Goal: Task Accomplishment & Management: Complete application form

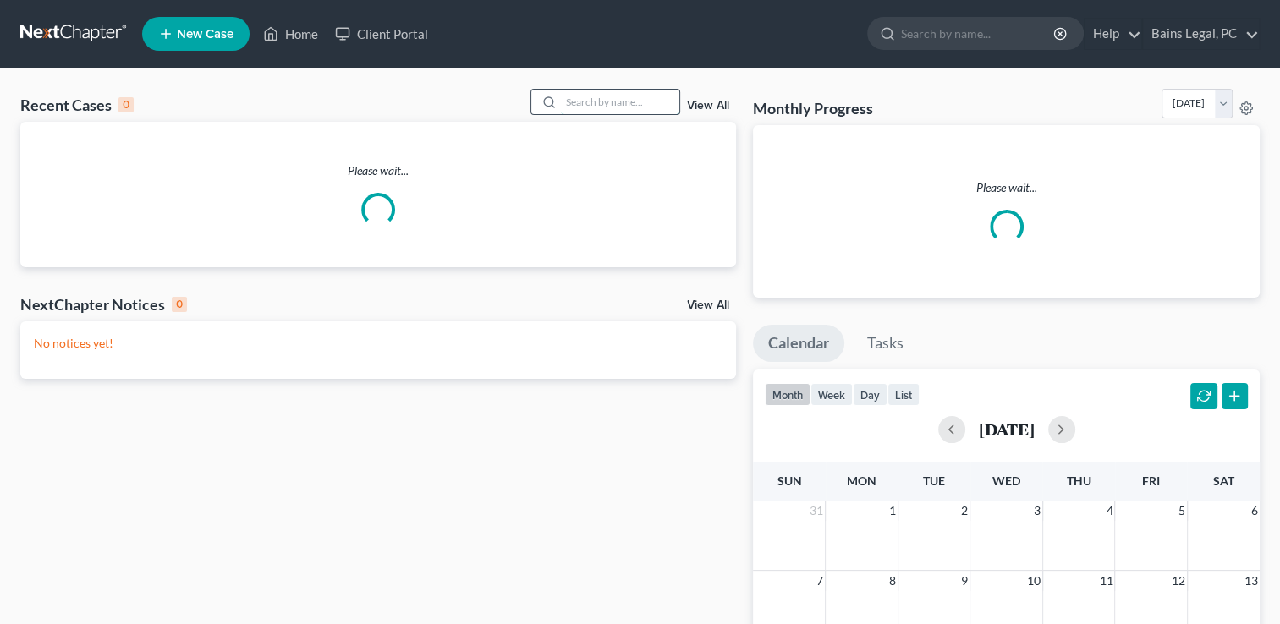
click at [628, 99] on input "search" at bounding box center [620, 102] width 118 height 25
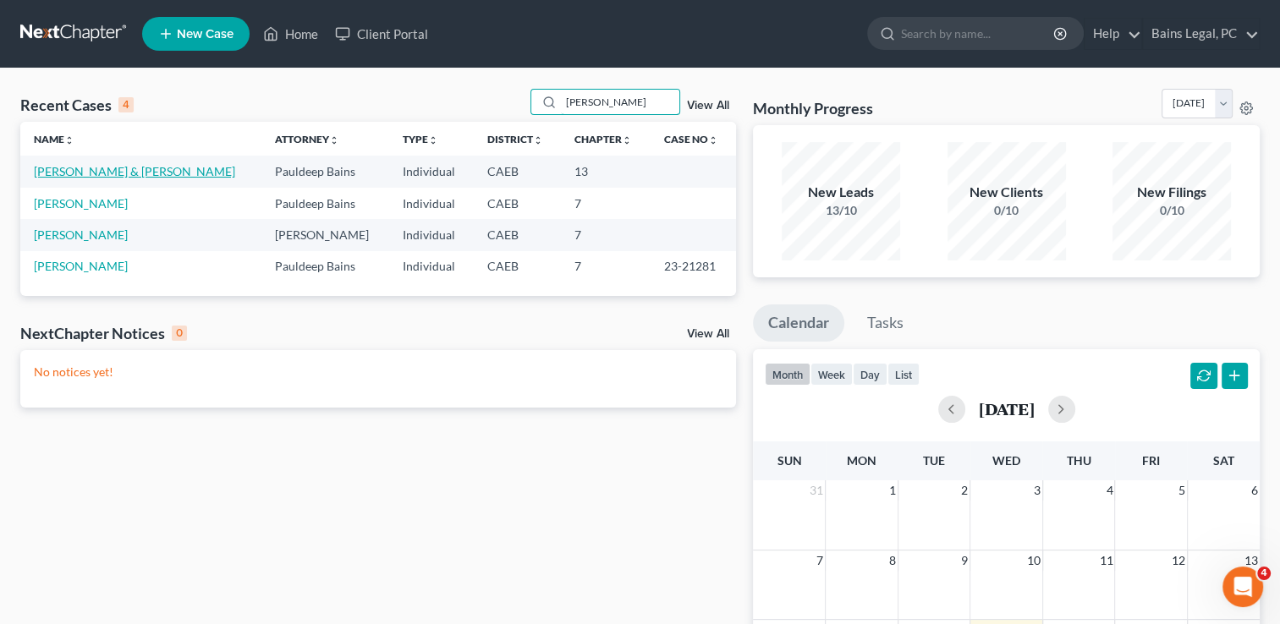
type input "[PERSON_NAME]"
click at [126, 167] on link "[PERSON_NAME] & [PERSON_NAME]" at bounding box center [134, 171] width 201 height 14
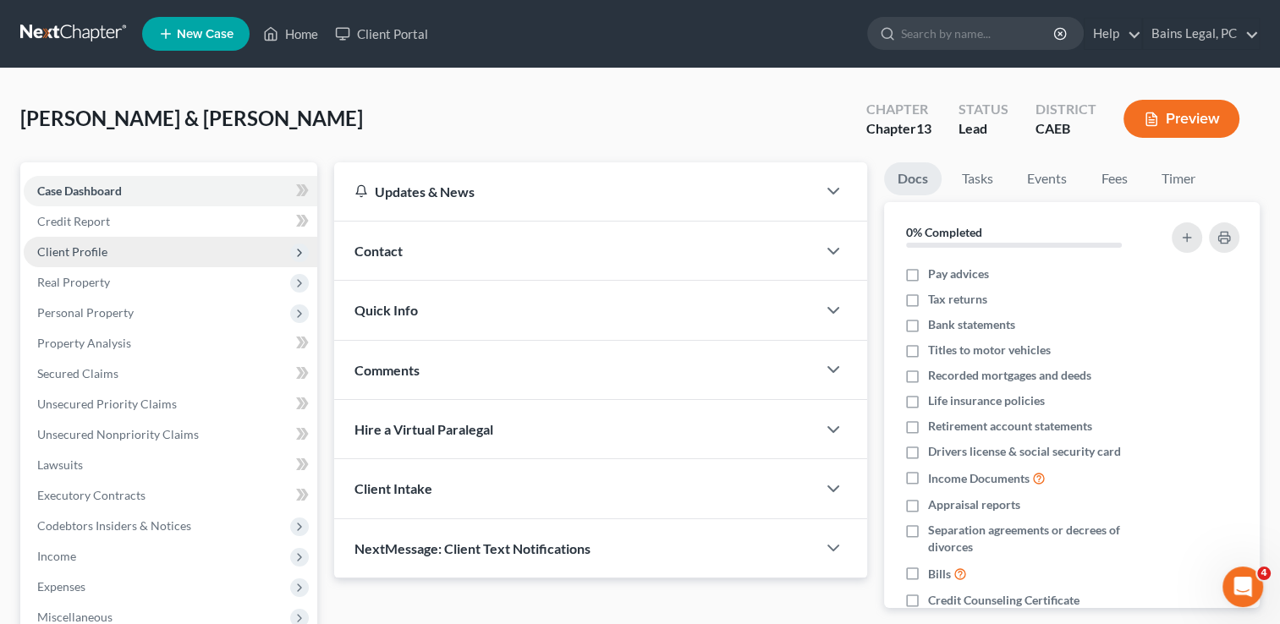
click at [73, 252] on span "Client Profile" at bounding box center [72, 251] width 70 height 14
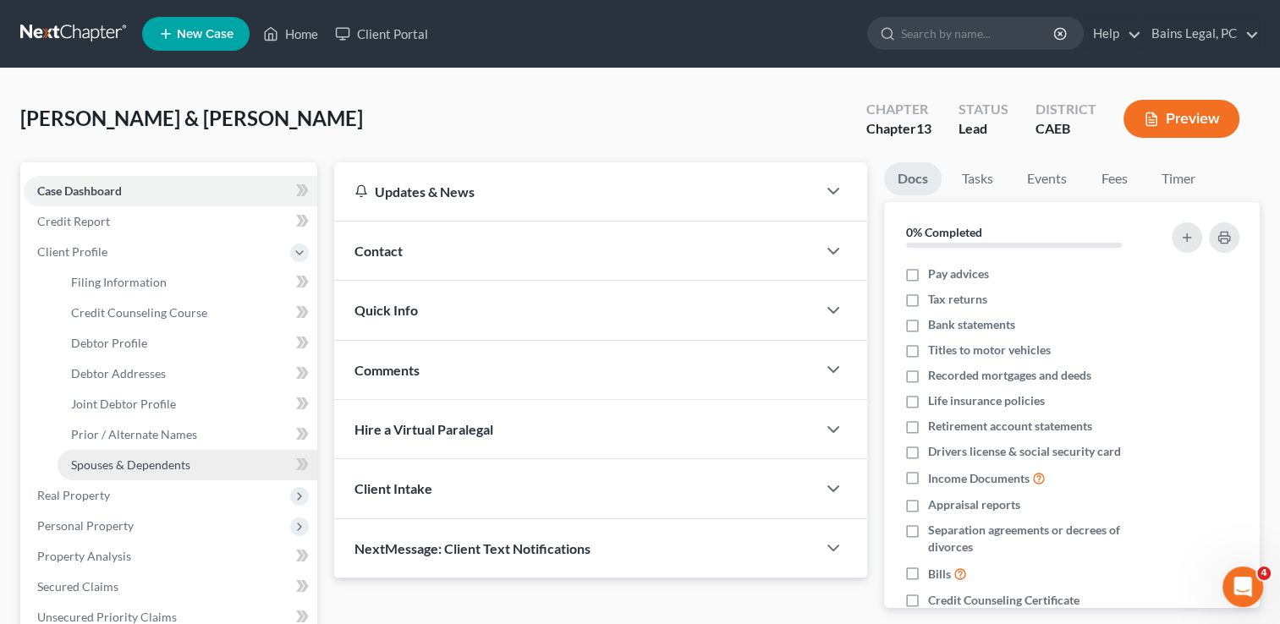
click at [126, 465] on span "Spouses & Dependents" at bounding box center [130, 465] width 119 height 14
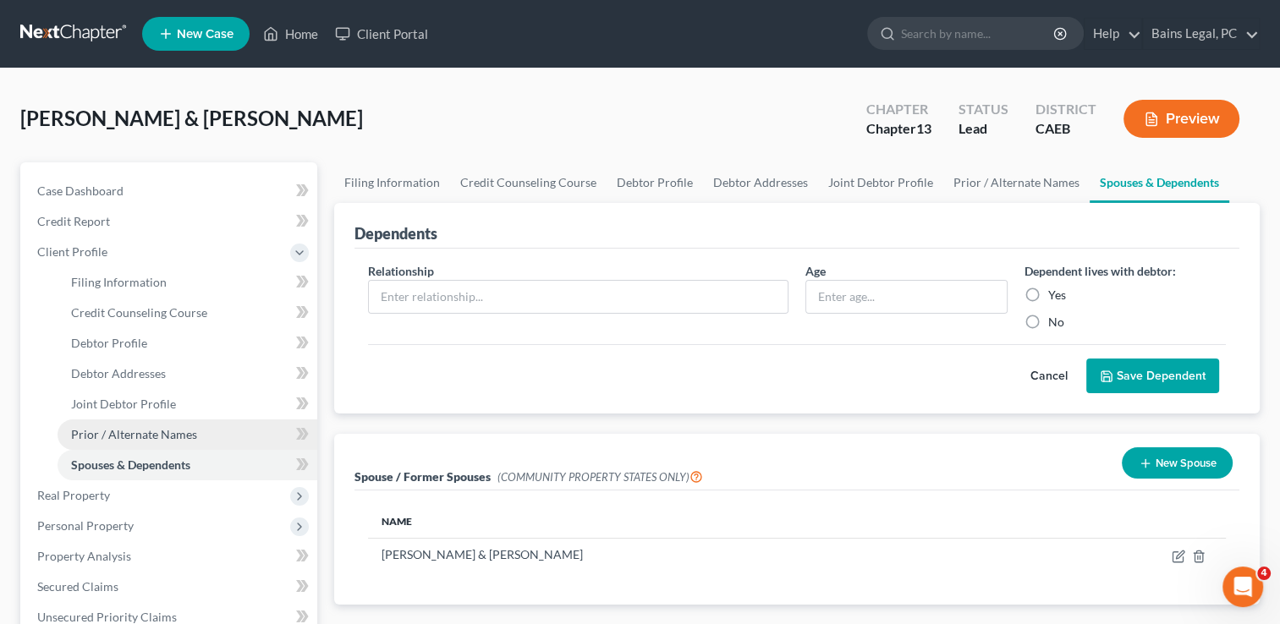
click at [131, 436] on span "Prior / Alternate Names" at bounding box center [134, 434] width 126 height 14
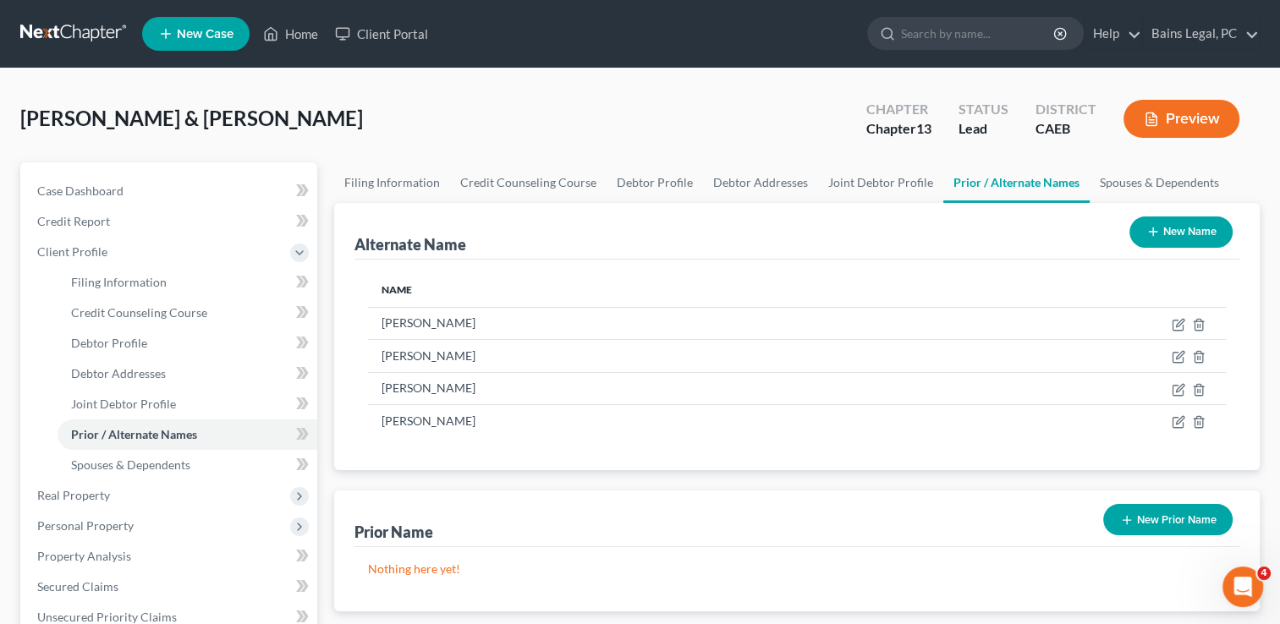
click at [1154, 521] on button "New Prior Name" at bounding box center [1167, 519] width 129 height 31
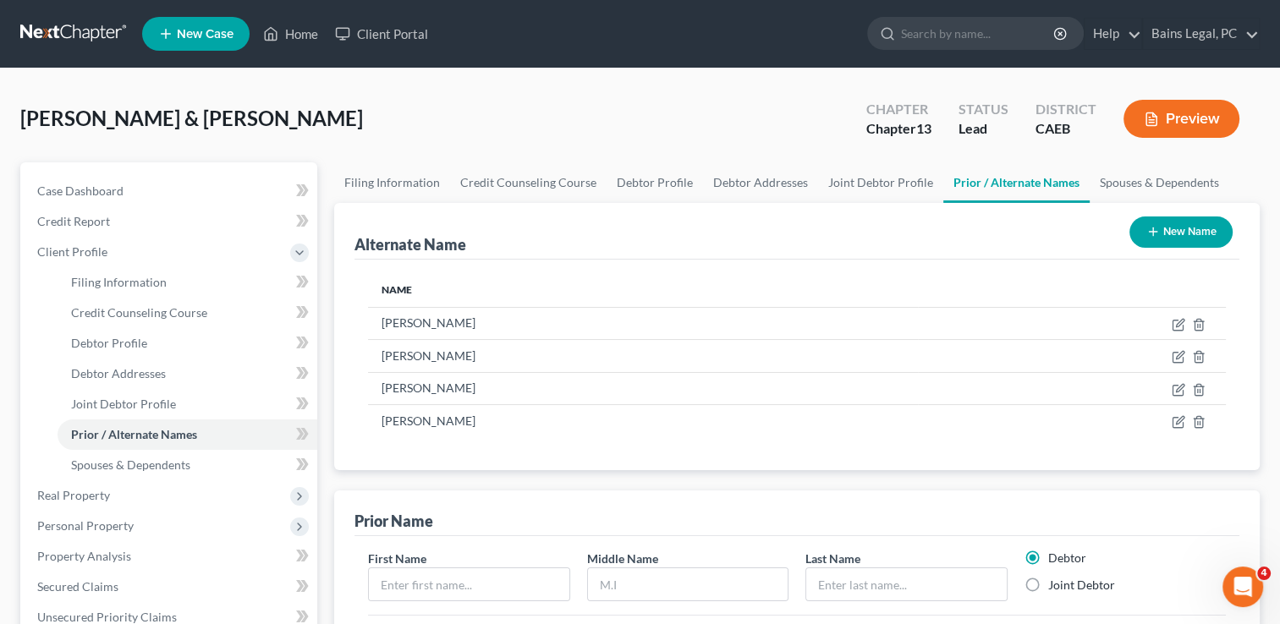
scroll to position [326, 0]
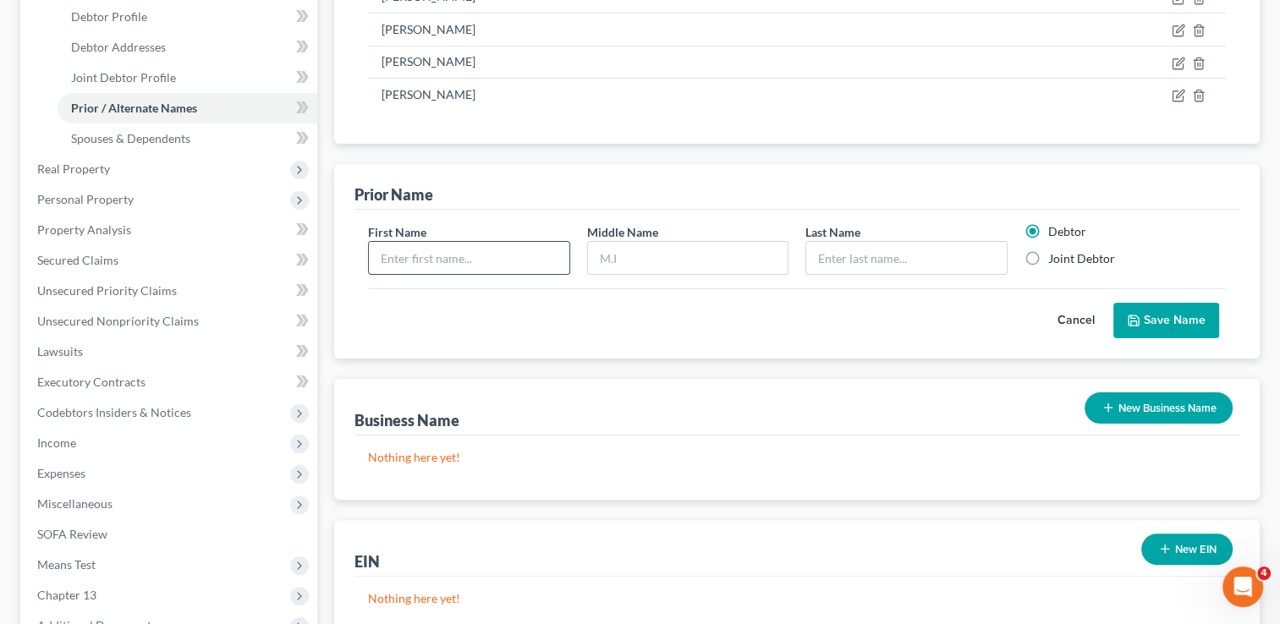
click at [423, 264] on input "text" at bounding box center [469, 258] width 200 height 32
type input "[PERSON_NAME]"
click at [1048, 261] on label "Joint Debtor" at bounding box center [1081, 258] width 67 height 17
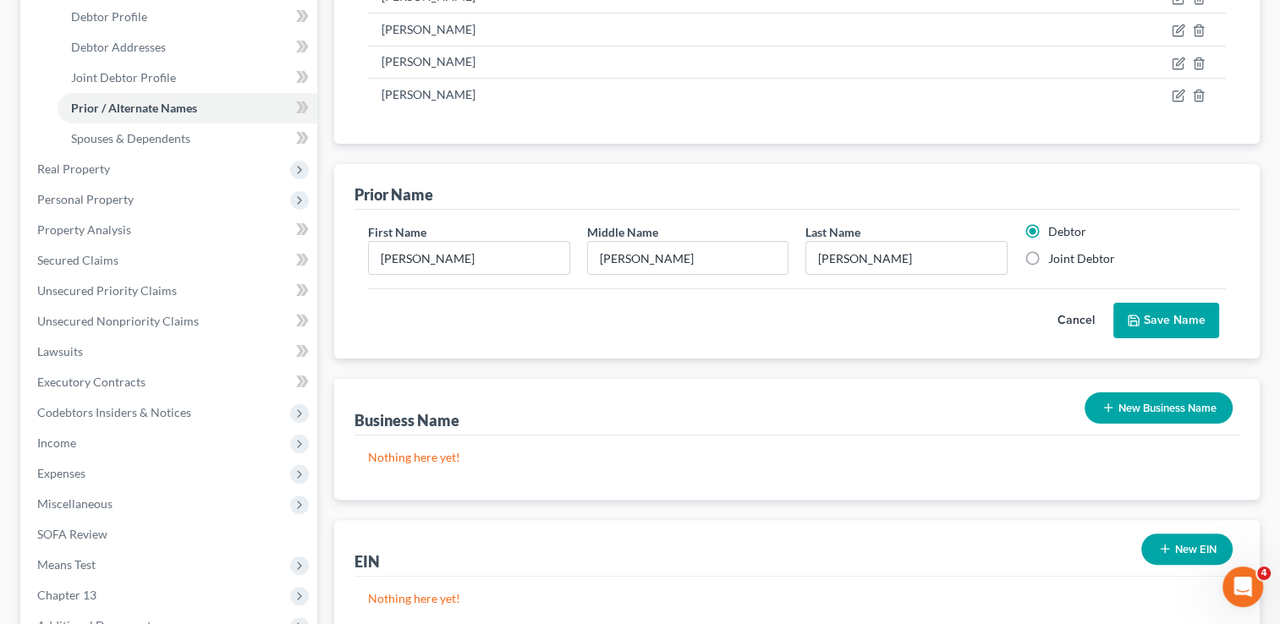
click at [1055, 261] on input "Joint Debtor" at bounding box center [1060, 255] width 11 height 11
radio input "true"
radio input "false"
click at [1160, 310] on button "Save Name" at bounding box center [1166, 321] width 106 height 36
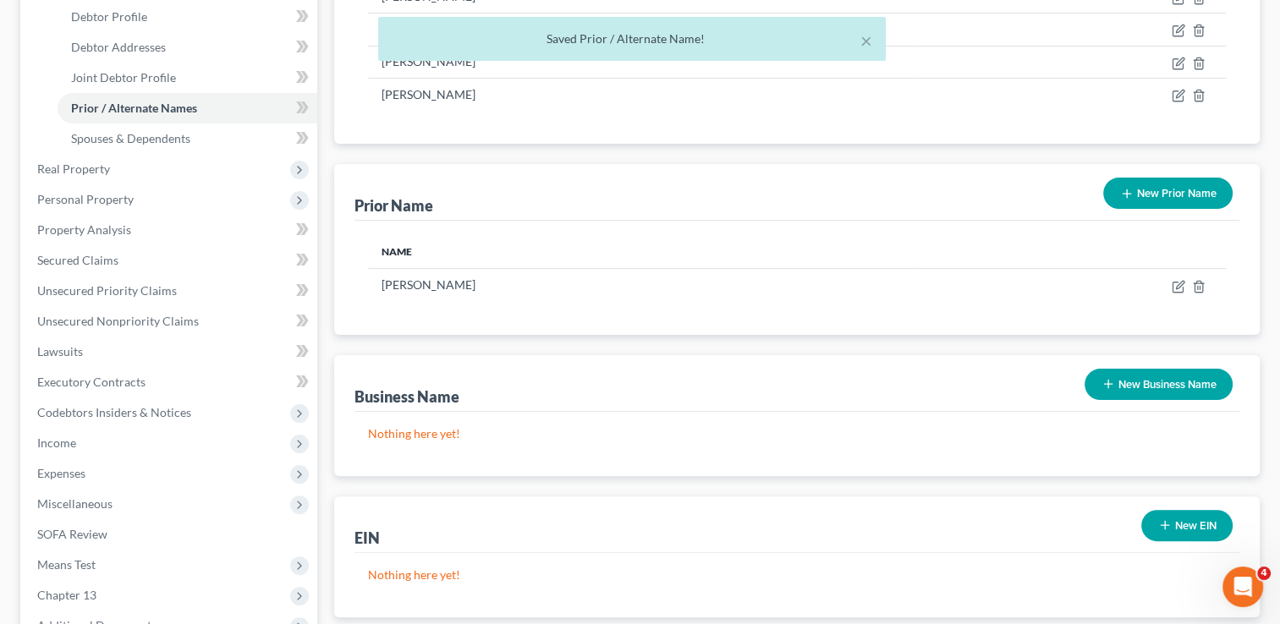
click at [1149, 198] on button "New Prior Name" at bounding box center [1167, 193] width 129 height 31
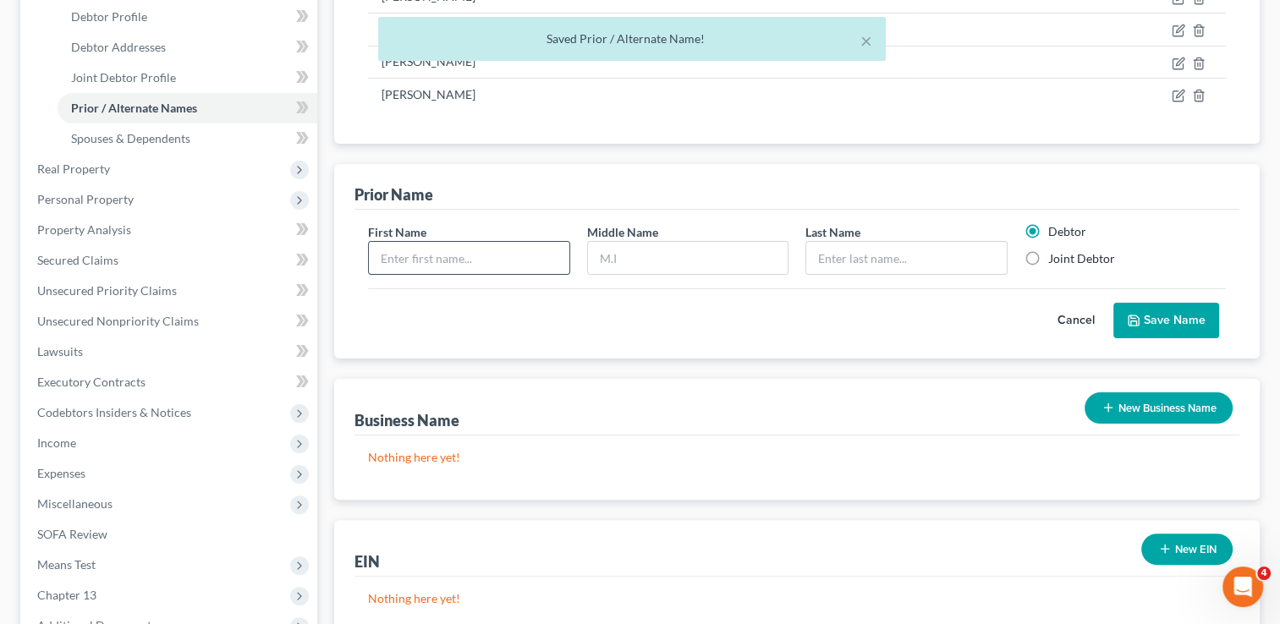
click at [441, 260] on input "text" at bounding box center [469, 258] width 200 height 32
type input "[PERSON_NAME]"
type input "E"
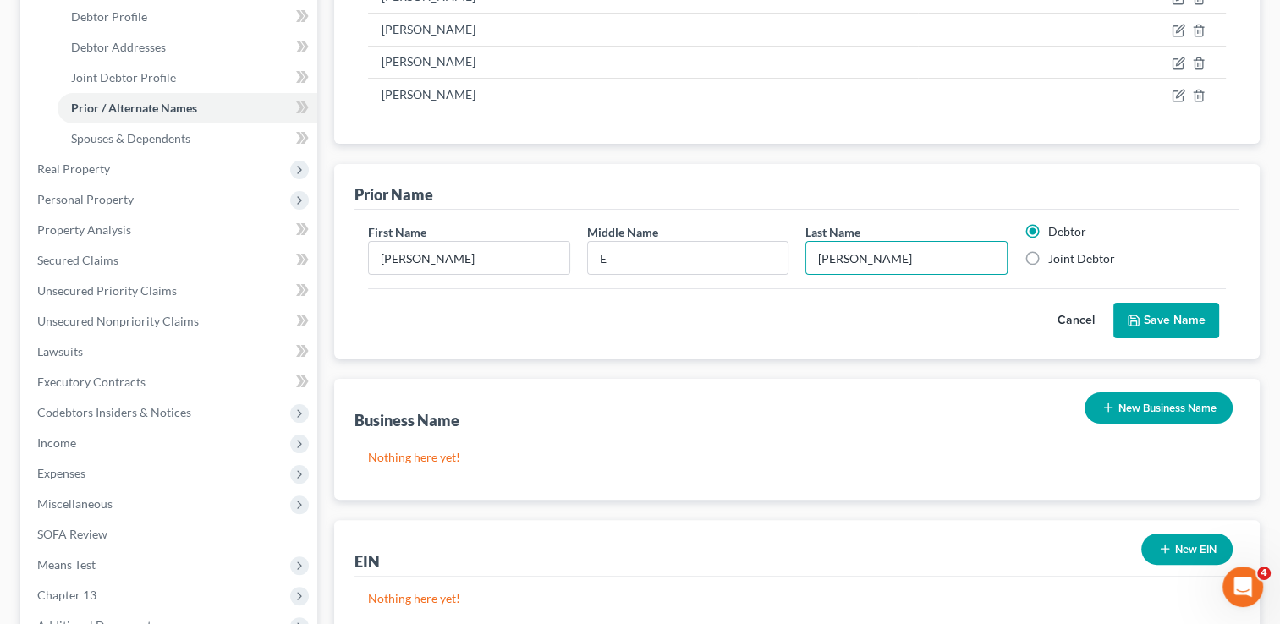
type input "[PERSON_NAME]"
click at [717, 345] on div "First Name [PERSON_NAME] Middle Name E Last Name * [PERSON_NAME] Joint Debtor C…" at bounding box center [796, 284] width 885 height 148
click at [1085, 271] on div "Debtor Joint Debtor" at bounding box center [1125, 249] width 218 height 52
click at [1081, 264] on label "Joint Debtor" at bounding box center [1081, 258] width 67 height 17
click at [1066, 261] on input "Joint Debtor" at bounding box center [1060, 255] width 11 height 11
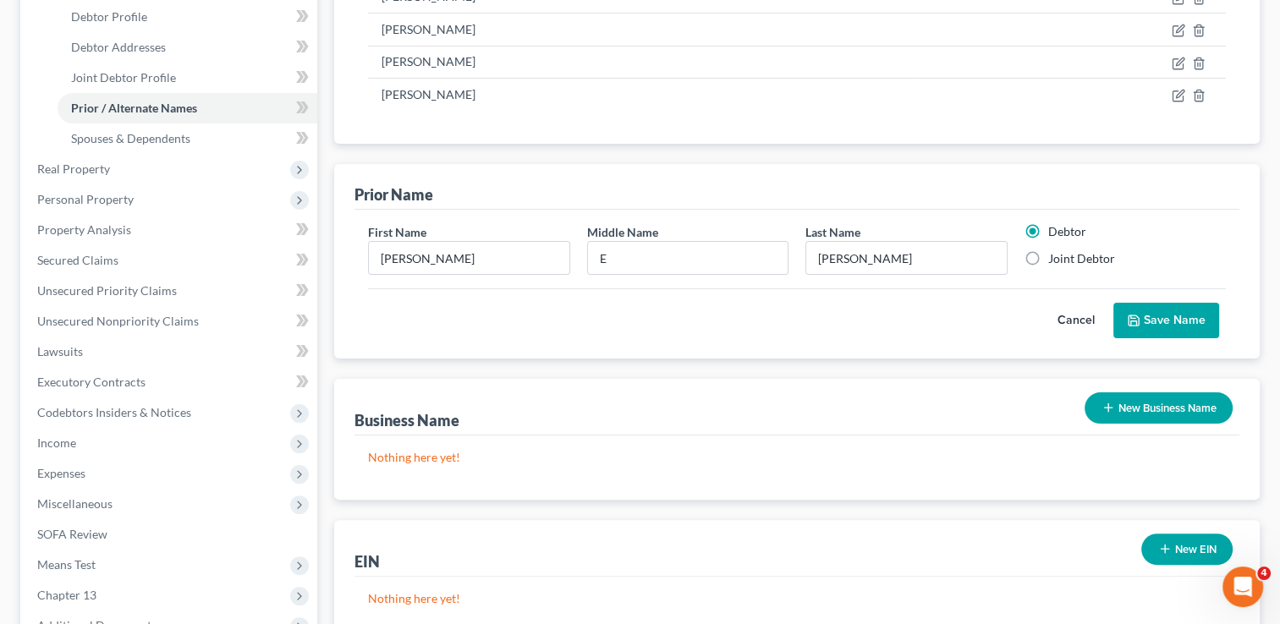
radio input "true"
radio input "false"
click at [1156, 319] on button "Save Name" at bounding box center [1166, 321] width 106 height 36
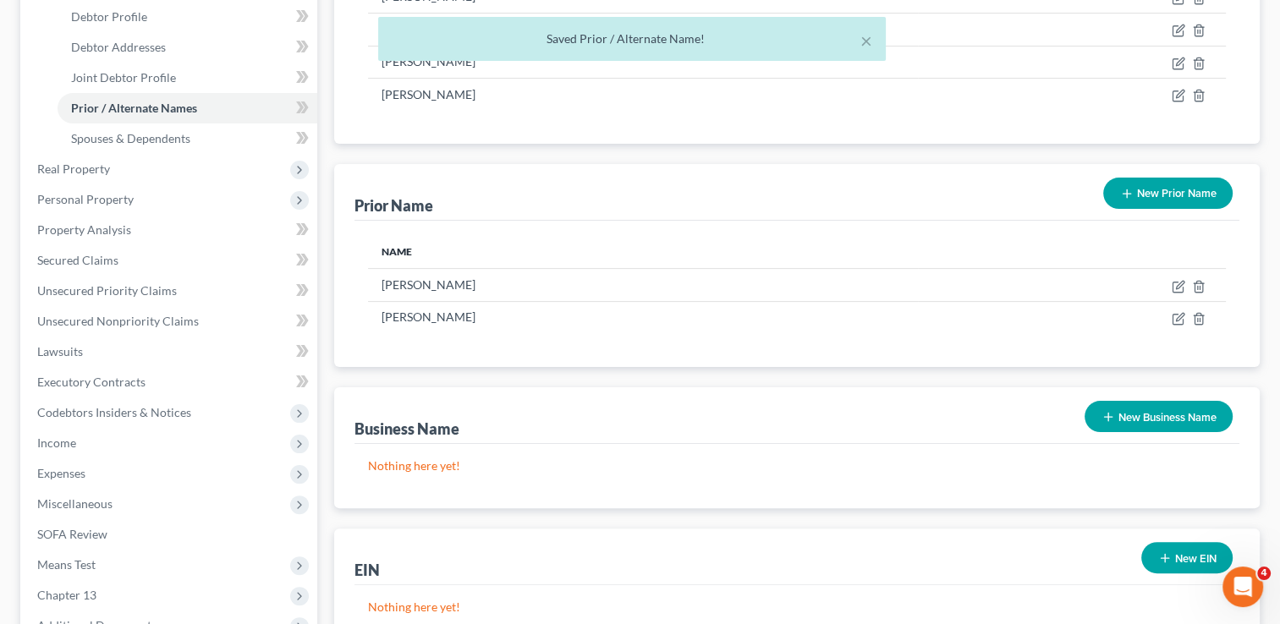
click at [1165, 199] on button "New Prior Name" at bounding box center [1167, 193] width 129 height 31
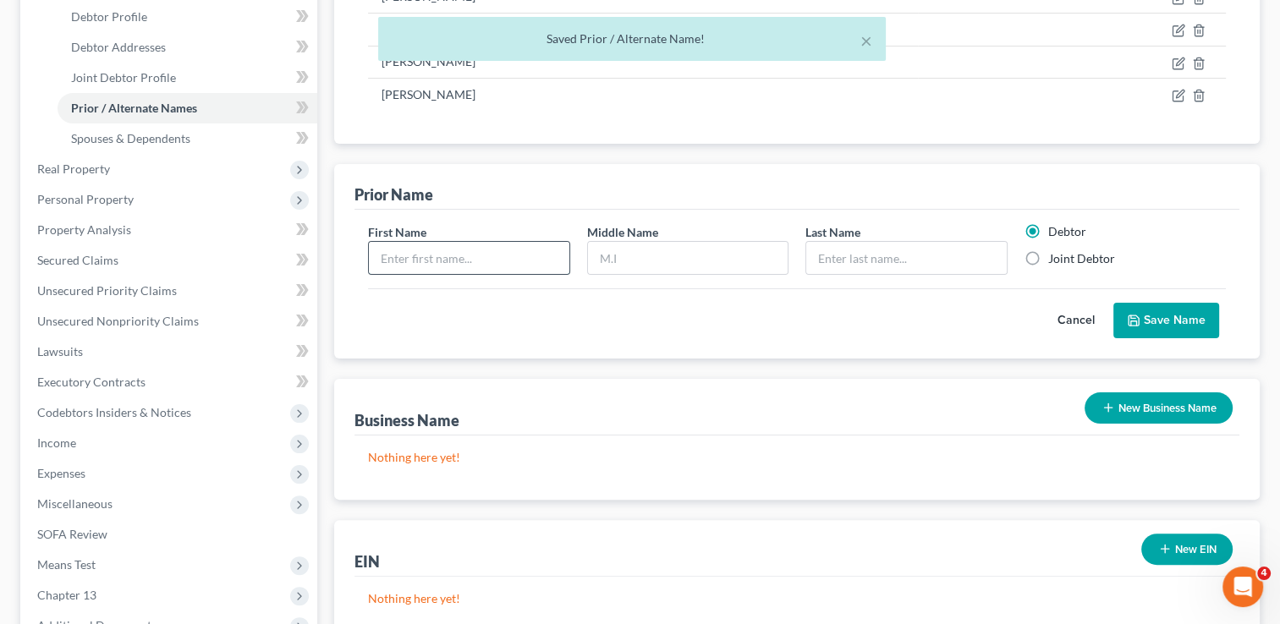
click at [433, 255] on input "text" at bounding box center [469, 258] width 200 height 32
type input "[PERSON_NAME]"
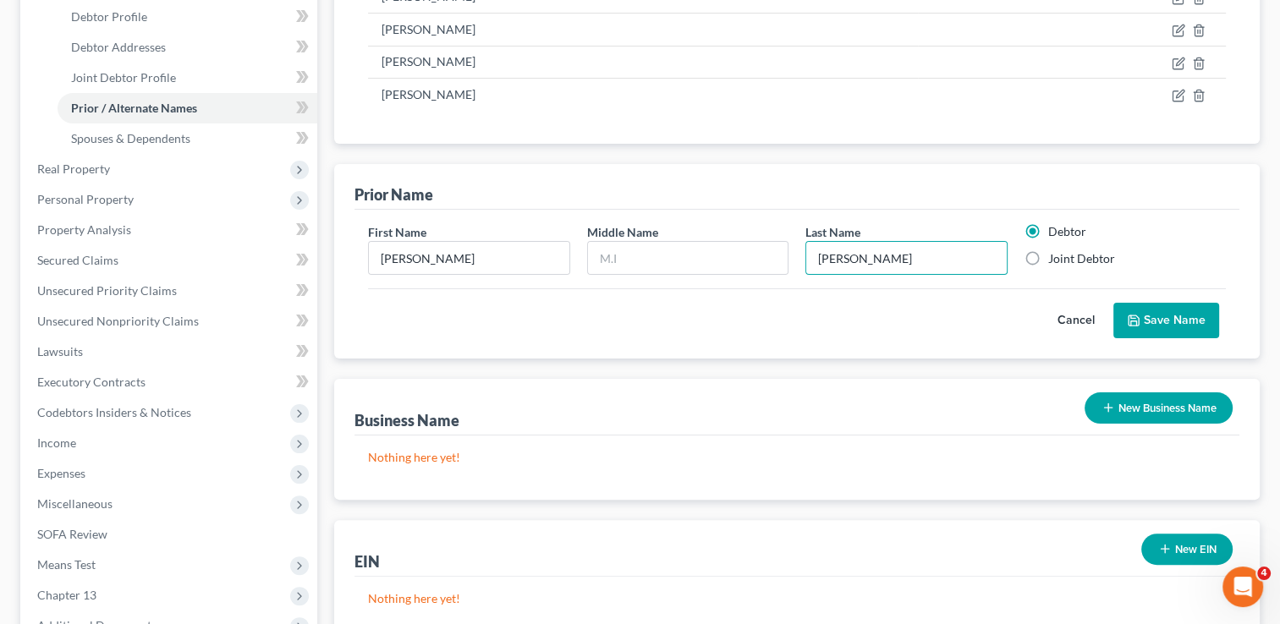
type input "[PERSON_NAME]"
click at [1048, 259] on label "Joint Debtor" at bounding box center [1081, 258] width 67 height 17
click at [1055, 259] on input "Joint Debtor" at bounding box center [1060, 255] width 11 height 11
radio input "true"
radio input "false"
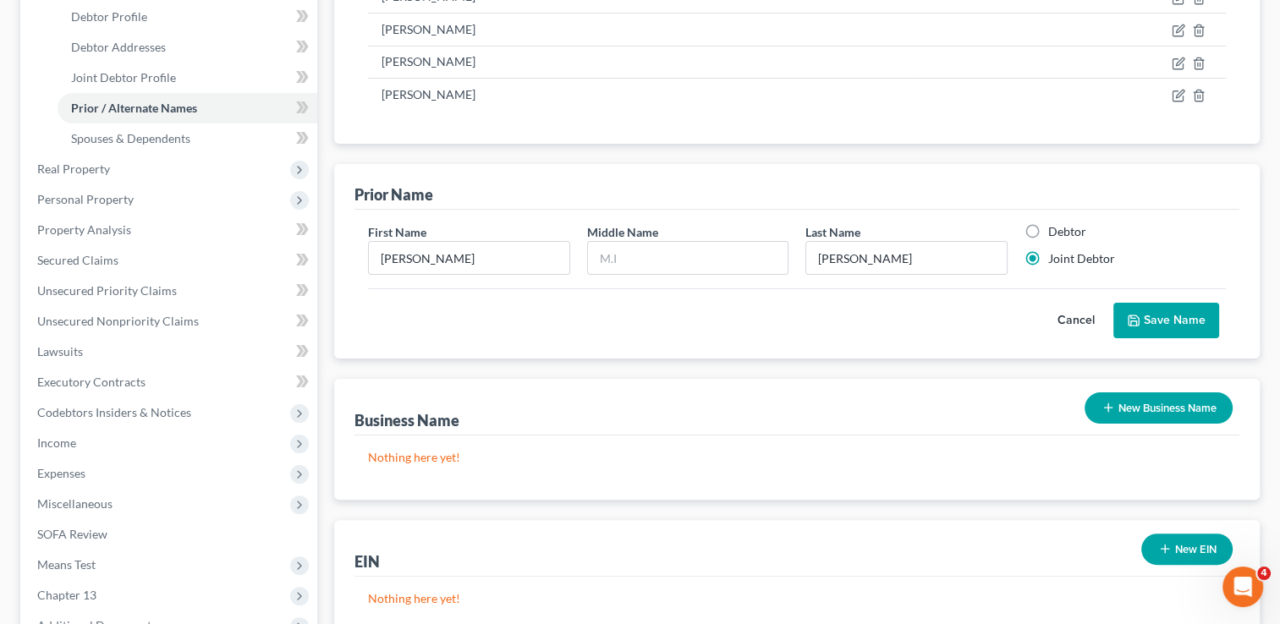
click at [1158, 312] on button "Save Name" at bounding box center [1166, 321] width 106 height 36
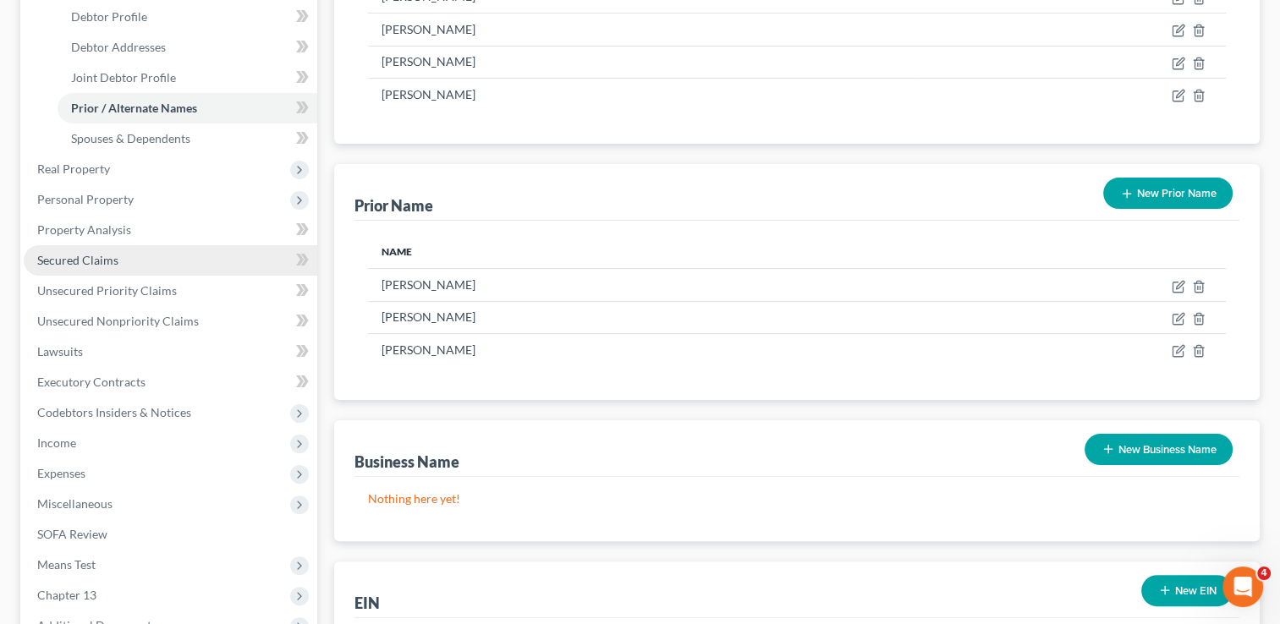
click at [101, 259] on span "Secured Claims" at bounding box center [77, 260] width 81 height 14
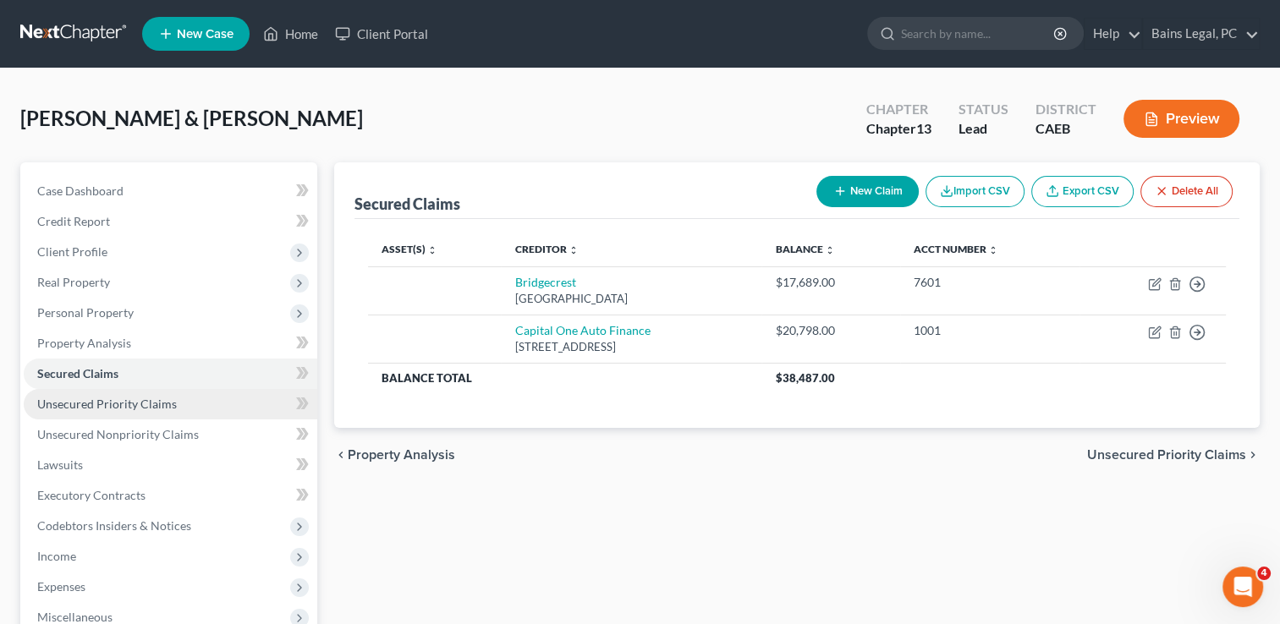
click at [125, 408] on span "Unsecured Priority Claims" at bounding box center [107, 404] width 140 height 14
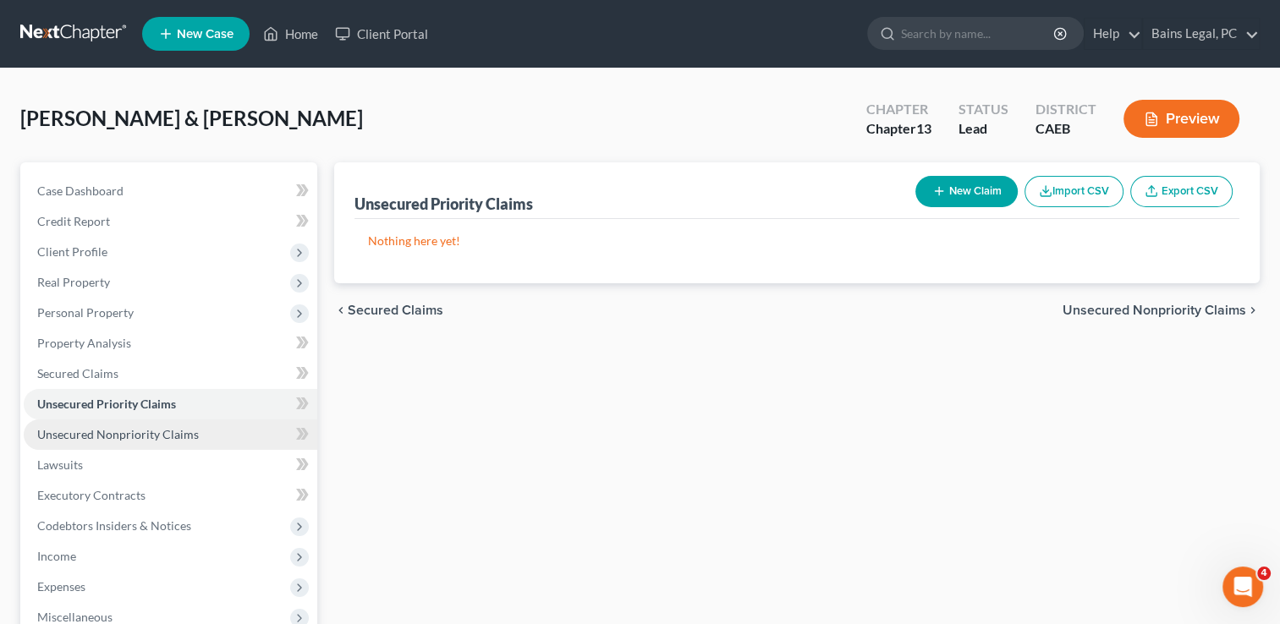
click at [140, 439] on span "Unsecured Nonpriority Claims" at bounding box center [118, 434] width 162 height 14
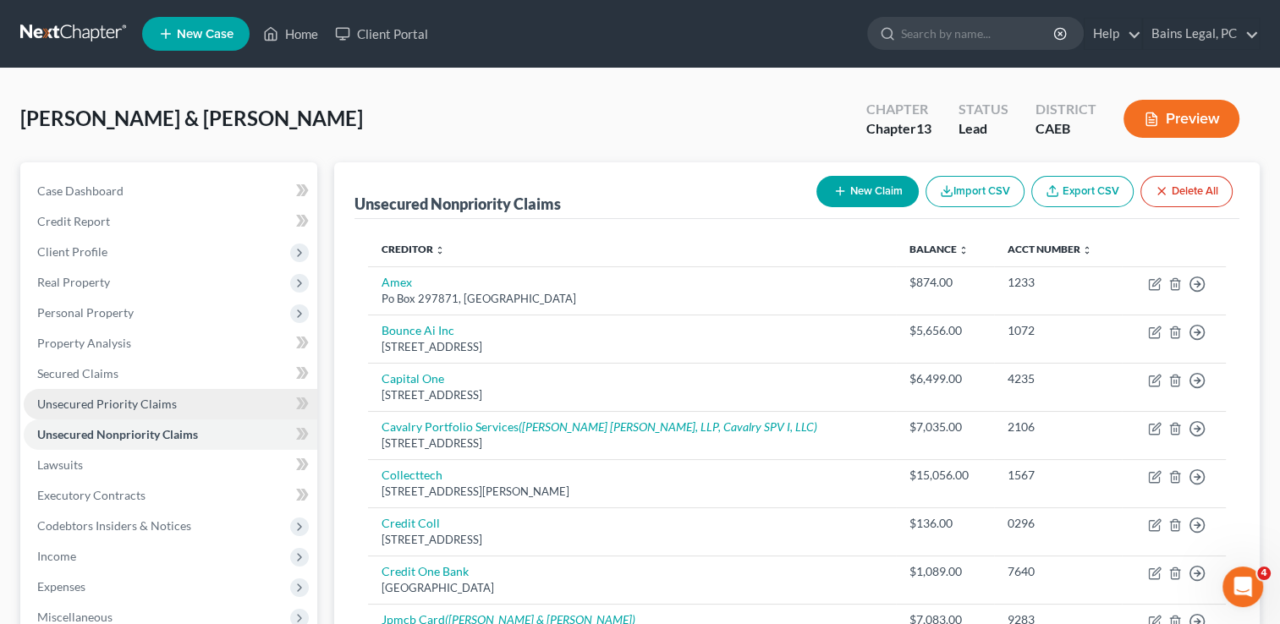
click at [159, 412] on link "Unsecured Priority Claims" at bounding box center [170, 404] width 293 height 30
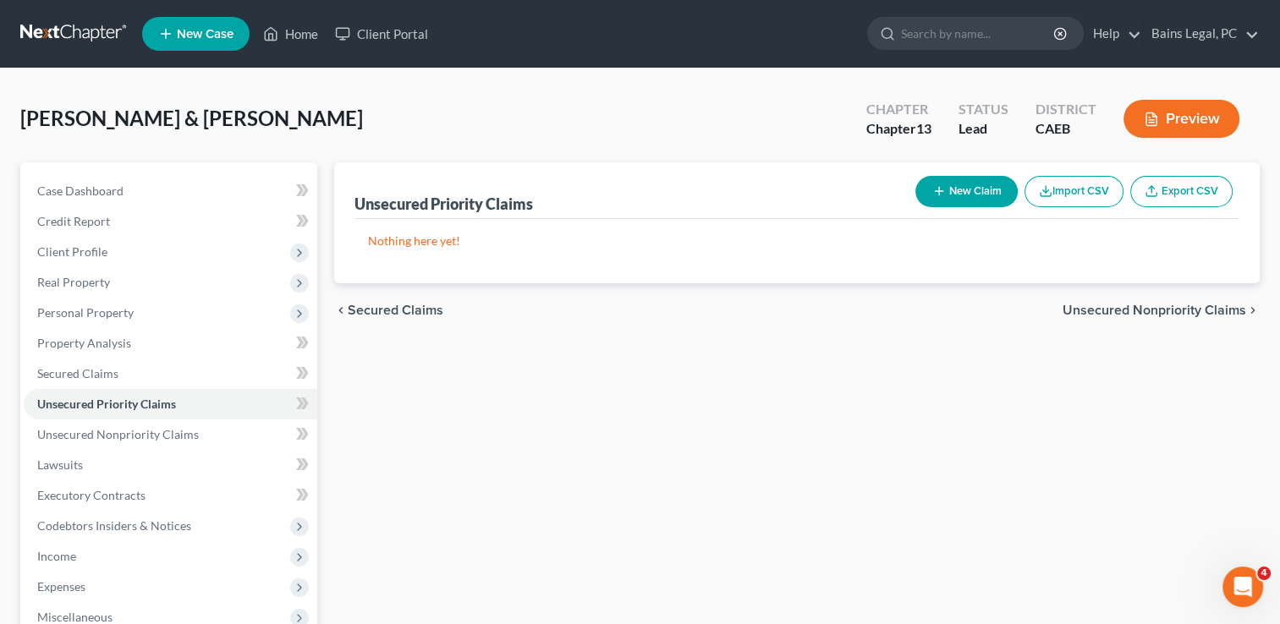
click at [965, 184] on button "New Claim" at bounding box center [966, 191] width 102 height 31
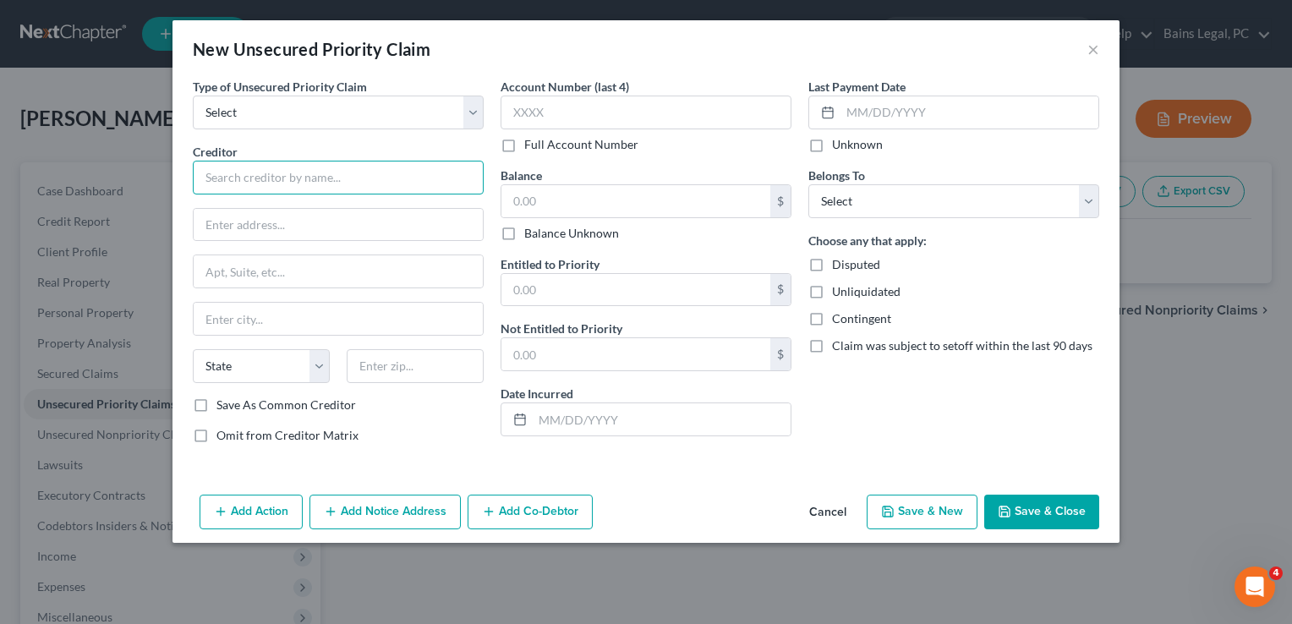
click at [337, 167] on input "text" at bounding box center [338, 178] width 291 height 34
type input "[US_STATE] State Tax Commission"
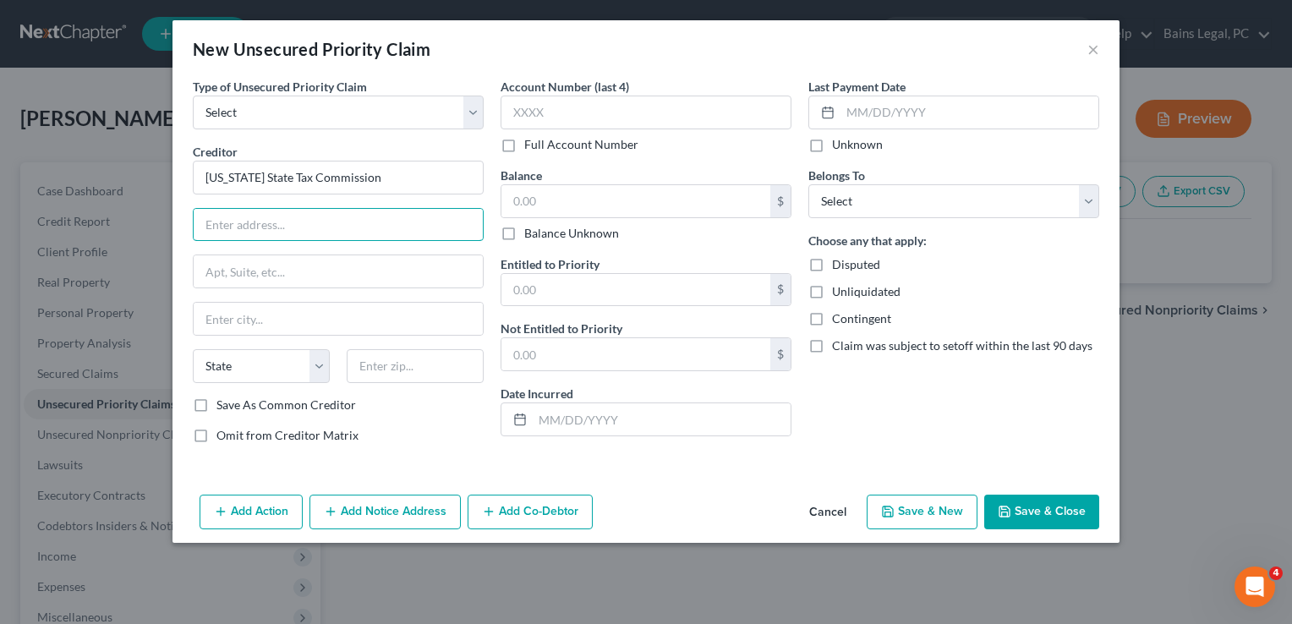
paste input "[STREET_ADDRESS] [GEOGRAPHIC_DATA], ID 83714"
type input "[STREET_ADDRESS] [GEOGRAPHIC_DATA], ID 83714"
select select "13"
type input "83714"
type input "Boise"
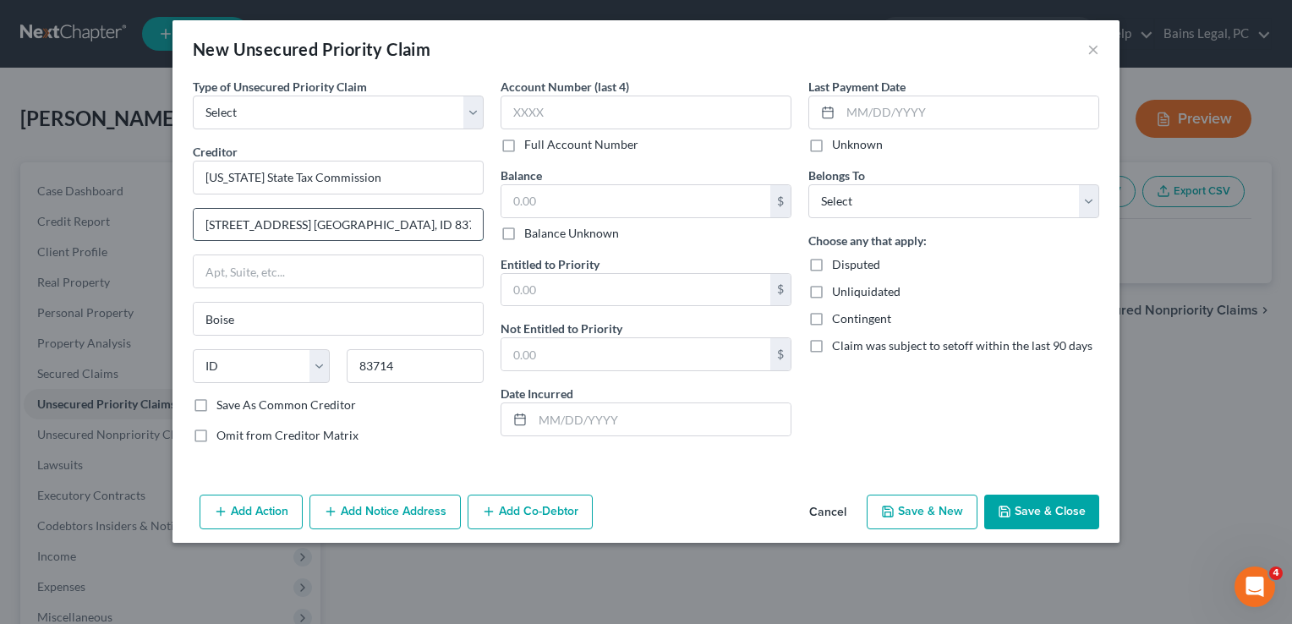
drag, startPoint x: 443, startPoint y: 221, endPoint x: 338, endPoint y: 225, distance: 105.0
click at [338, 225] on input "[STREET_ADDRESS] [GEOGRAPHIC_DATA], ID 83714" at bounding box center [338, 225] width 289 height 32
type input "[STREET_ADDRESS]"
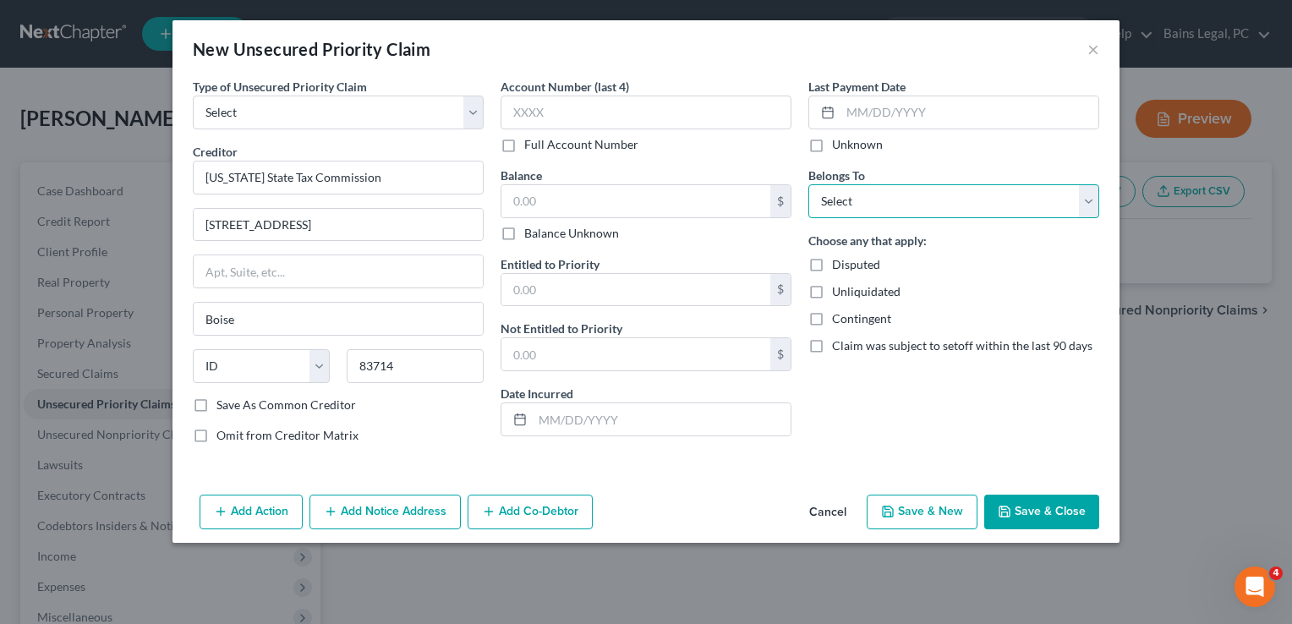
click at [889, 191] on select "Select Debtor 1 Only Debtor 2 Only Debtor 1 And Debtor 2 Only At Least One Of T…" at bounding box center [954, 201] width 291 height 34
select select "2"
click at [809, 184] on select "Select Debtor 1 Only Debtor 2 Only Debtor 1 And Debtor 2 Only At Least One Of T…" at bounding box center [954, 201] width 291 height 34
click at [626, 202] on input "text" at bounding box center [636, 201] width 269 height 32
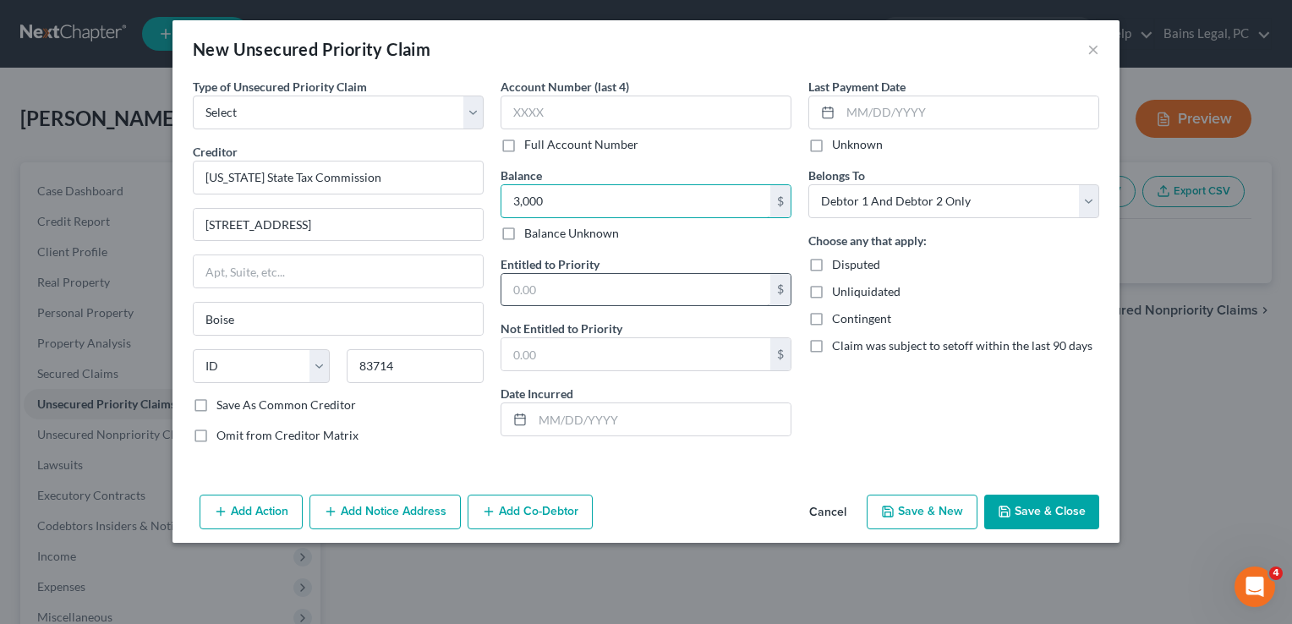
type input "3,000"
click at [593, 292] on input "text" at bounding box center [636, 290] width 269 height 32
type input "3,000"
click at [616, 426] on input "text" at bounding box center [662, 419] width 258 height 32
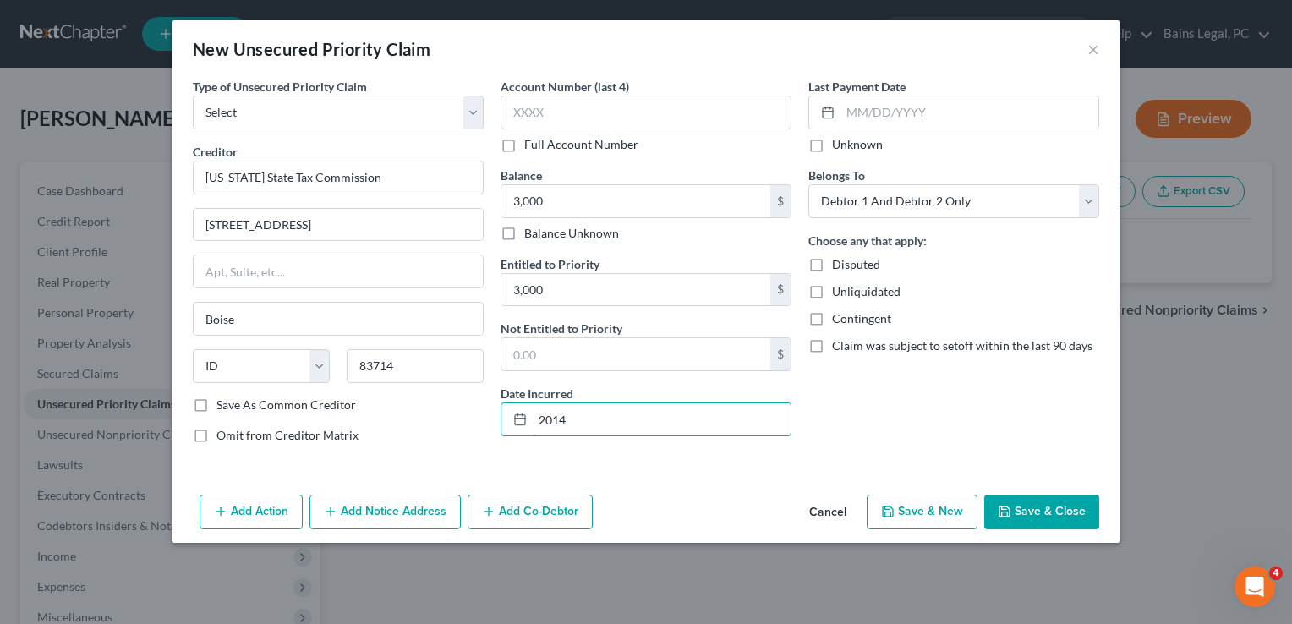
type input "2014"
click at [647, 398] on div "Date Incurred 2014" at bounding box center [646, 411] width 291 height 52
click at [578, 283] on input "3,000" at bounding box center [636, 290] width 269 height 32
click at [609, 290] on input "1" at bounding box center [636, 290] width 269 height 32
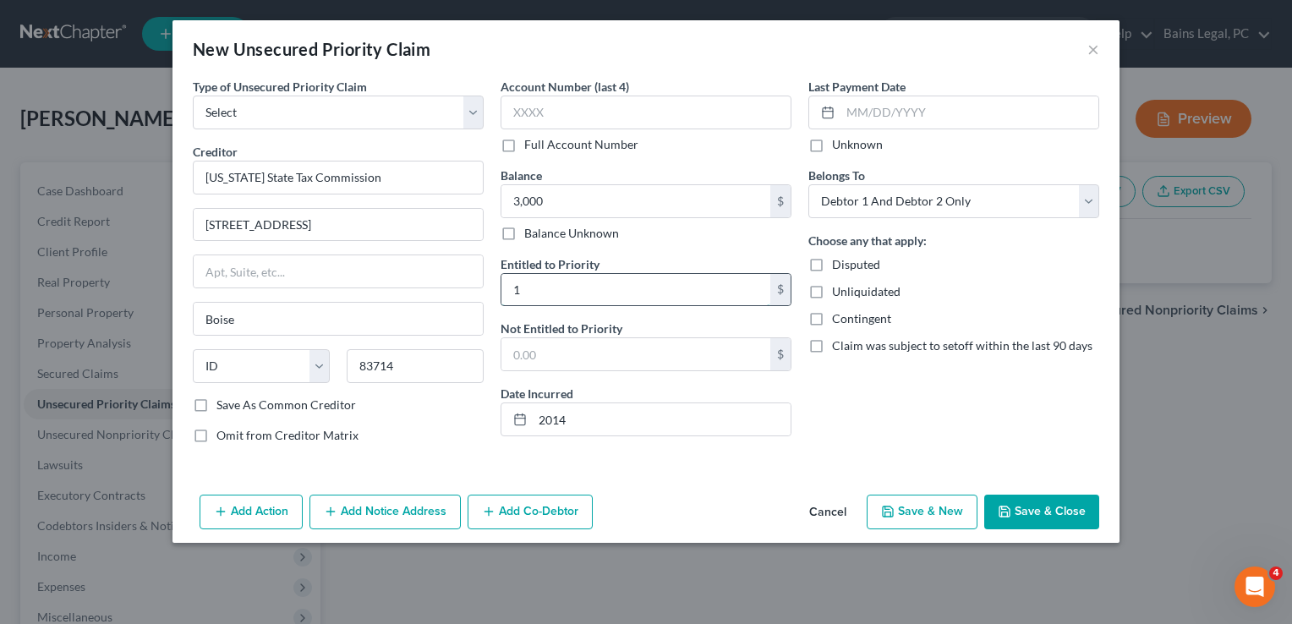
click at [609, 290] on input "1" at bounding box center [636, 290] width 269 height 32
type input "1"
click at [647, 238] on div "Balance Unknown" at bounding box center [646, 233] width 291 height 17
click at [628, 358] on input "2" at bounding box center [636, 354] width 269 height 32
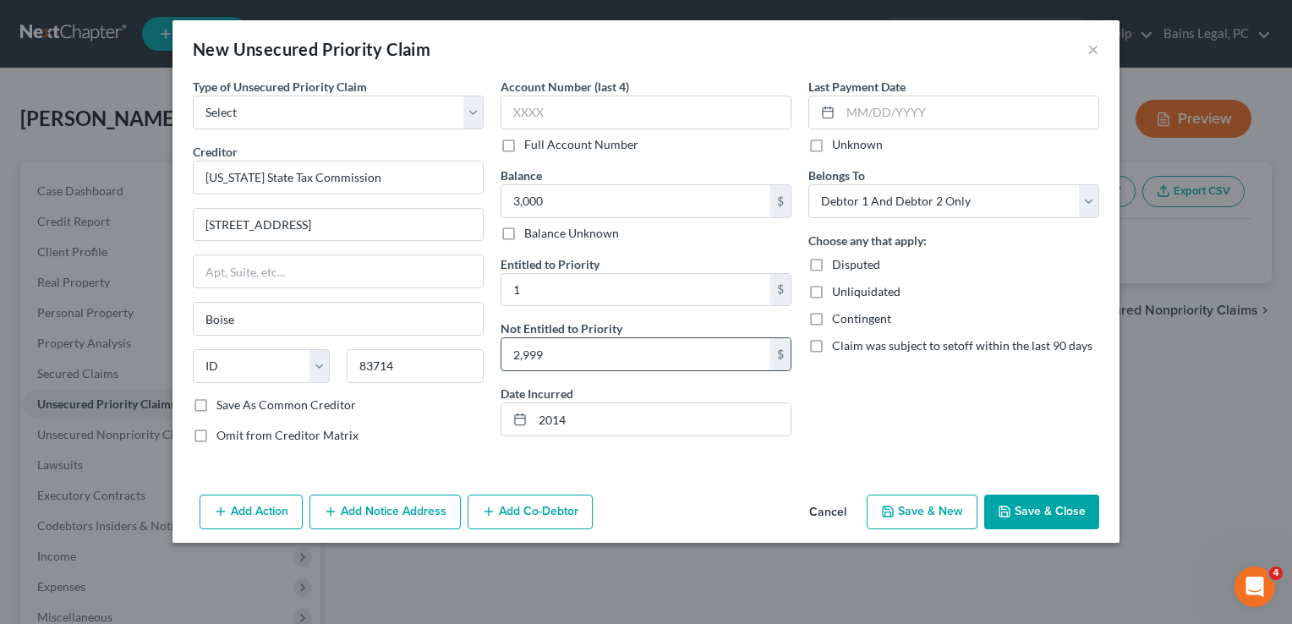
type input "2,999"
click at [846, 414] on div "Last Payment Date Unknown Belongs To * Select Debtor 1 Only Debtor 2 Only Debto…" at bounding box center [954, 268] width 308 height 380
click at [1047, 528] on div "Add Action Add Notice Address Add Co-Debtor Cancel Save & New Save & Close" at bounding box center [646, 516] width 947 height 56
click at [1039, 517] on button "Save & Close" at bounding box center [1041, 513] width 115 height 36
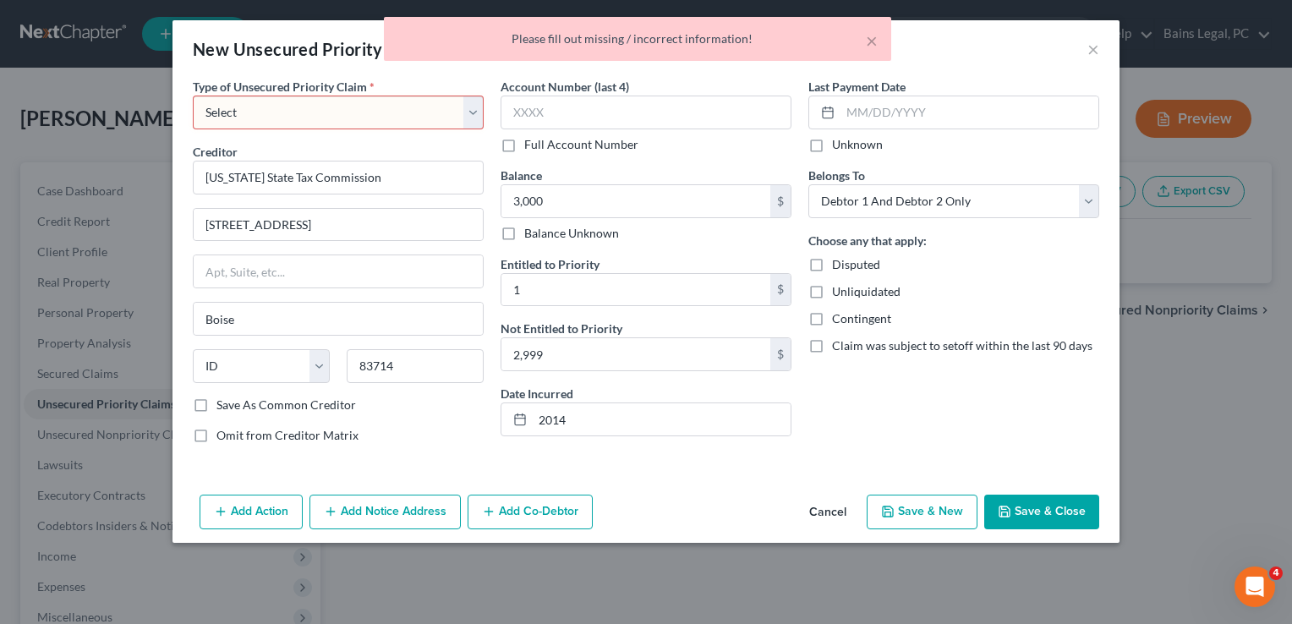
click at [253, 100] on select "Select Taxes & Other Government Units Domestic Support Obligations Extensions o…" at bounding box center [338, 113] width 291 height 34
select select "0"
click at [193, 96] on select "Select Taxes & Other Government Units Domestic Support Obligations Extensions o…" at bounding box center [338, 113] width 291 height 34
select select "13"
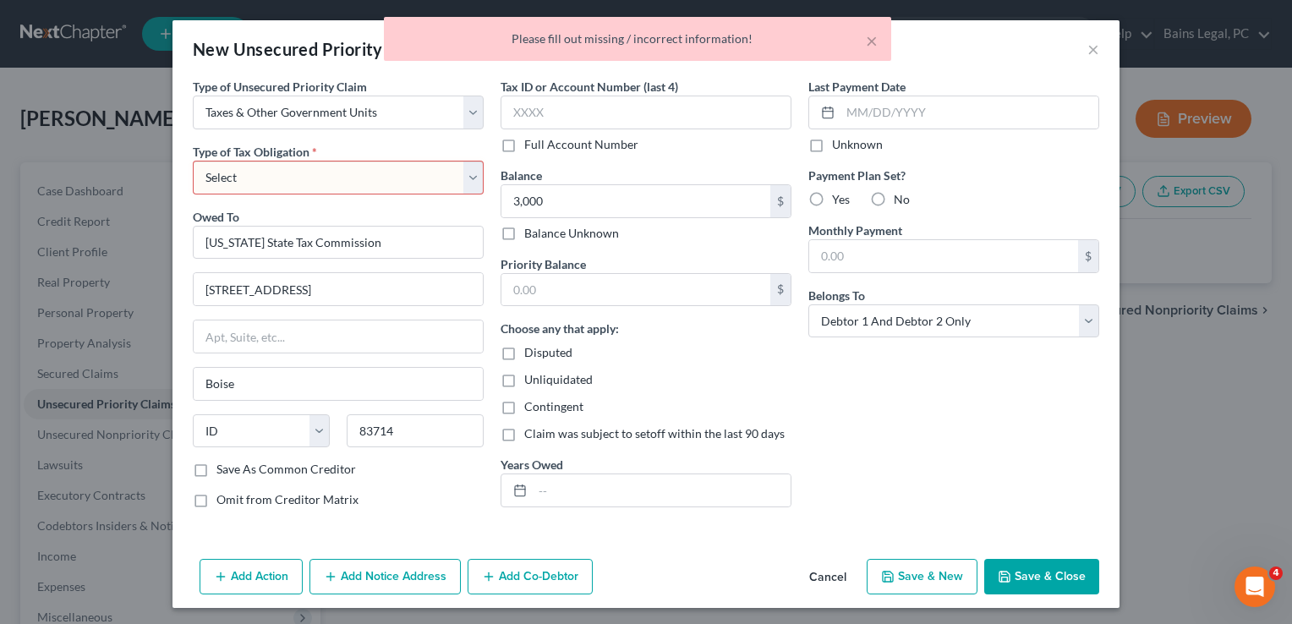
drag, startPoint x: 255, startPoint y: 129, endPoint x: 260, endPoint y: 167, distance: 38.5
click at [260, 167] on select "Select Federal City State Franchise Tax Board Other" at bounding box center [338, 178] width 291 height 34
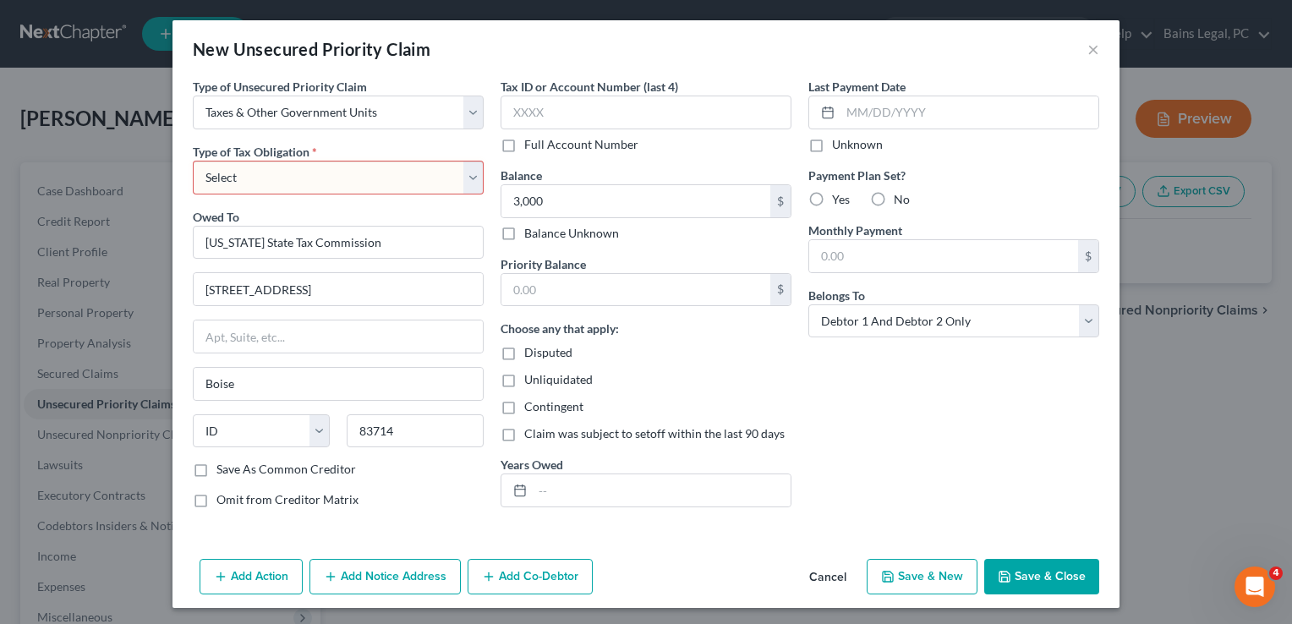
select select "2"
click at [193, 161] on select "Select Federal City State Franchise Tax Board Other" at bounding box center [338, 178] width 291 height 34
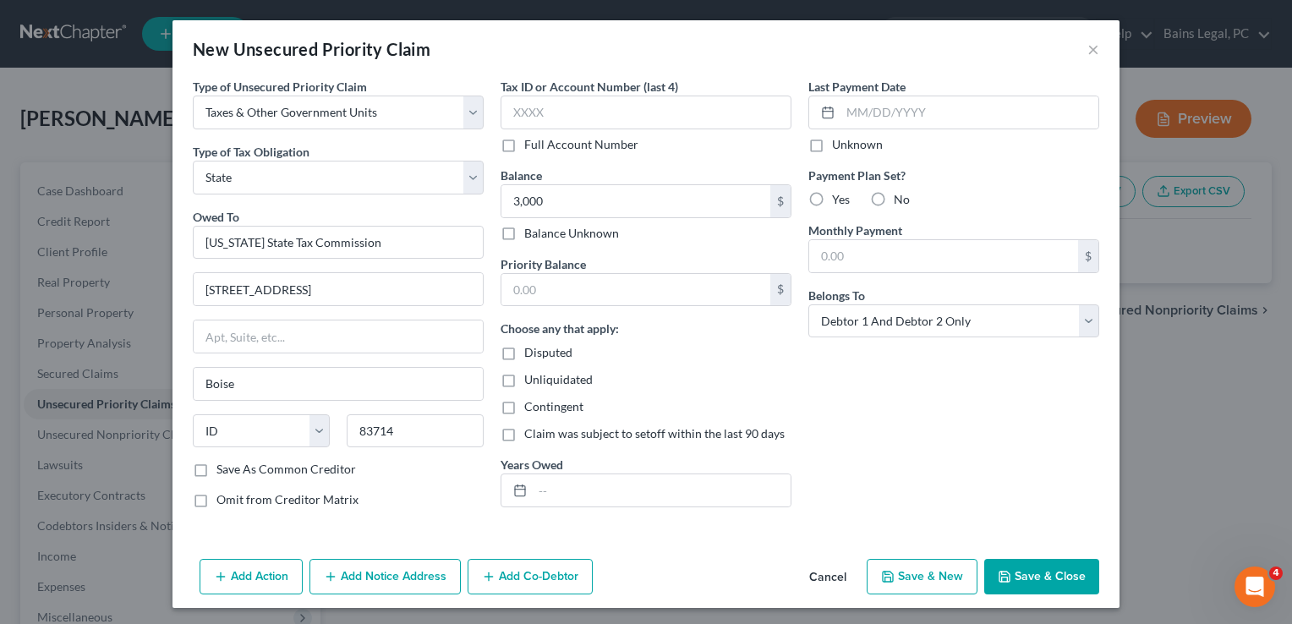
click at [1031, 563] on button "Save & Close" at bounding box center [1041, 577] width 115 height 36
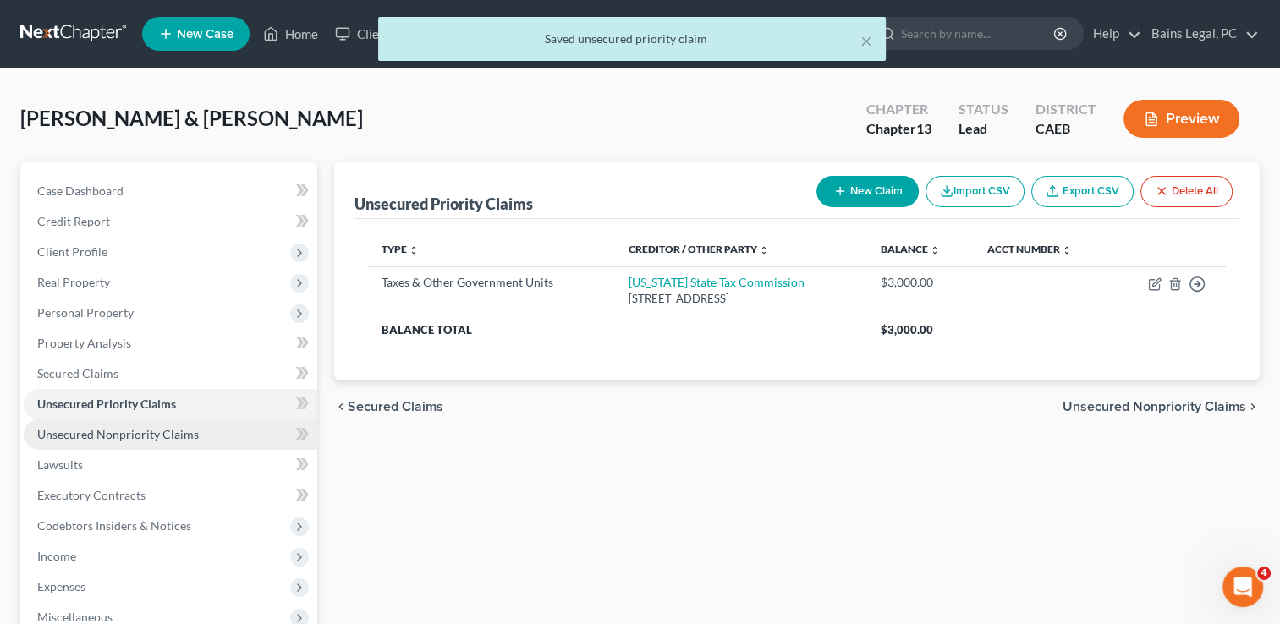
click at [147, 437] on span "Unsecured Nonpriority Claims" at bounding box center [118, 434] width 162 height 14
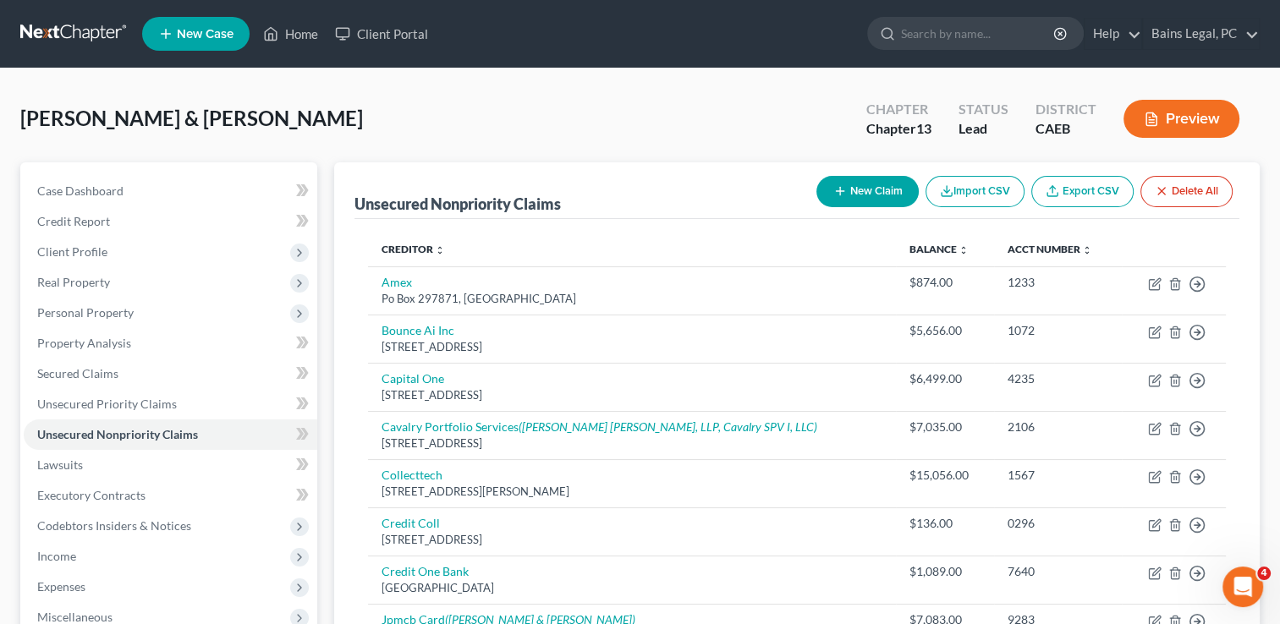
click at [494, 121] on div "[PERSON_NAME] & [PERSON_NAME] Upgraded Chapter Chapter 13 Status Lead District …" at bounding box center [639, 126] width 1239 height 74
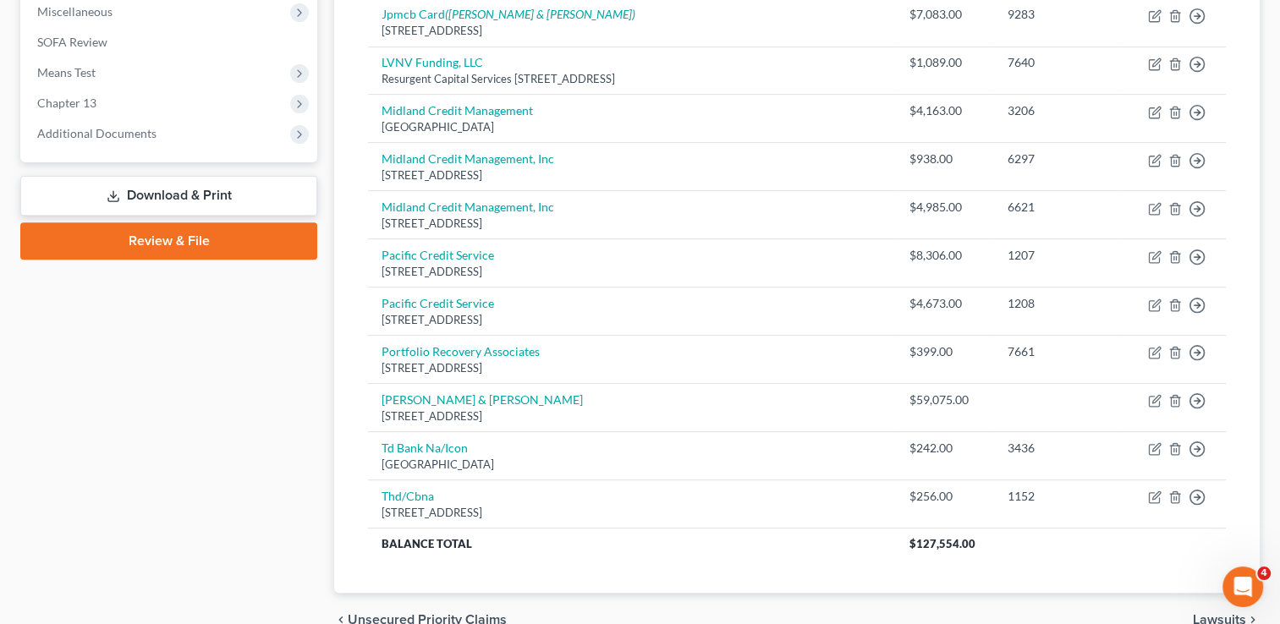
scroll to position [609, 0]
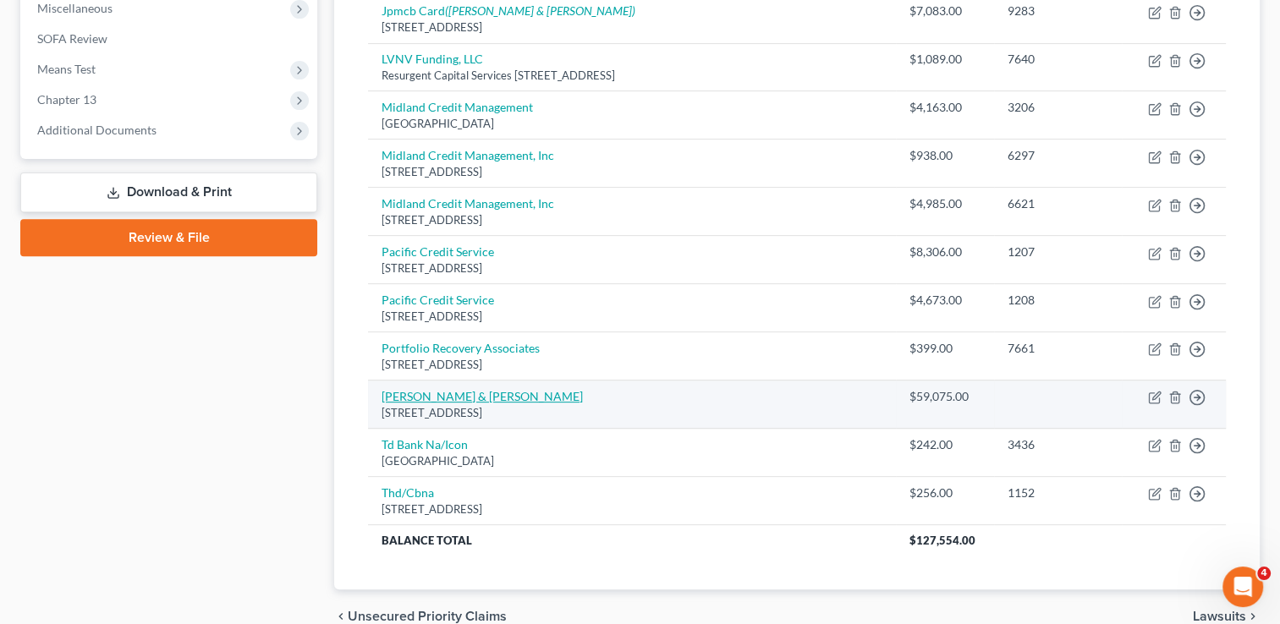
click at [425, 389] on link "[PERSON_NAME] & [PERSON_NAME]" at bounding box center [481, 396] width 201 height 14
select select "39"
select select "2"
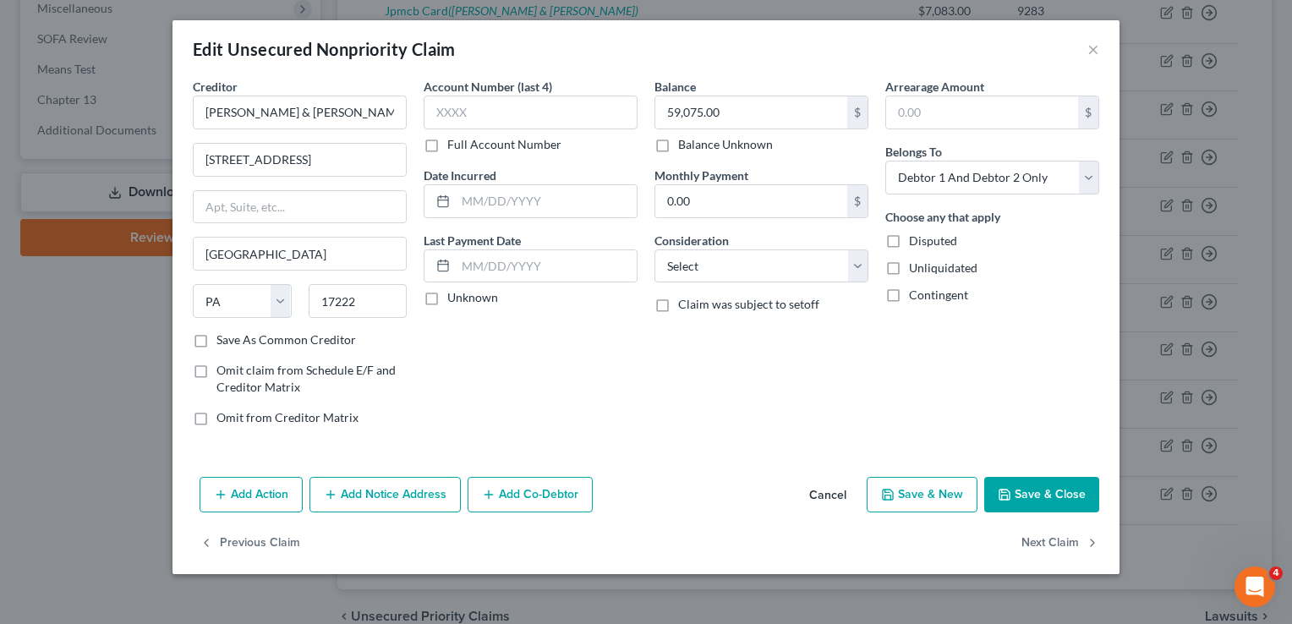
click at [909, 245] on label "Disputed" at bounding box center [933, 241] width 48 height 17
click at [916, 244] on input "Disputed" at bounding box center [921, 238] width 11 height 11
checkbox input "true"
click at [909, 267] on label "Unliquidated" at bounding box center [943, 268] width 69 height 17
click at [916, 267] on input "Unliquidated" at bounding box center [921, 265] width 11 height 11
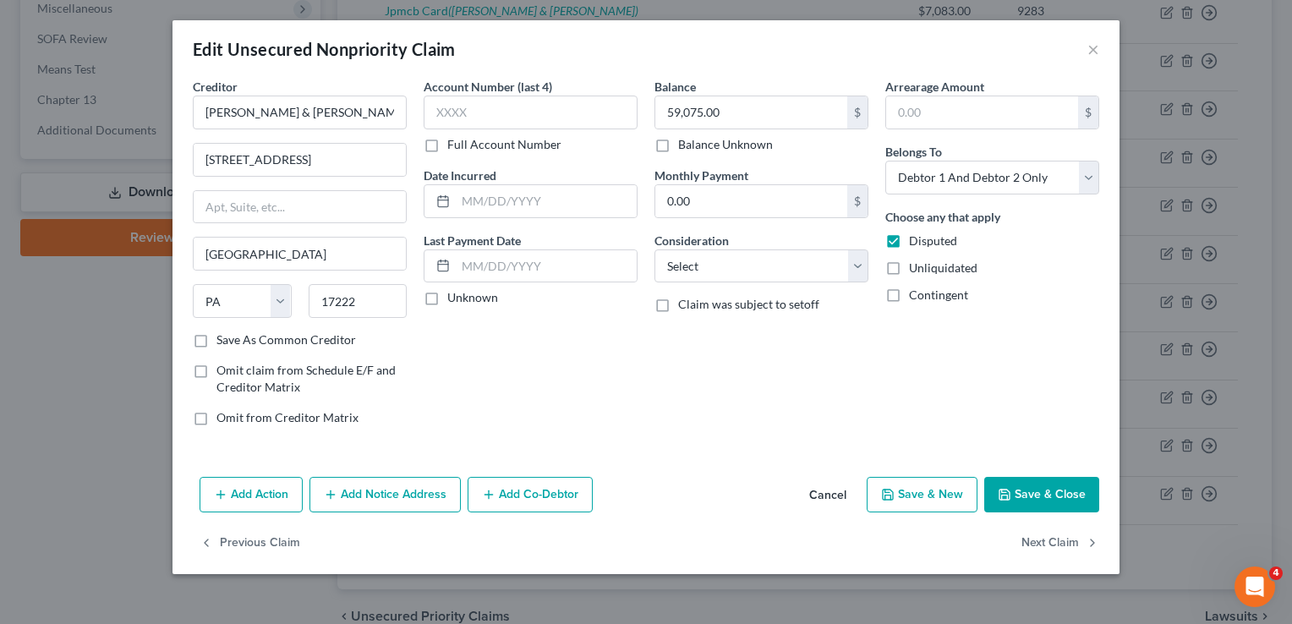
checkbox input "true"
click at [1045, 489] on button "Save & Close" at bounding box center [1041, 495] width 115 height 36
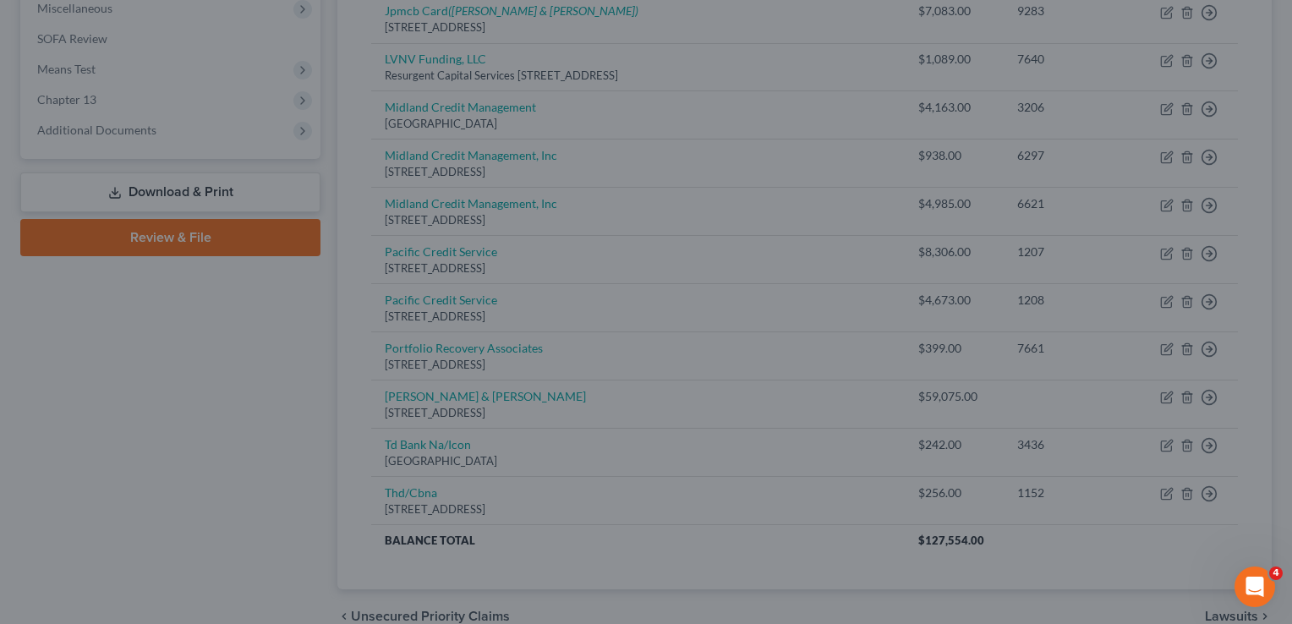
type input "0"
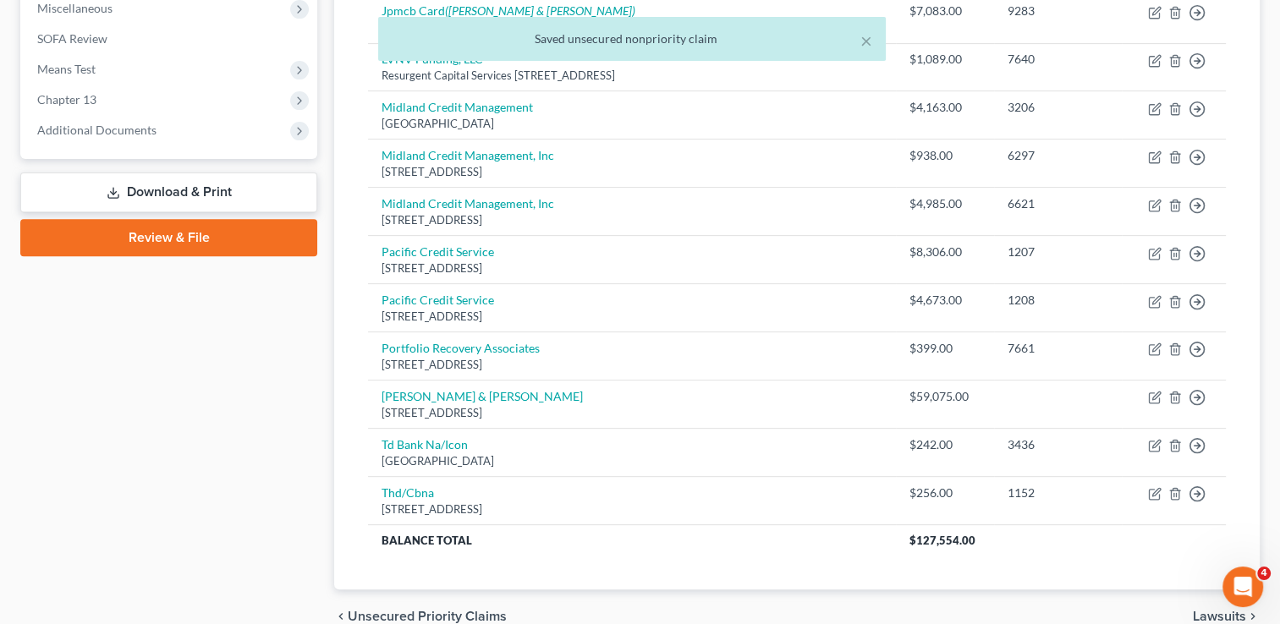
click at [313, 458] on div "Case Dashboard Payments Invoices Payments Payments Credit Report Client Profile" at bounding box center [169, 98] width 314 height 1090
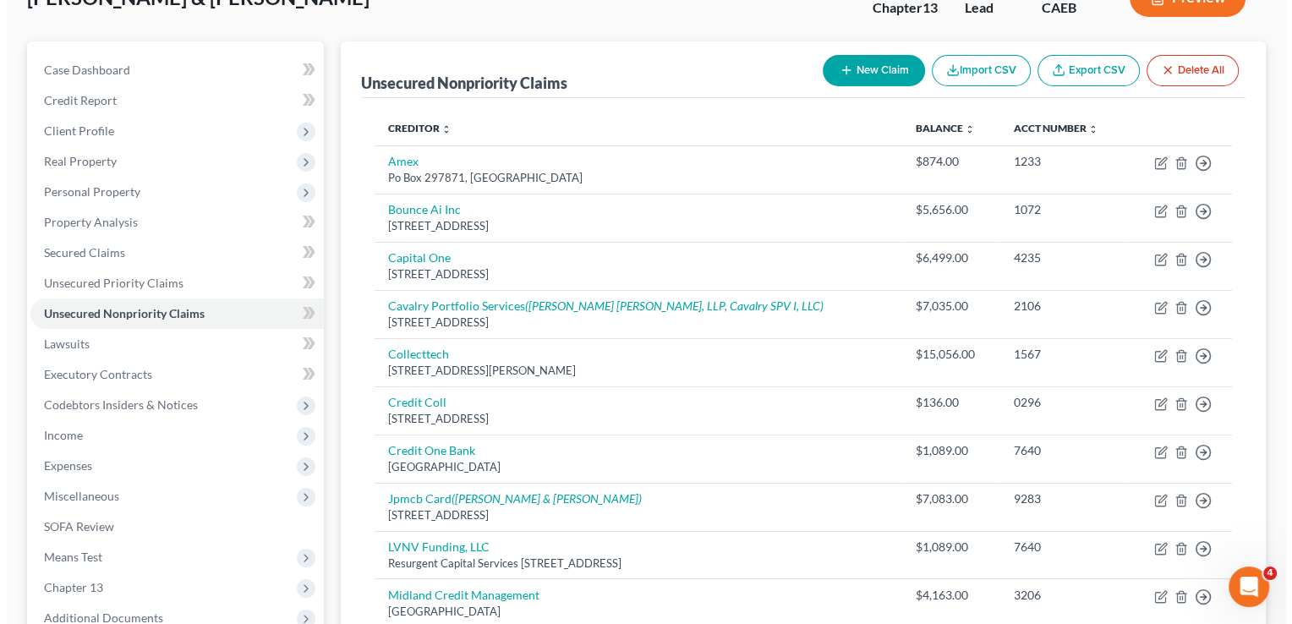
scroll to position [69, 0]
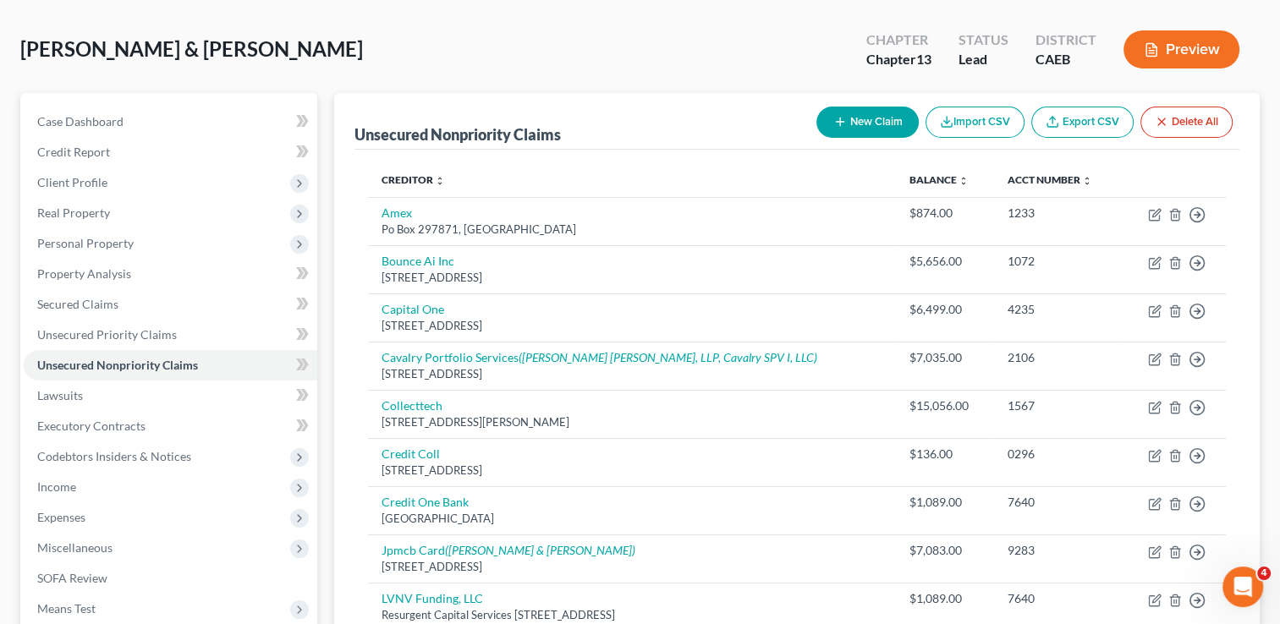
click at [839, 116] on icon "button" at bounding box center [840, 122] width 14 height 14
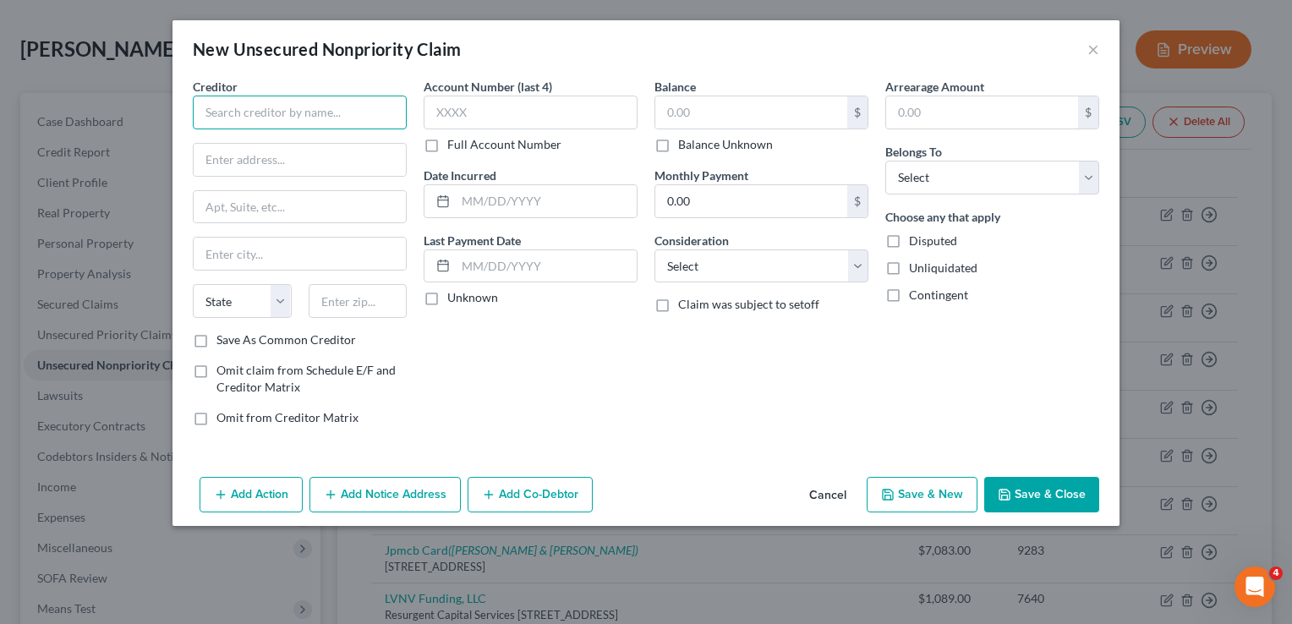
click at [249, 110] on input "text" at bounding box center [300, 113] width 214 height 34
type input "[PERSON_NAME] Ambulance Service"
paste input "[STREET_ADDRESS][PERSON_NAME]"
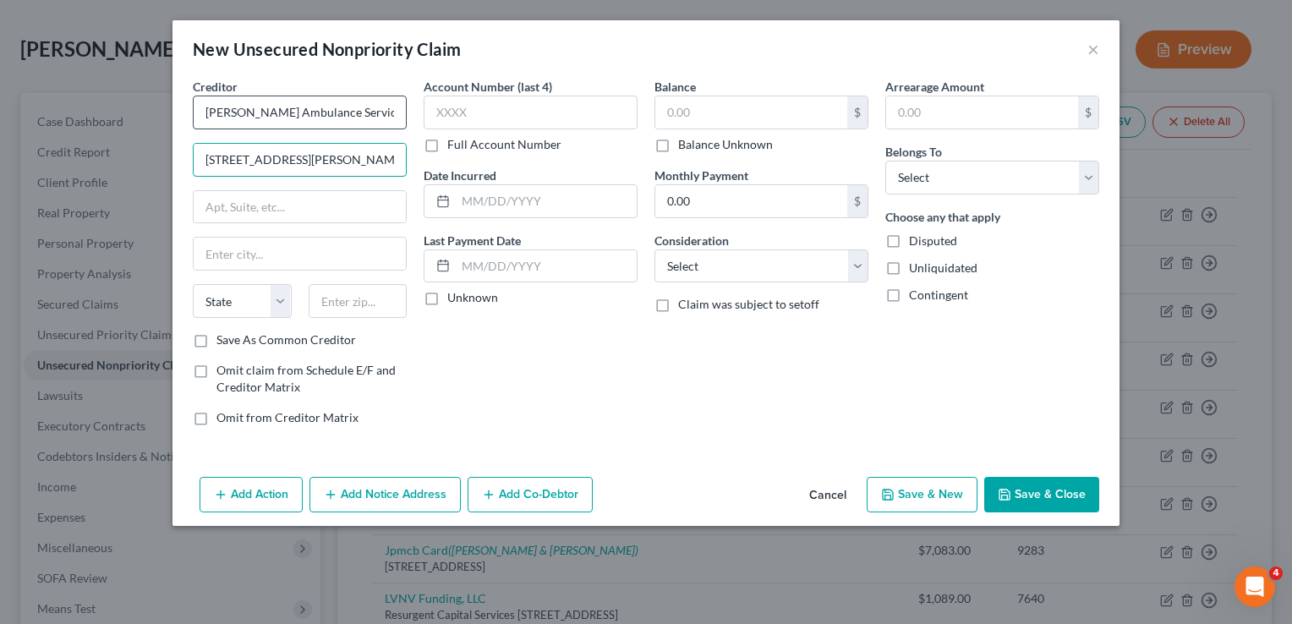
type input "[STREET_ADDRESS][PERSON_NAME]"
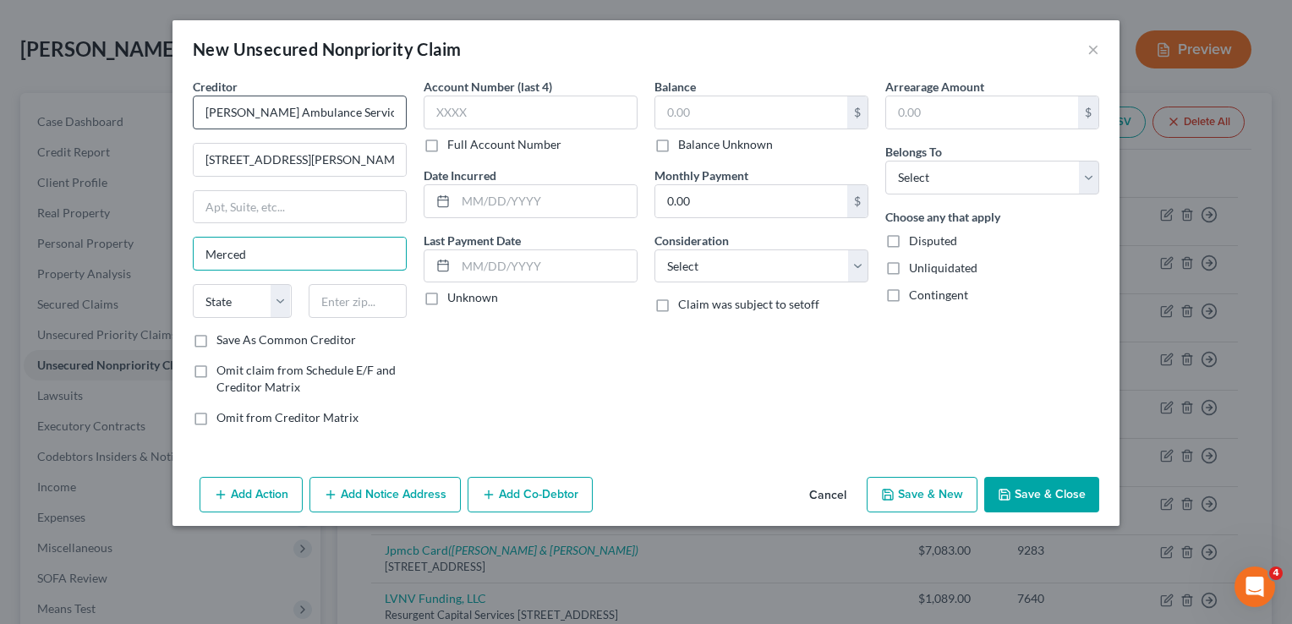
type input "Merced"
select select "4"
type input "95341"
drag, startPoint x: 399, startPoint y: 164, endPoint x: 287, endPoint y: 161, distance: 112.5
click at [287, 161] on input "[STREET_ADDRESS][PERSON_NAME]" at bounding box center [300, 160] width 212 height 32
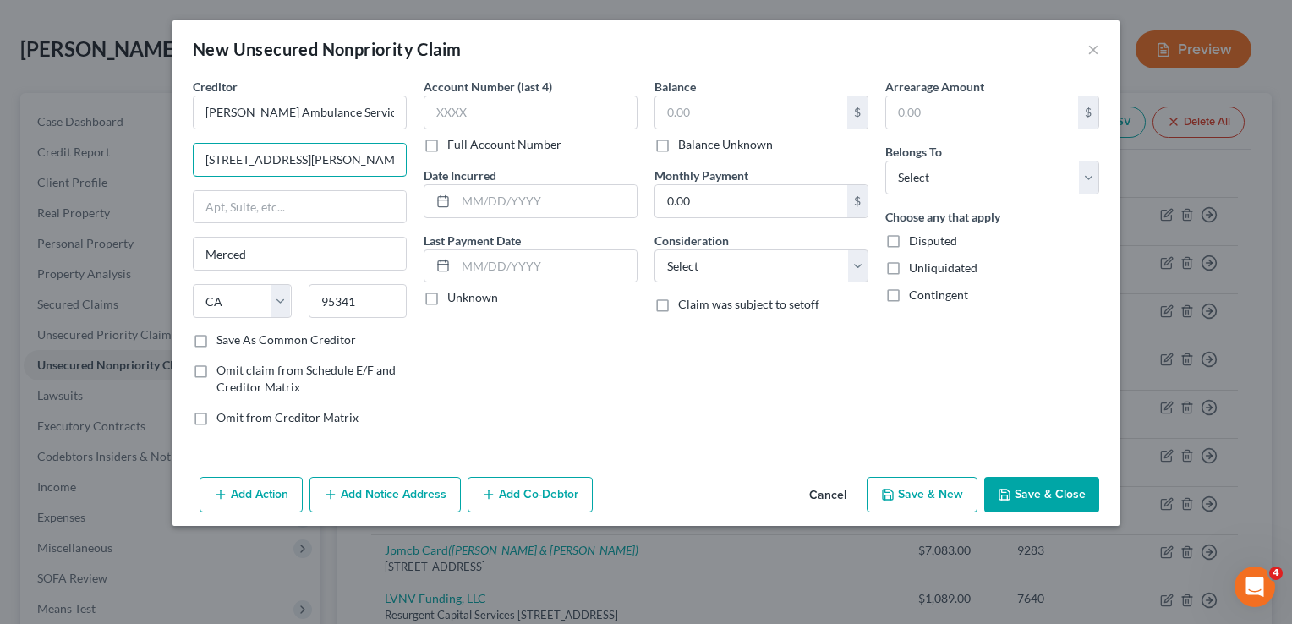
type input "[STREET_ADDRESS][PERSON_NAME]"
click at [678, 145] on label "Balance Unknown" at bounding box center [725, 144] width 95 height 17
click at [685, 145] on input "Balance Unknown" at bounding box center [690, 141] width 11 height 11
checkbox input "true"
type input "0.00"
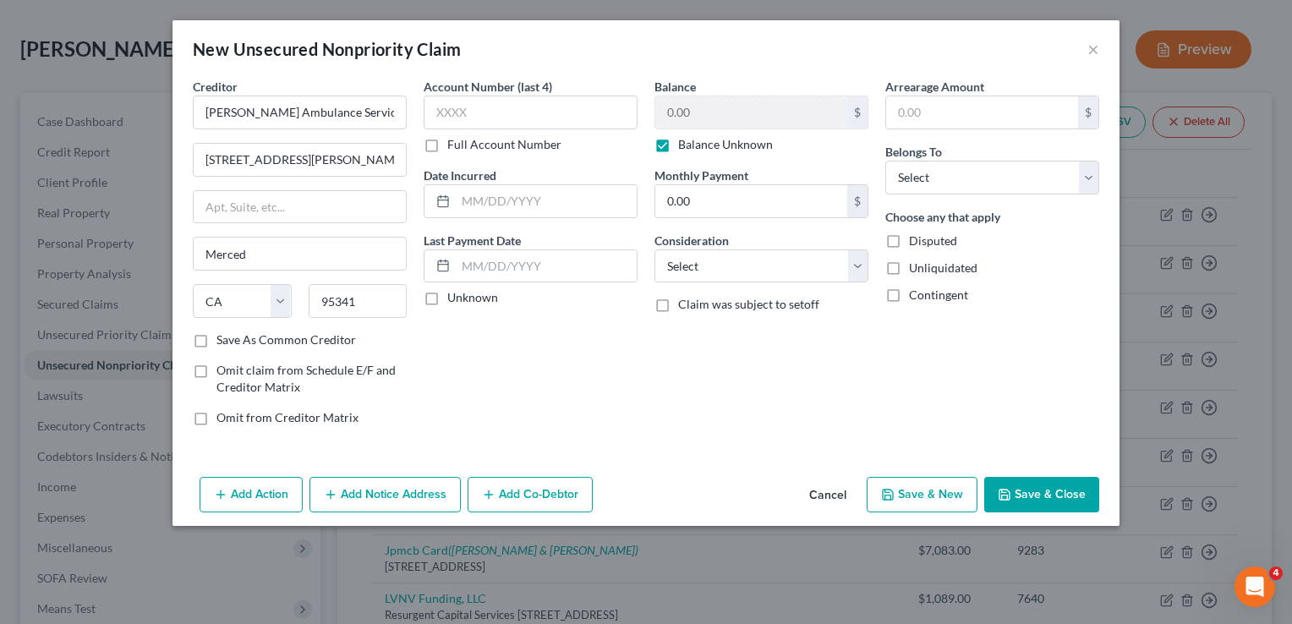
click at [909, 235] on label "Disputed" at bounding box center [933, 241] width 48 height 17
click at [916, 235] on input "Disputed" at bounding box center [921, 238] width 11 height 11
checkbox input "true"
click at [909, 271] on label "Unliquidated" at bounding box center [943, 268] width 69 height 17
click at [916, 271] on input "Unliquidated" at bounding box center [921, 265] width 11 height 11
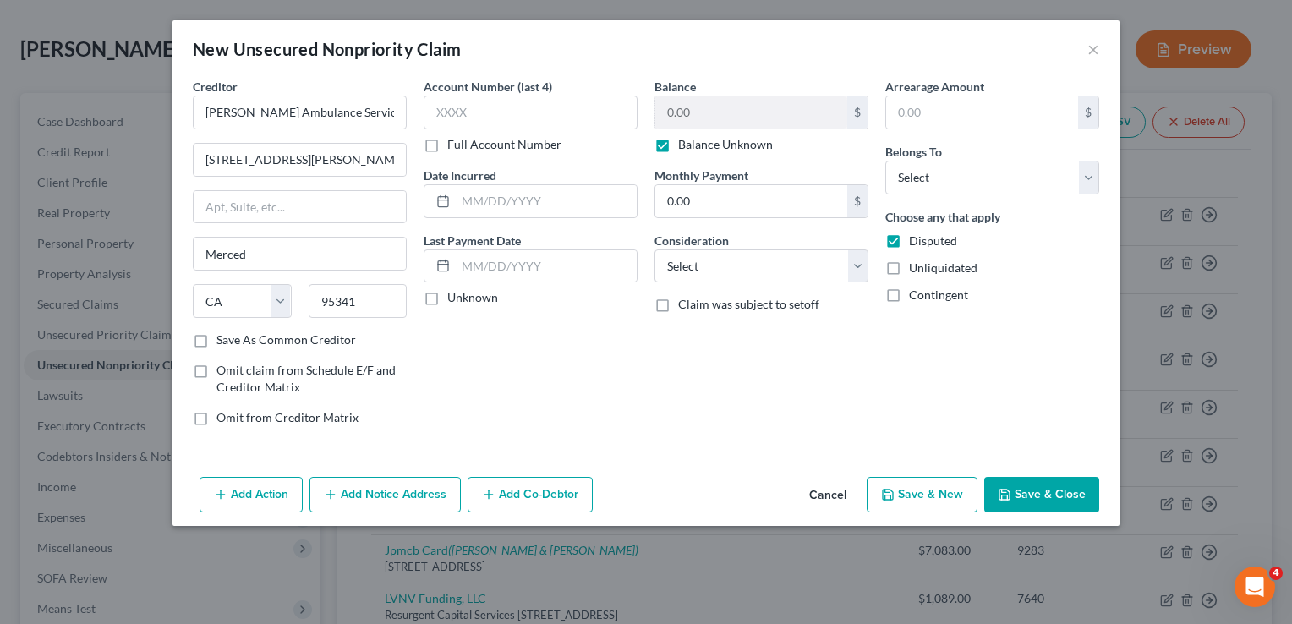
checkbox input "true"
click at [394, 472] on div "Add Action Add Notice Address Add Co-Debtor Cancel Save & New Save & Close" at bounding box center [646, 498] width 947 height 56
click at [398, 486] on button "Add Notice Address" at bounding box center [385, 495] width 151 height 36
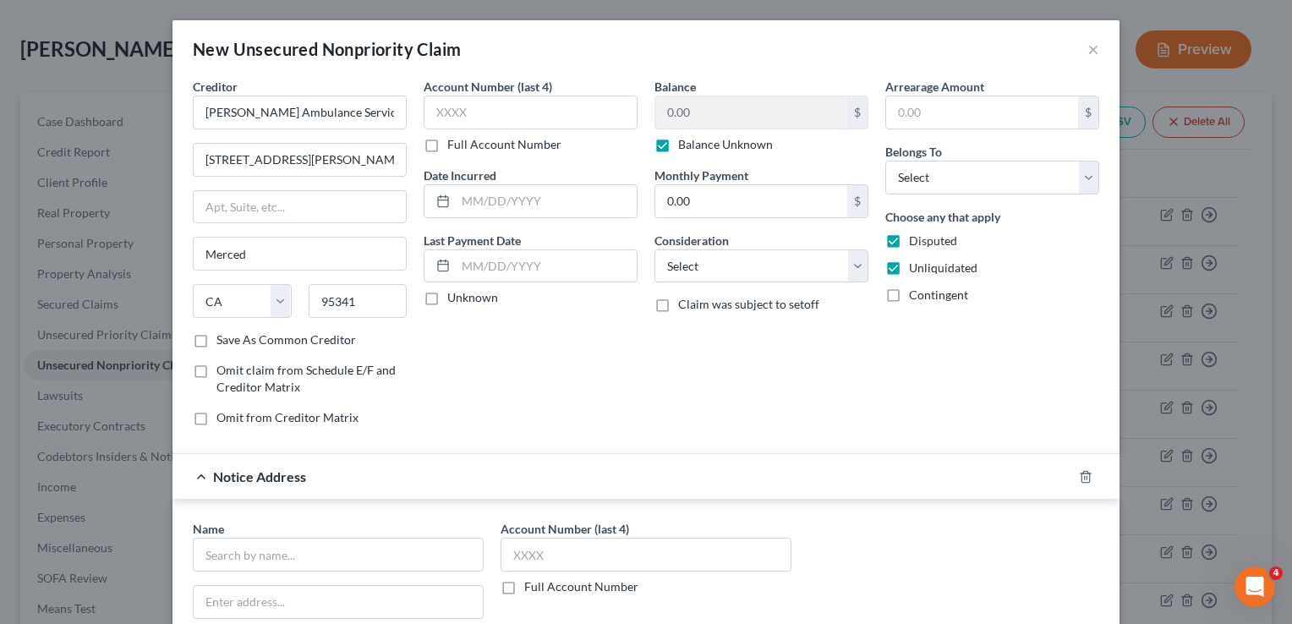
click at [489, 374] on div "Account Number (last 4) Full Account Number Date Incurred Last Payment Date Unk…" at bounding box center [530, 259] width 231 height 362
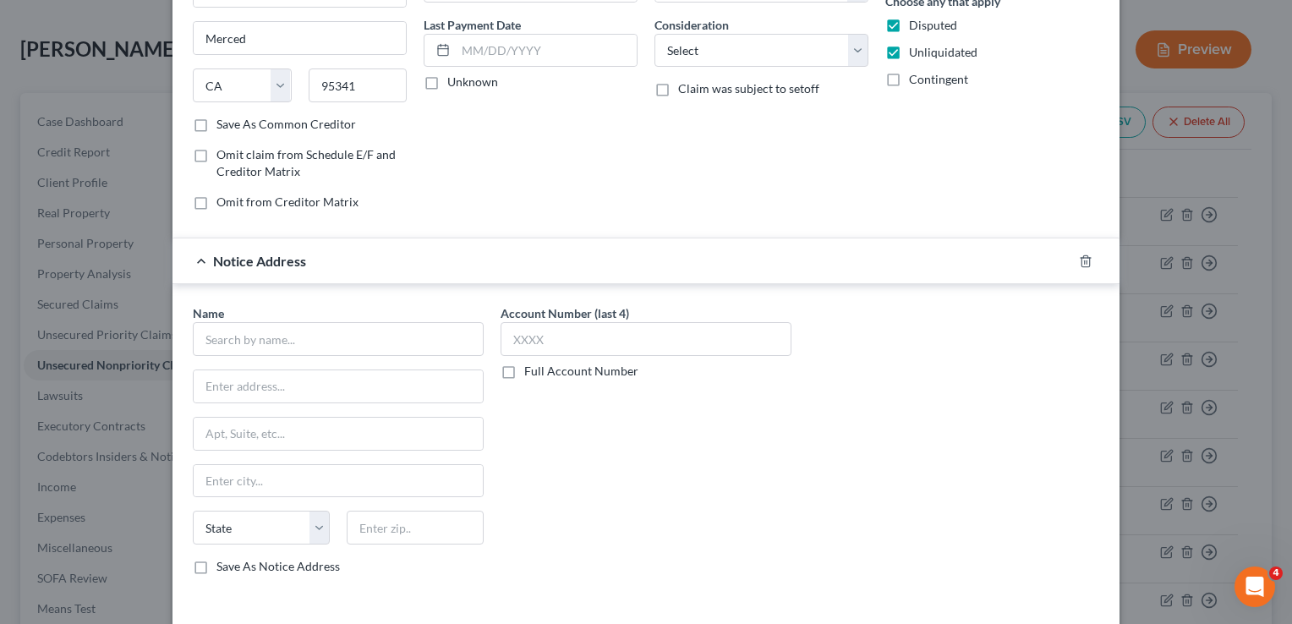
scroll to position [271, 0]
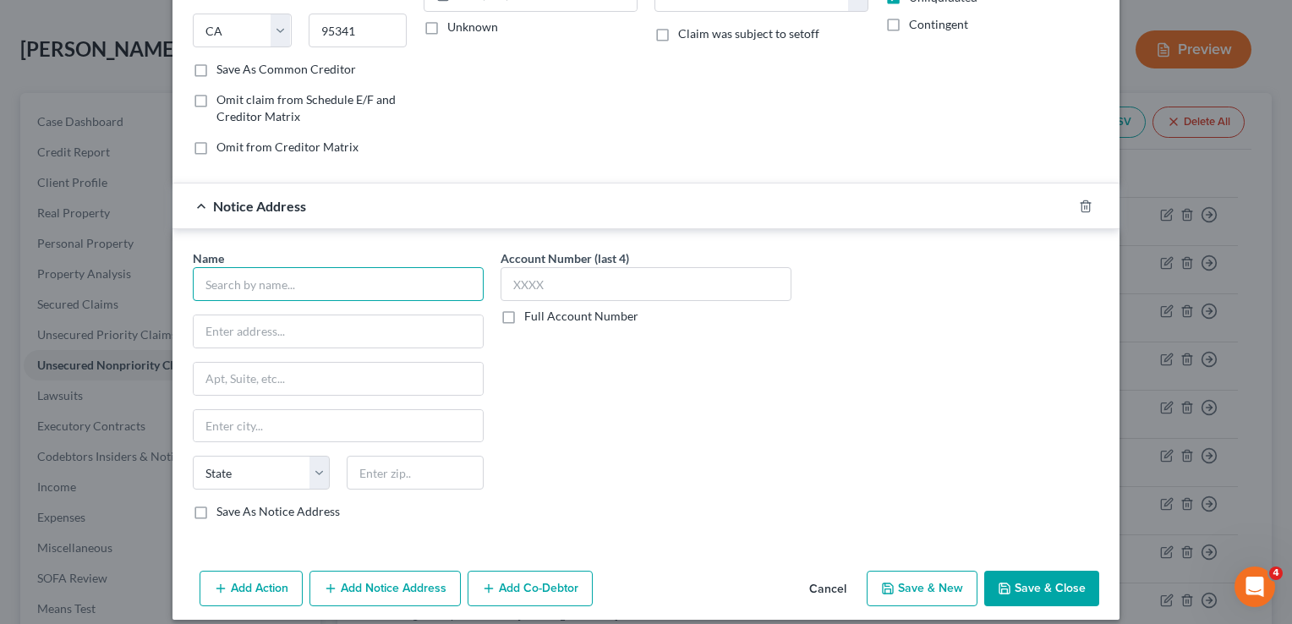
click at [328, 271] on input "text" at bounding box center [338, 284] width 291 height 34
type input "Pacific Credit"
paste input "[STREET_ADDRESS] [STREET_ADDRESS]"
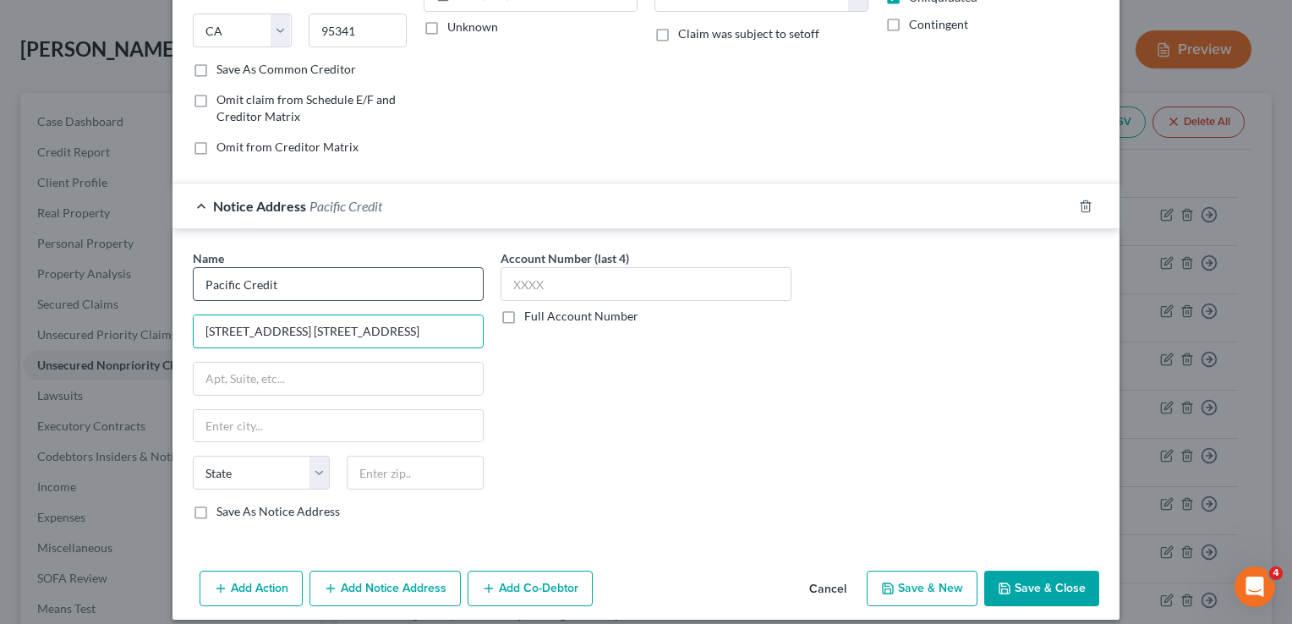
scroll to position [0, 38]
type input "[STREET_ADDRESS] [STREET_ADDRESS]"
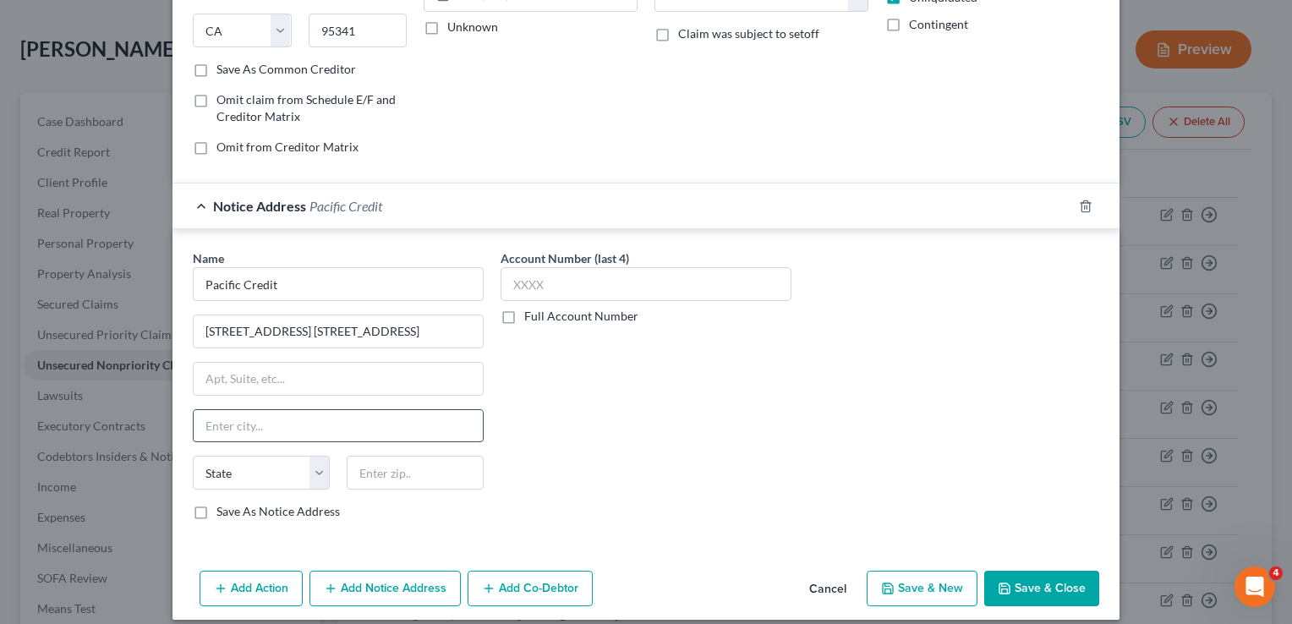
click at [280, 416] on input "text" at bounding box center [338, 426] width 289 height 32
type input "[GEOGRAPHIC_DATA]"
select select "4"
type input "95834"
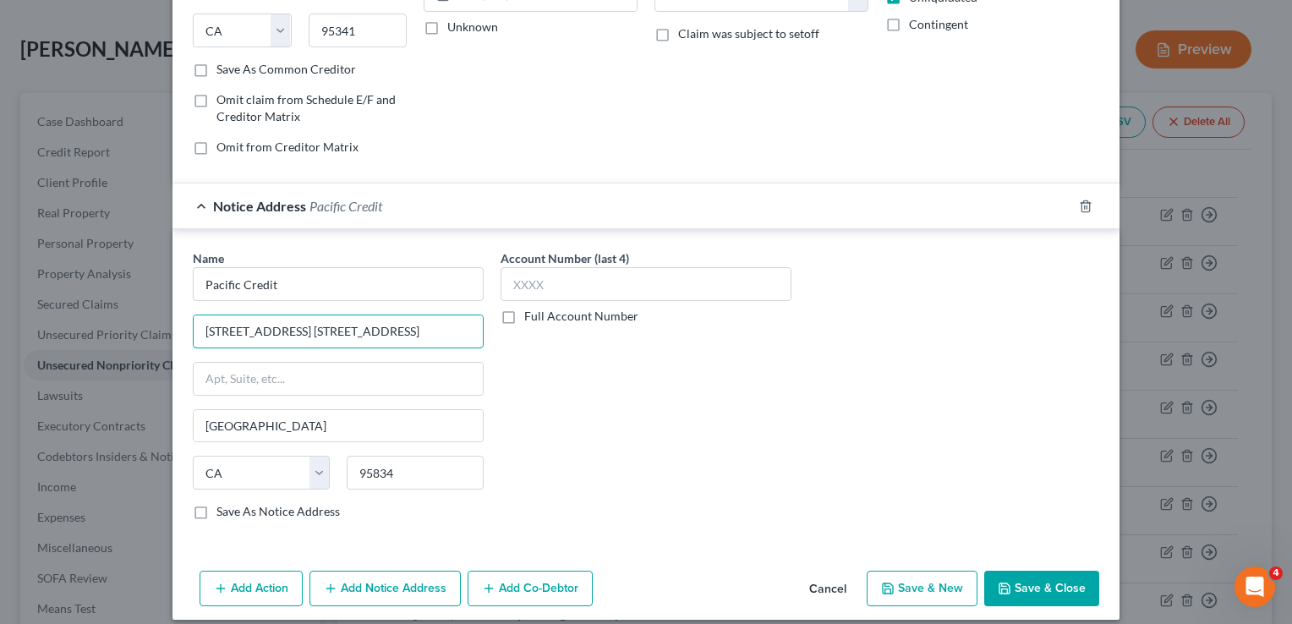
drag, startPoint x: 382, startPoint y: 326, endPoint x: 683, endPoint y: 318, distance: 300.4
click at [683, 318] on div "Name * Pacific Credit [STREET_ADDRESS] Ste 245 PMB [GEOGRAPHIC_DATA] [GEOGRAPHI…" at bounding box center [646, 392] width 924 height 284
type input "[STREET_ADDRESS] Ste 245 PMB 430"
click at [812, 463] on div "Name * Pacific Credit [STREET_ADDRESS] Ste 245 PMB [GEOGRAPHIC_DATA] [US_STATE]…" at bounding box center [646, 392] width 924 height 284
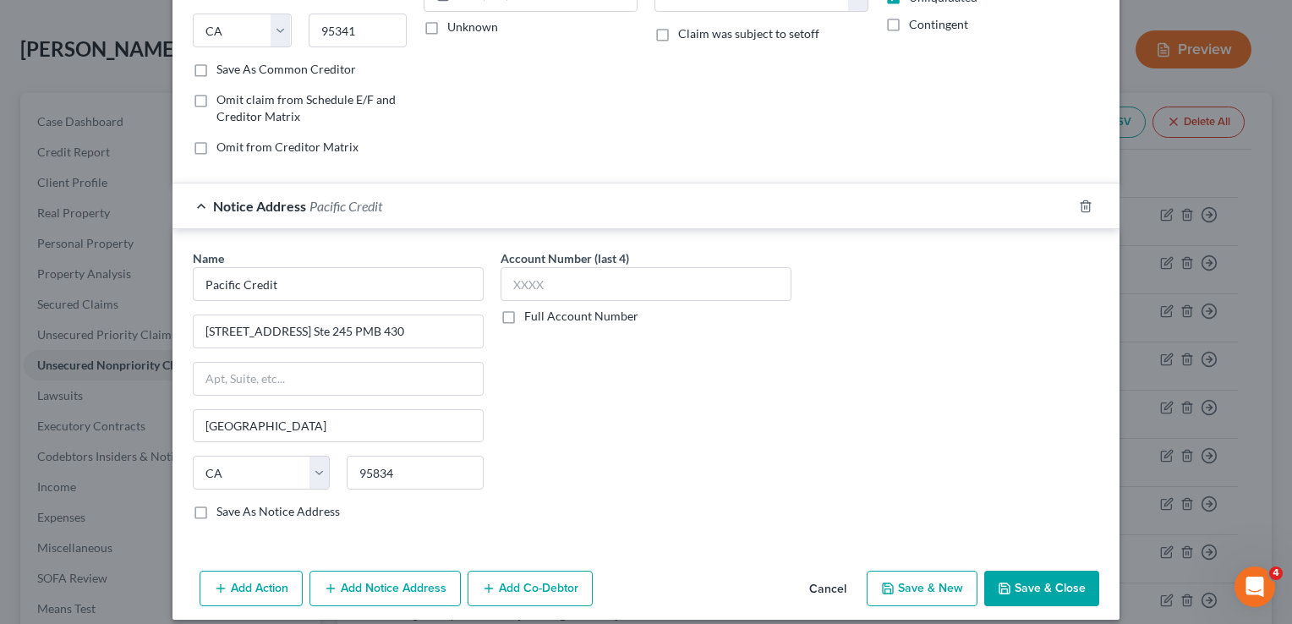
click at [1023, 584] on button "Save & Close" at bounding box center [1041, 589] width 115 height 36
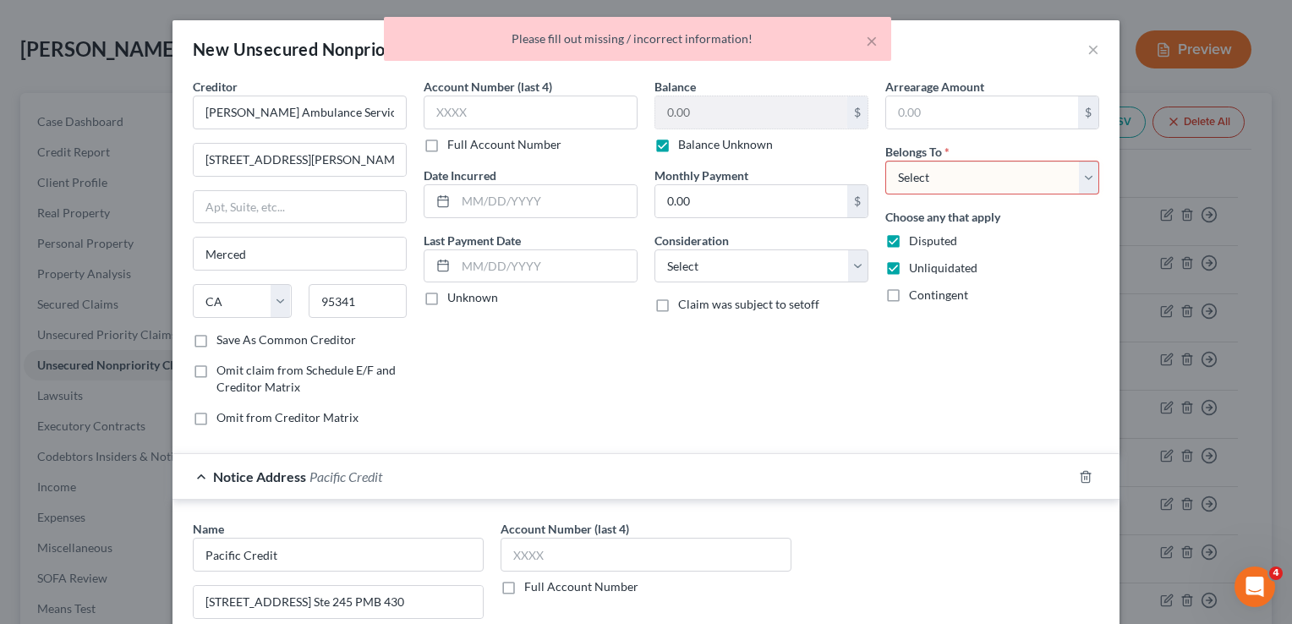
click at [947, 174] on select "Select Debtor 1 Only Debtor 2 Only Debtor 1 And Debtor 2 Only At Least One Of T…" at bounding box center [993, 178] width 214 height 34
select select "2"
click at [886, 161] on select "Select Debtor 1 Only Debtor 2 Only Debtor 1 And Debtor 2 Only At Least One Of T…" at bounding box center [993, 178] width 214 height 34
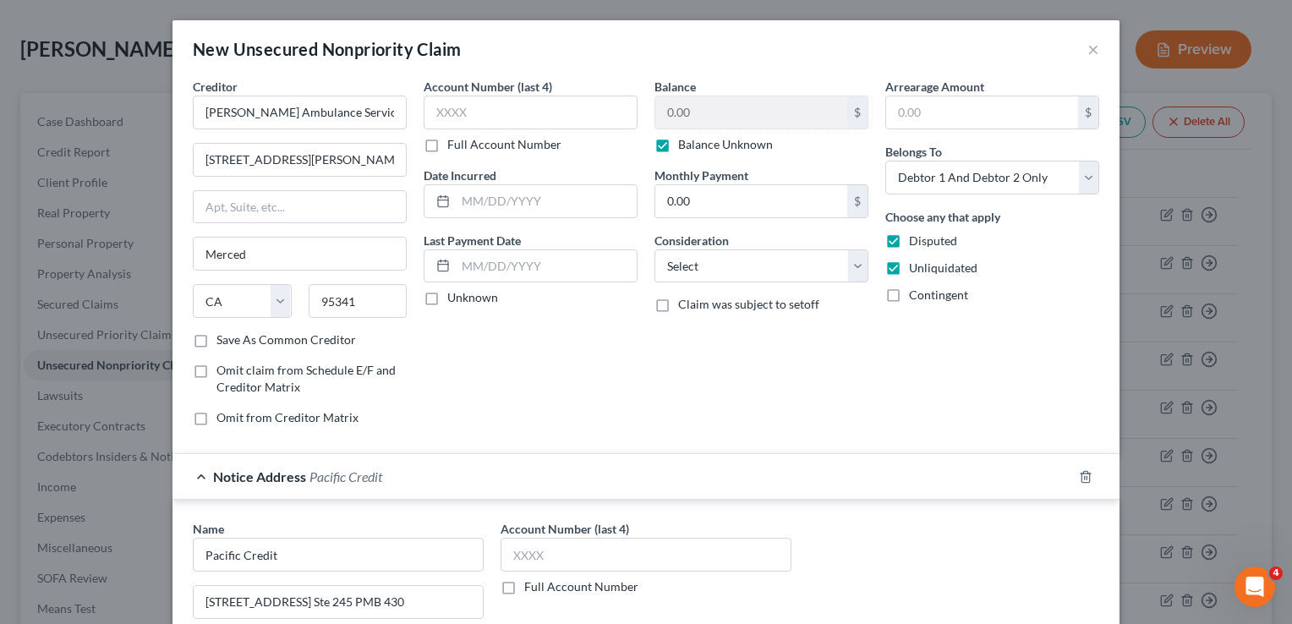
scroll to position [282, 0]
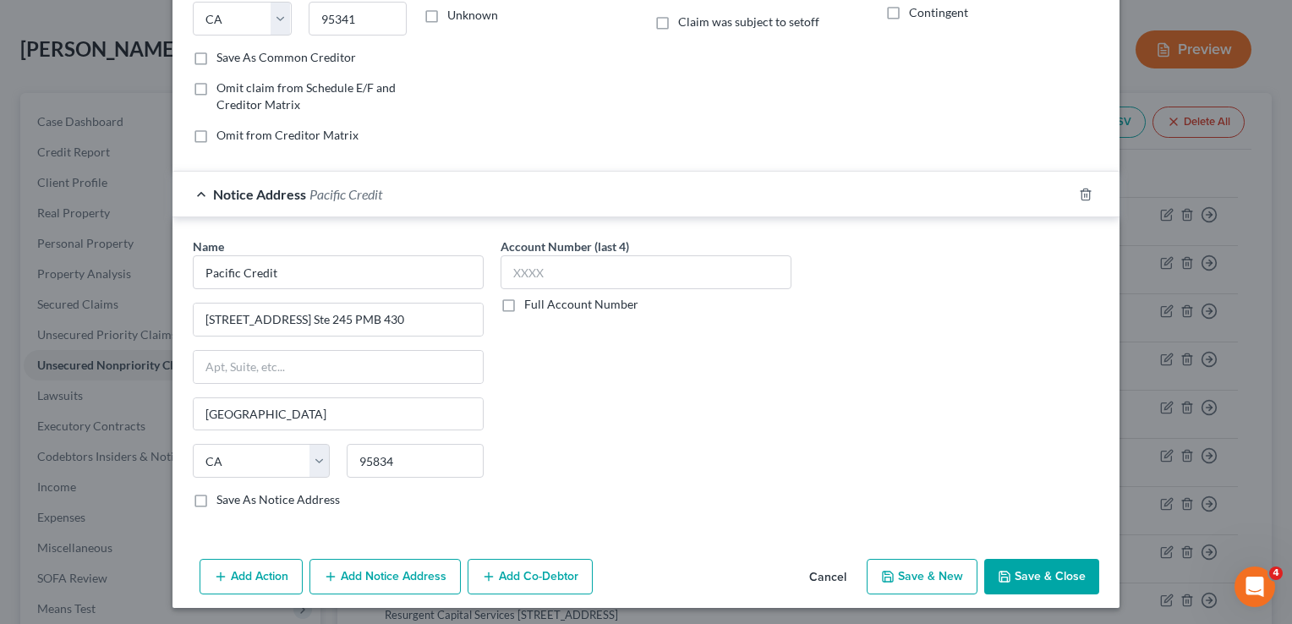
click at [1050, 587] on button "Save & Close" at bounding box center [1041, 577] width 115 height 36
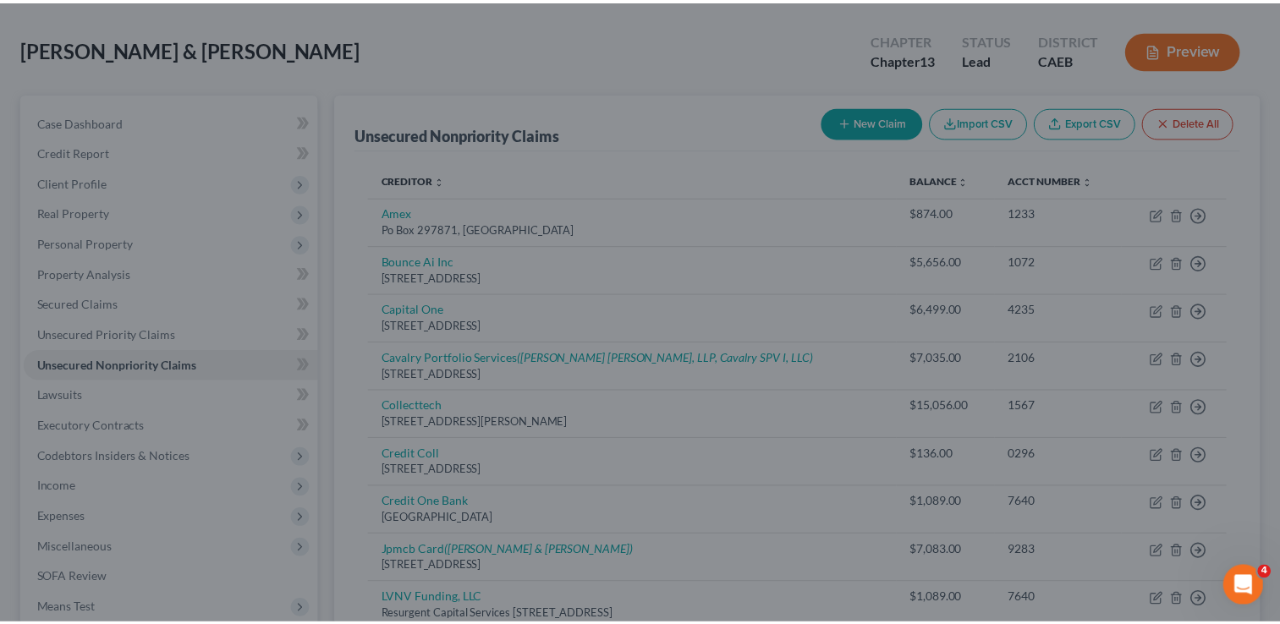
scroll to position [0, 0]
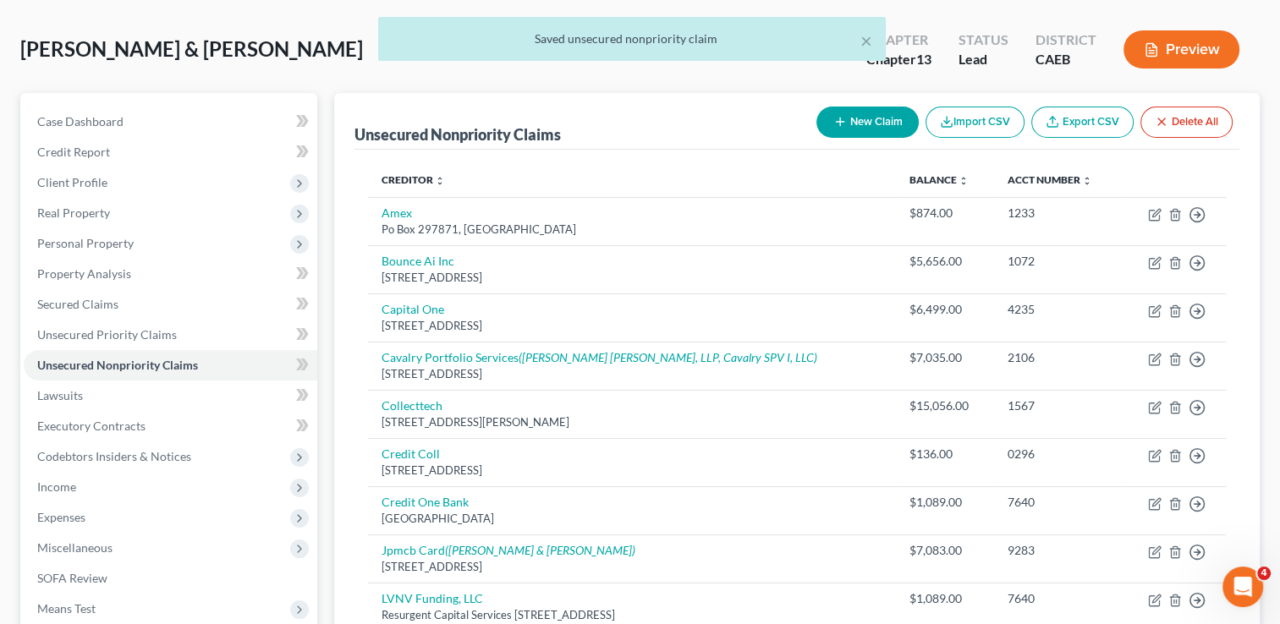
click at [337, 75] on div "[PERSON_NAME] & [PERSON_NAME] Upgraded Chapter Chapter 13 Status Lead District …" at bounding box center [639, 56] width 1239 height 74
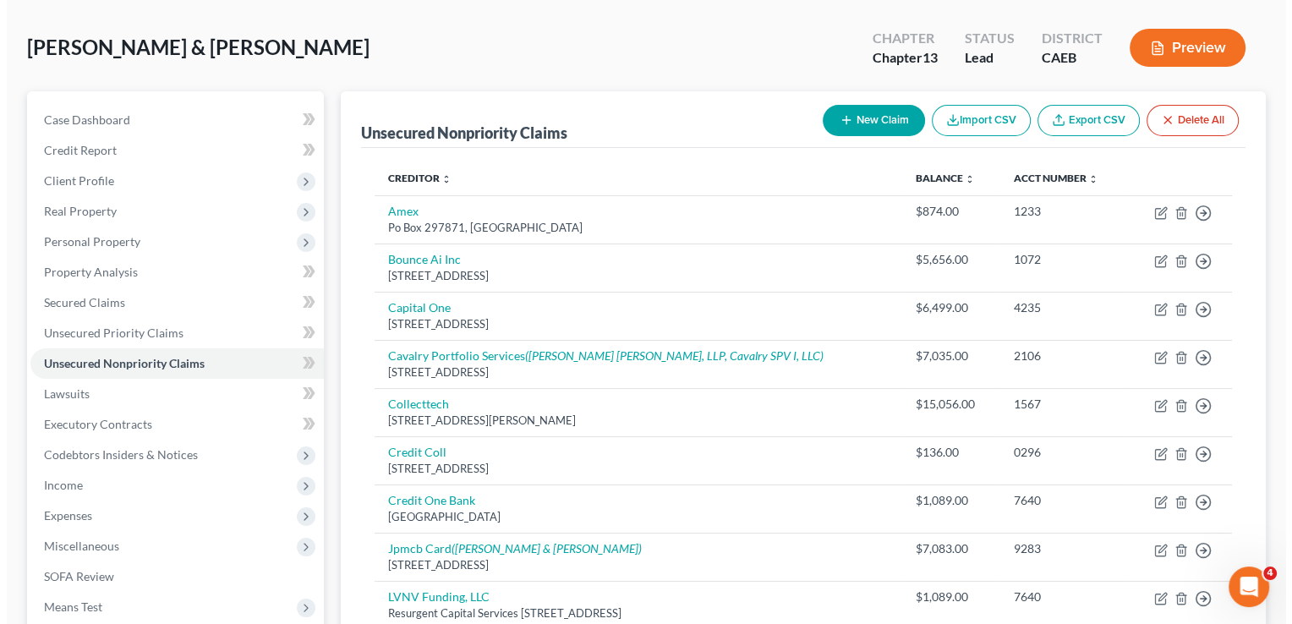
scroll to position [96, 0]
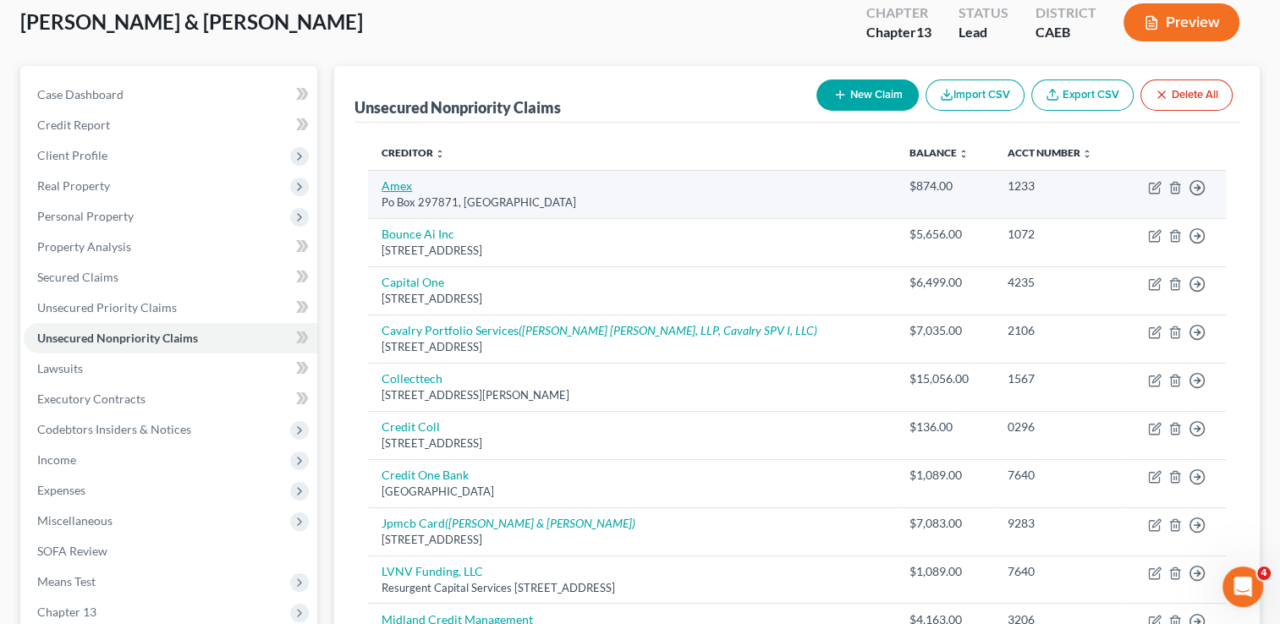
click at [403, 188] on link "Amex" at bounding box center [396, 185] width 30 height 14
select select "9"
select select "2"
select select "1"
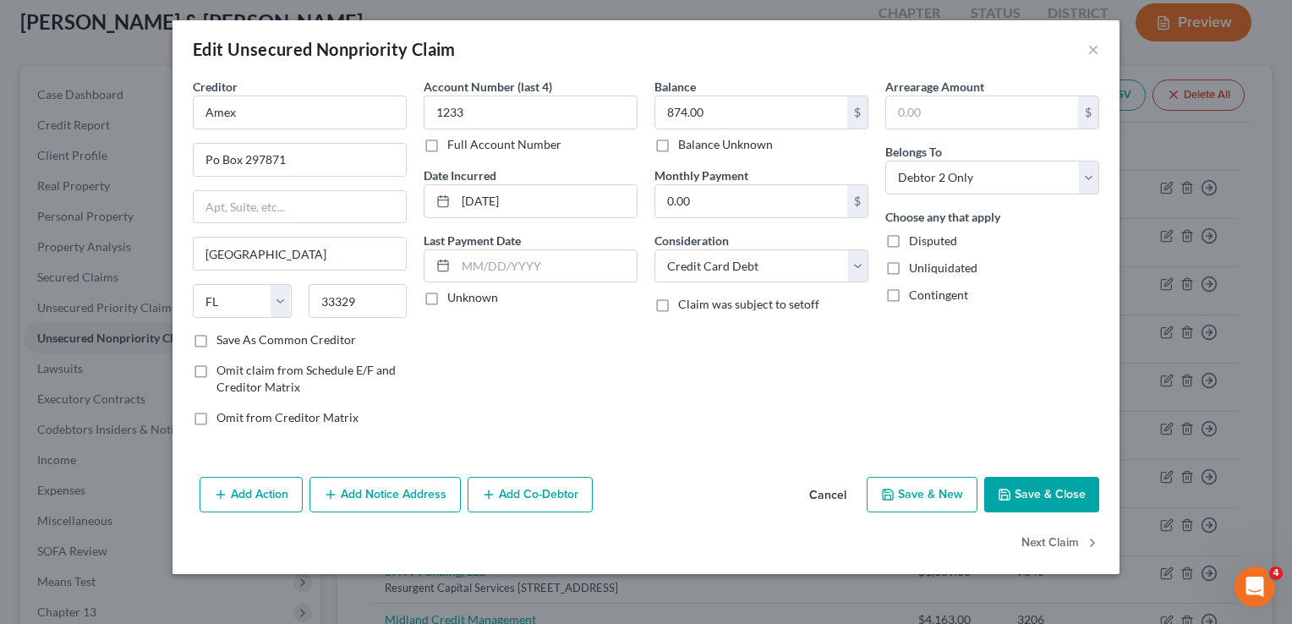
click at [414, 492] on button "Add Notice Address" at bounding box center [385, 495] width 151 height 36
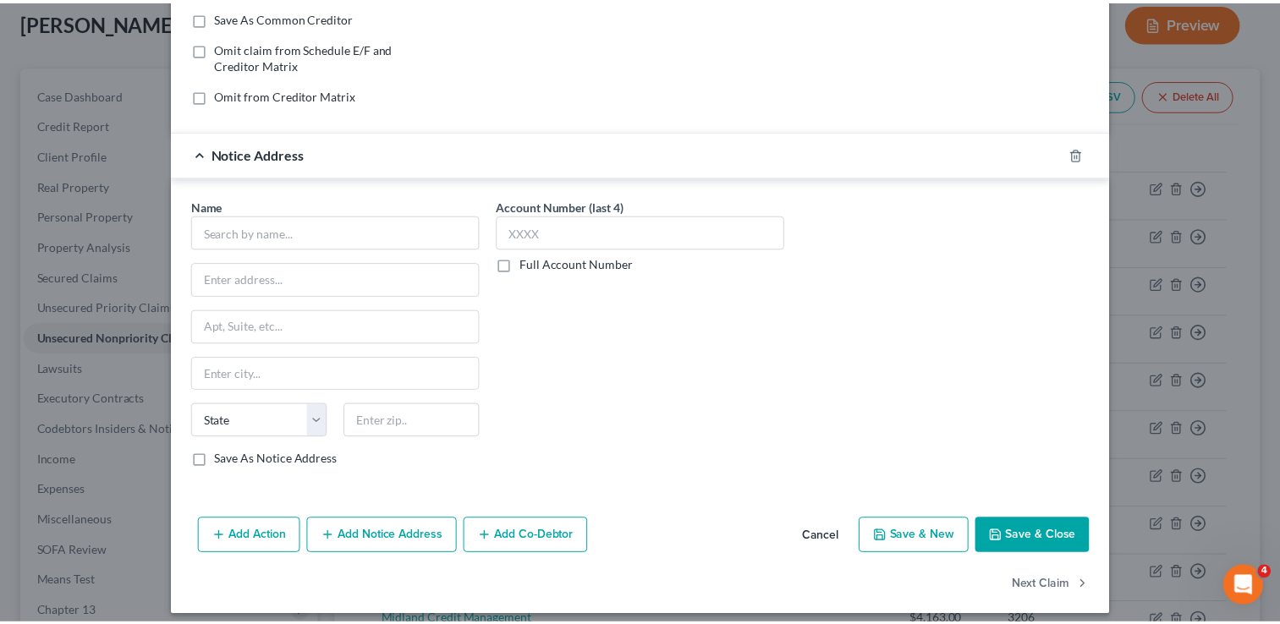
scroll to position [332, 0]
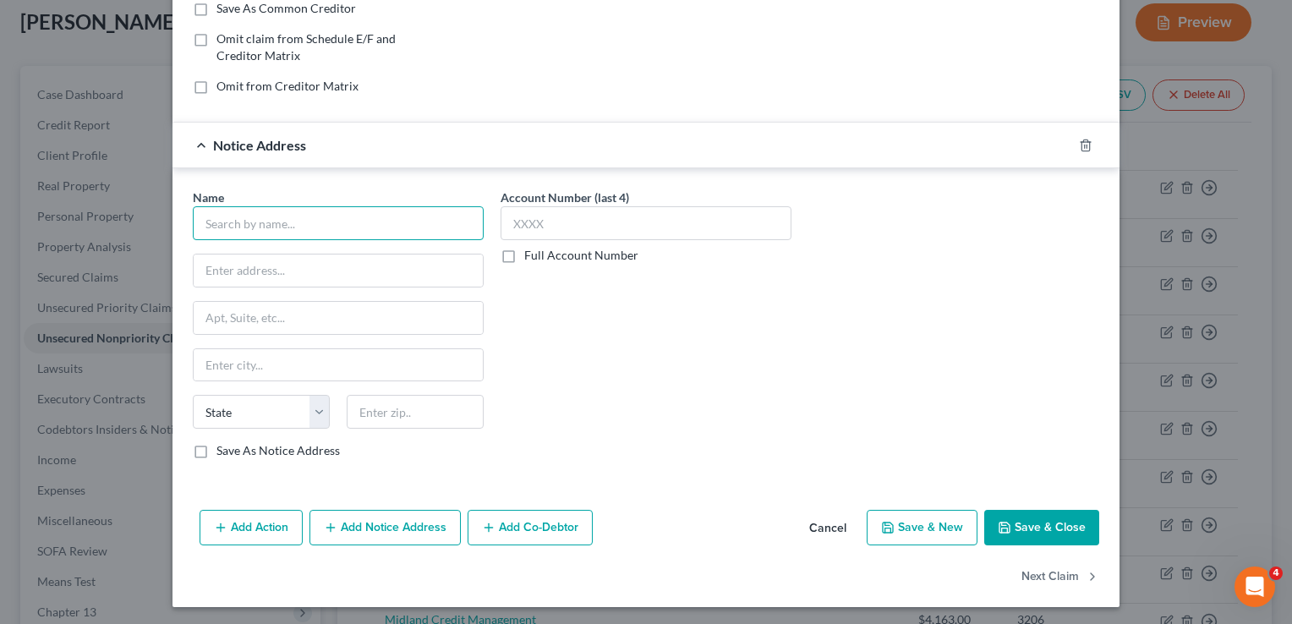
click at [304, 211] on input "text" at bounding box center [338, 223] width 291 height 34
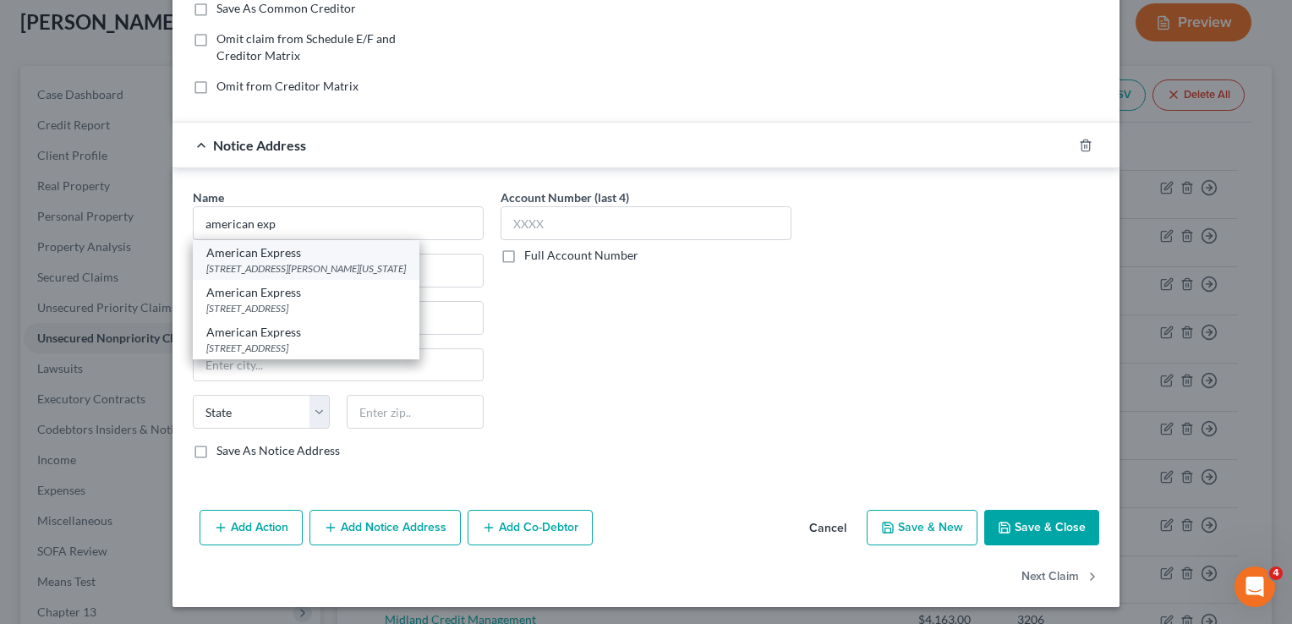
click at [281, 264] on div "[STREET_ADDRESS][PERSON_NAME][US_STATE]" at bounding box center [306, 268] width 200 height 14
type input "American Express"
type input "[STREET_ADDRESS][PERSON_NAME]"
type input "[US_STATE]"
select select "35"
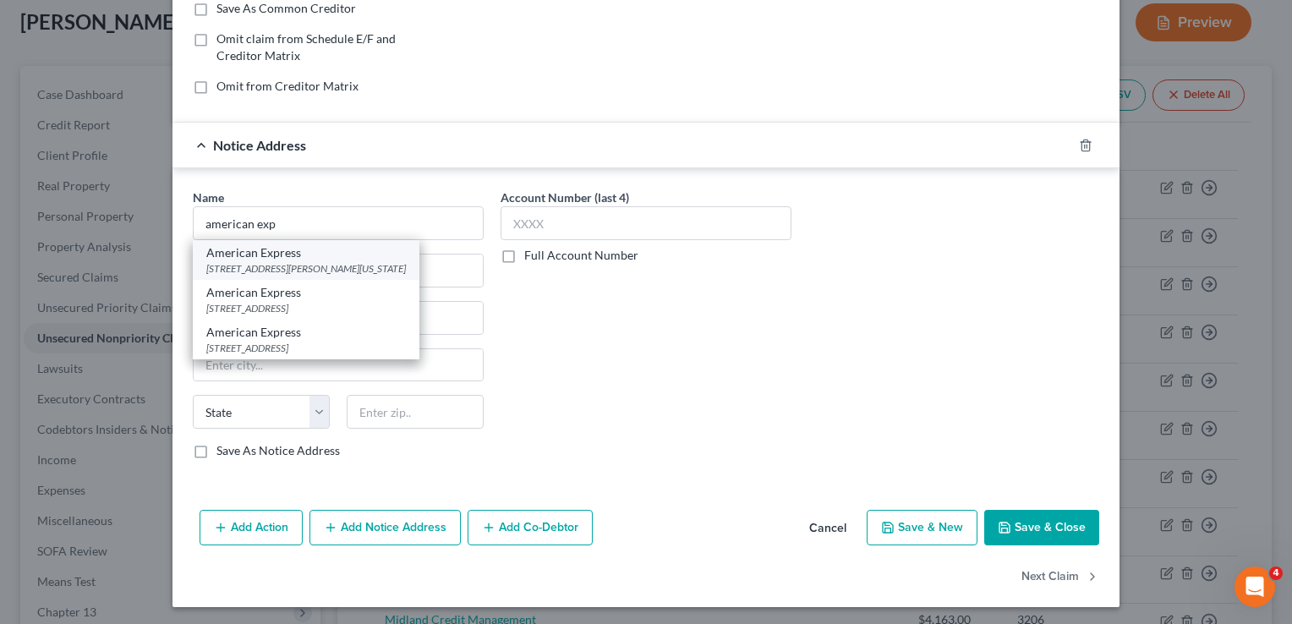
type input "10285"
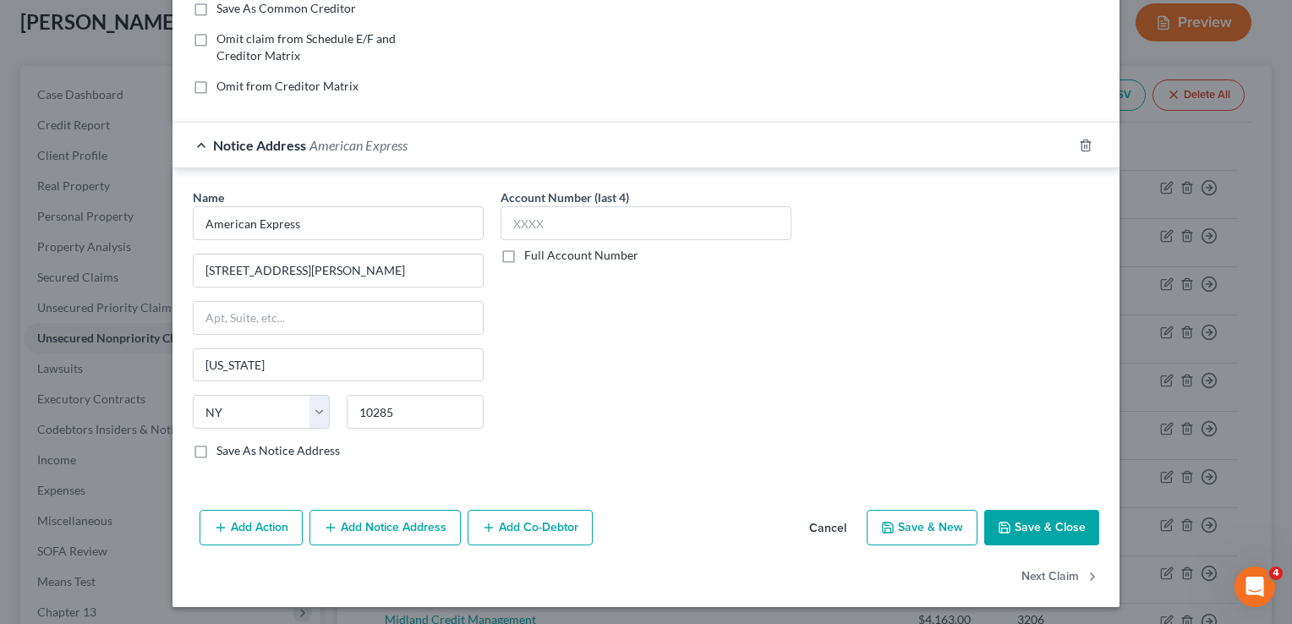
click at [1052, 525] on button "Save & Close" at bounding box center [1041, 528] width 115 height 36
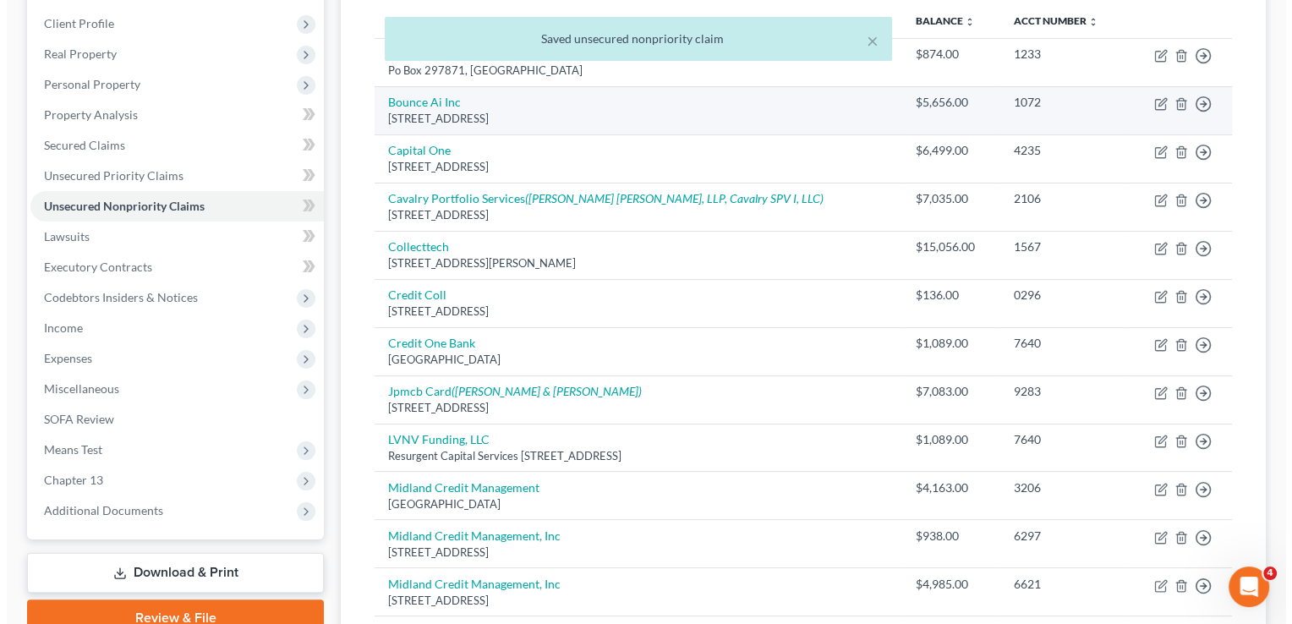
scroll to position [232, 0]
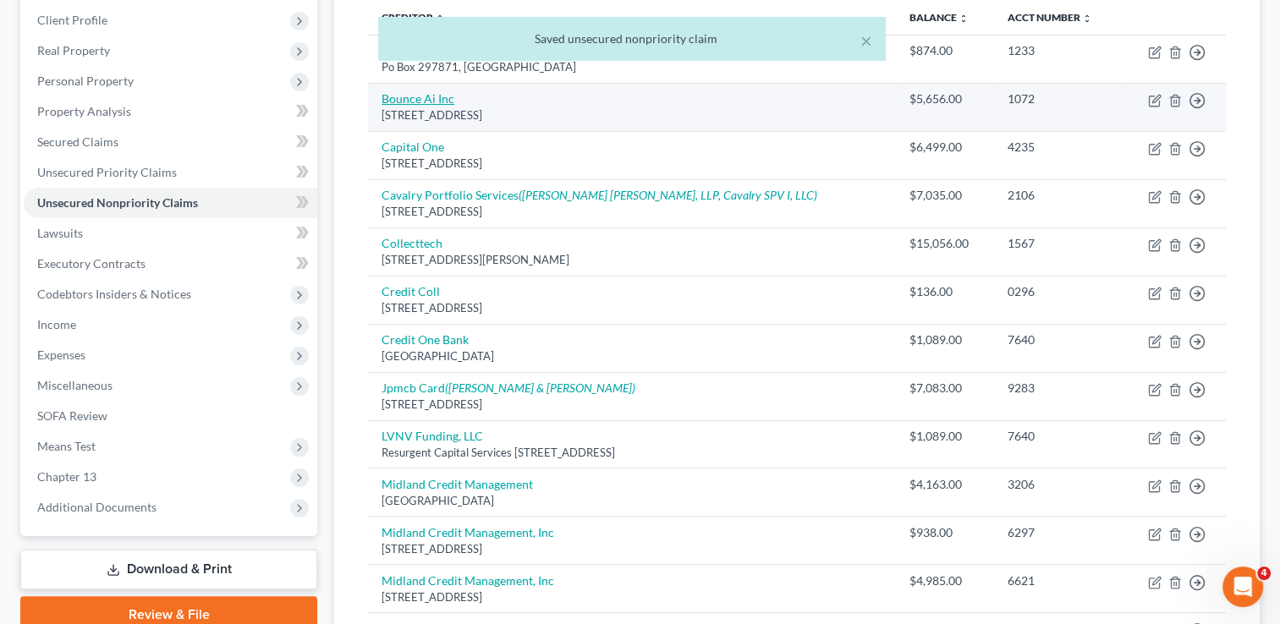
click at [414, 93] on link "Bounce Ai Inc" at bounding box center [417, 98] width 73 height 14
select select "35"
select select "1"
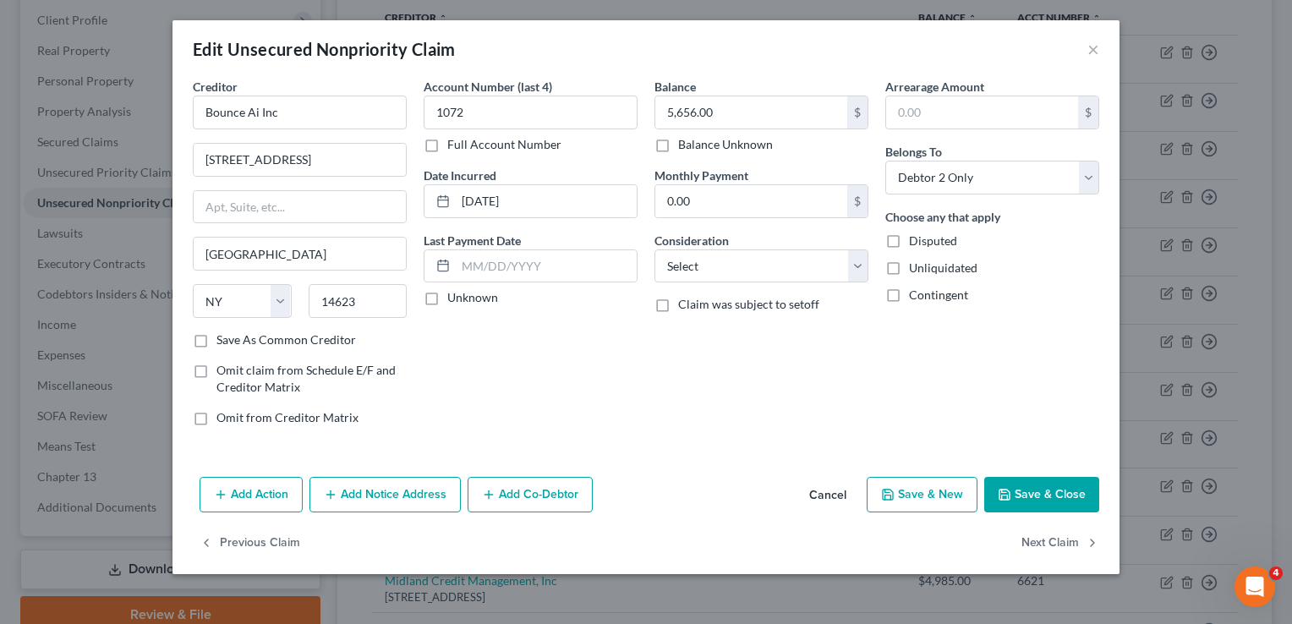
click at [409, 494] on button "Add Notice Address" at bounding box center [385, 495] width 151 height 36
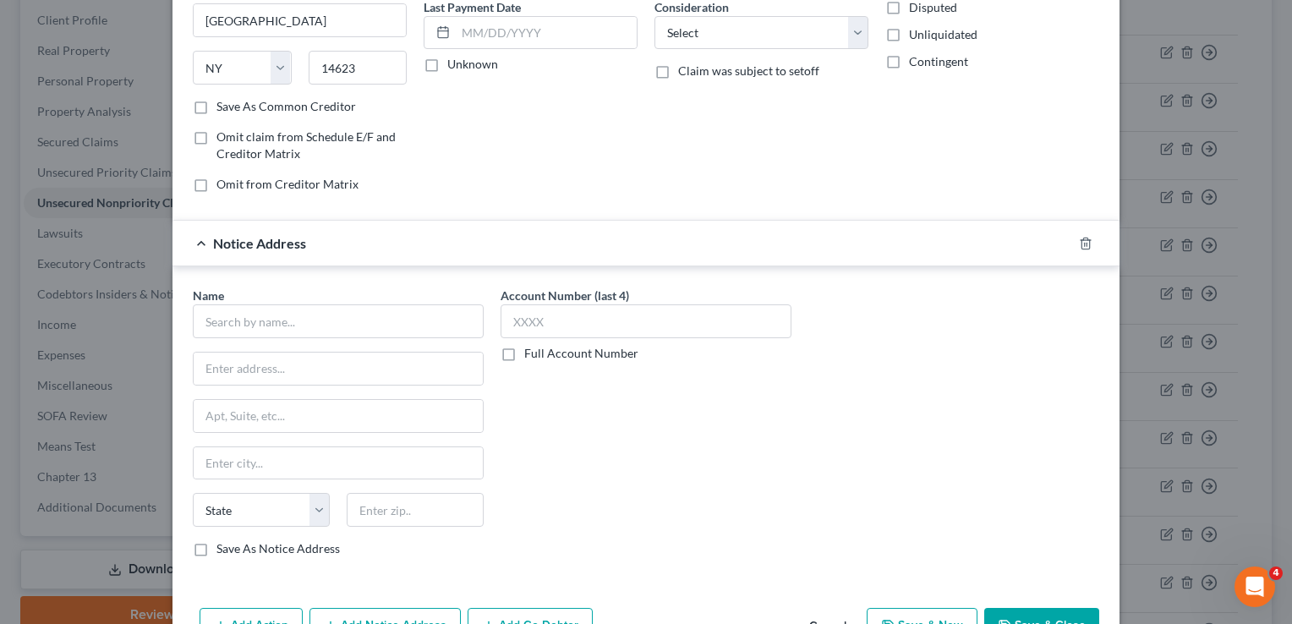
scroll to position [271, 0]
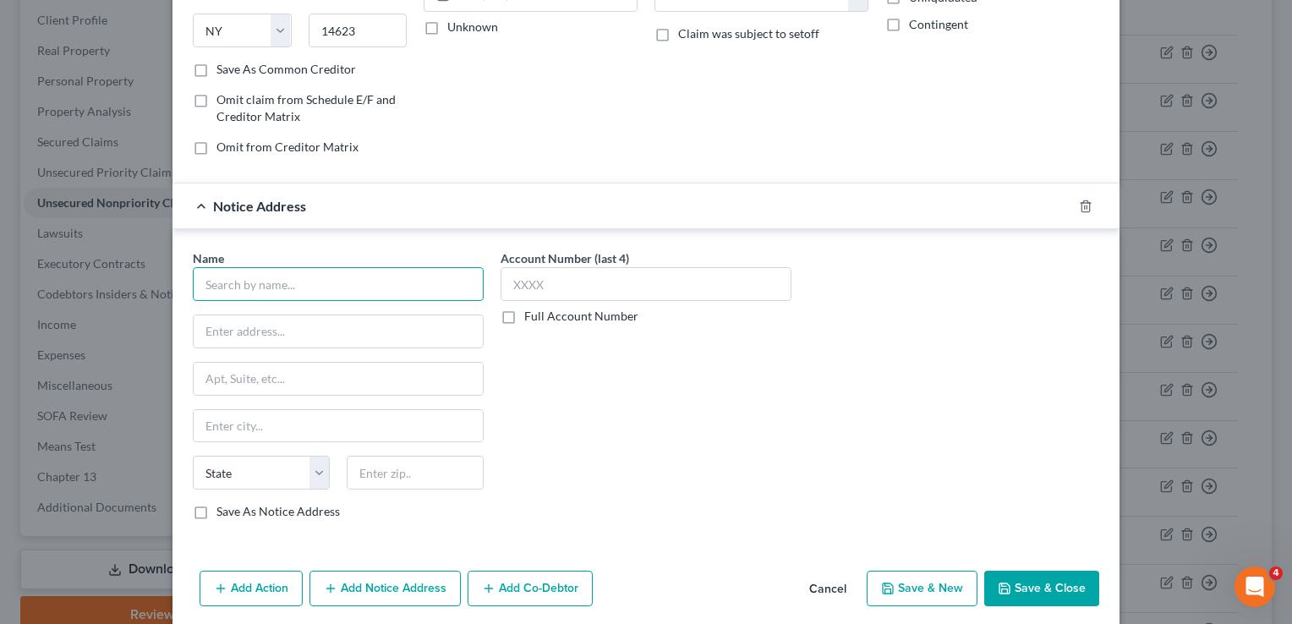
click at [377, 287] on input "text" at bounding box center [338, 284] width 291 height 34
type input "bounce ai"
click at [1072, 200] on div at bounding box center [1095, 206] width 47 height 27
click at [1079, 204] on icon "button" at bounding box center [1086, 207] width 14 height 14
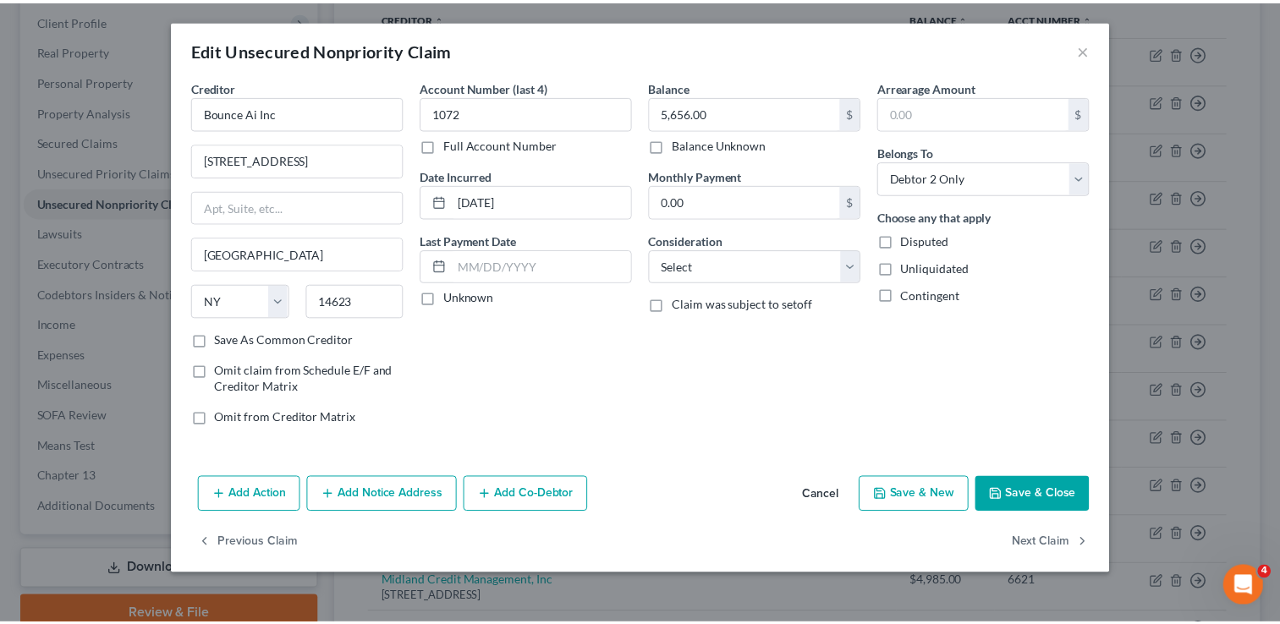
scroll to position [0, 0]
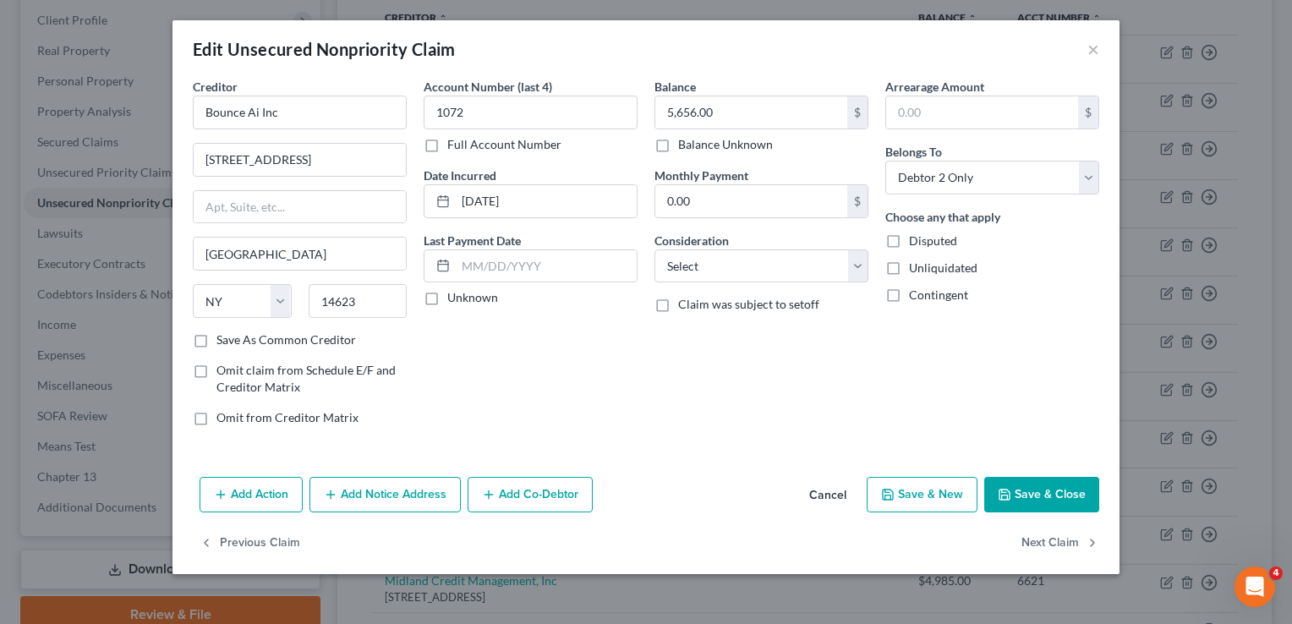
click at [1021, 485] on button "Save & Close" at bounding box center [1041, 495] width 115 height 36
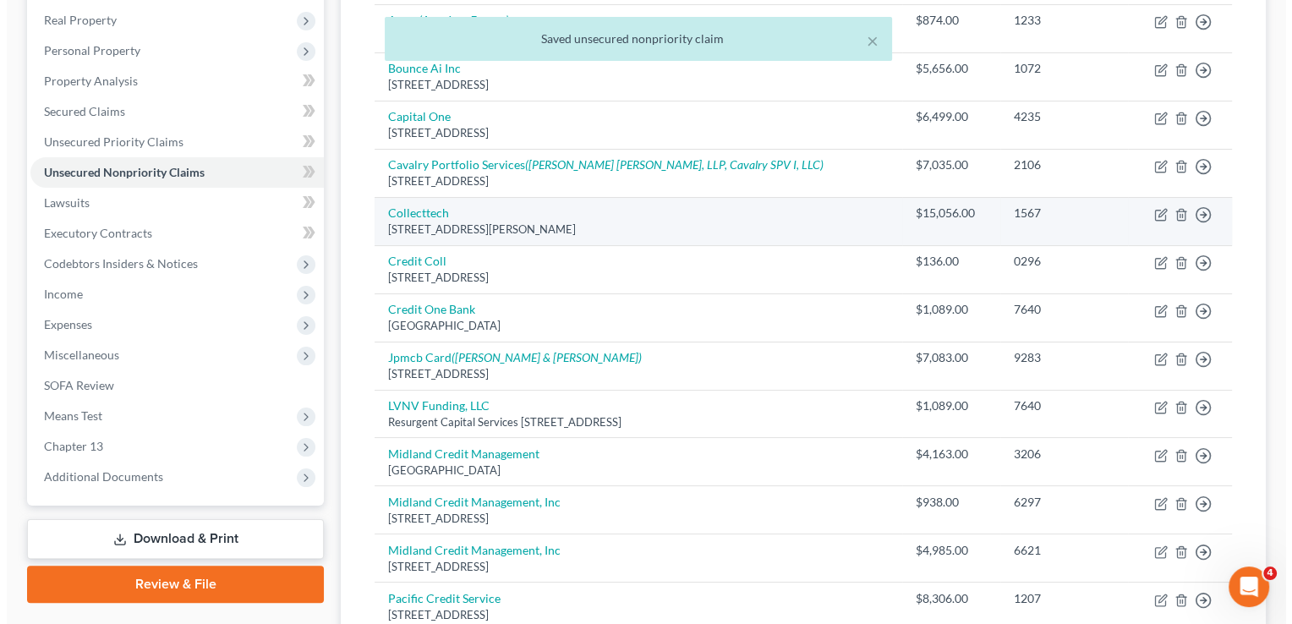
scroll to position [266, 0]
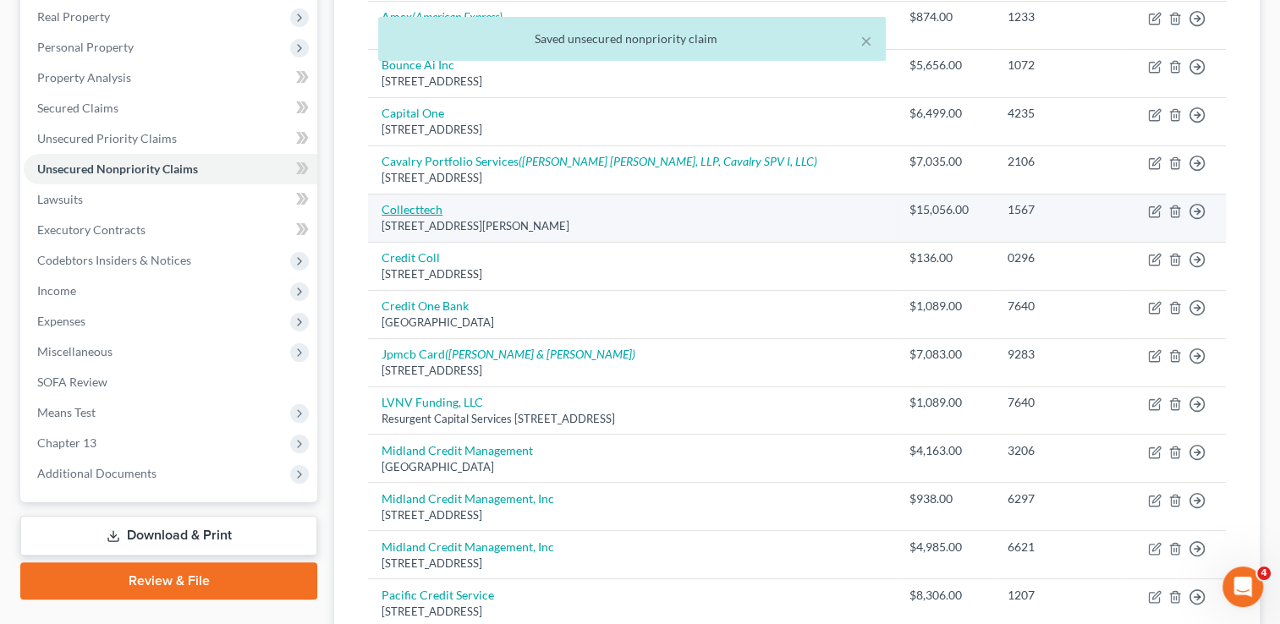
click at [437, 204] on link "Collecttech" at bounding box center [411, 209] width 61 height 14
select select "50"
select select "1"
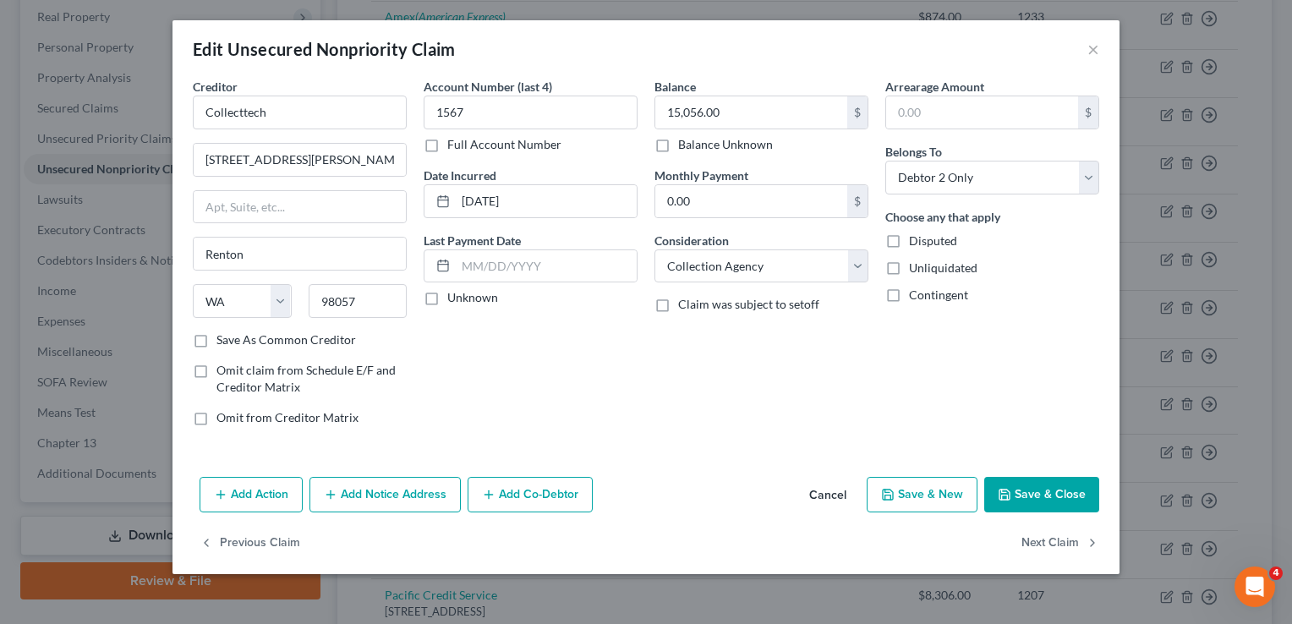
click at [396, 491] on button "Add Notice Address" at bounding box center [385, 495] width 151 height 36
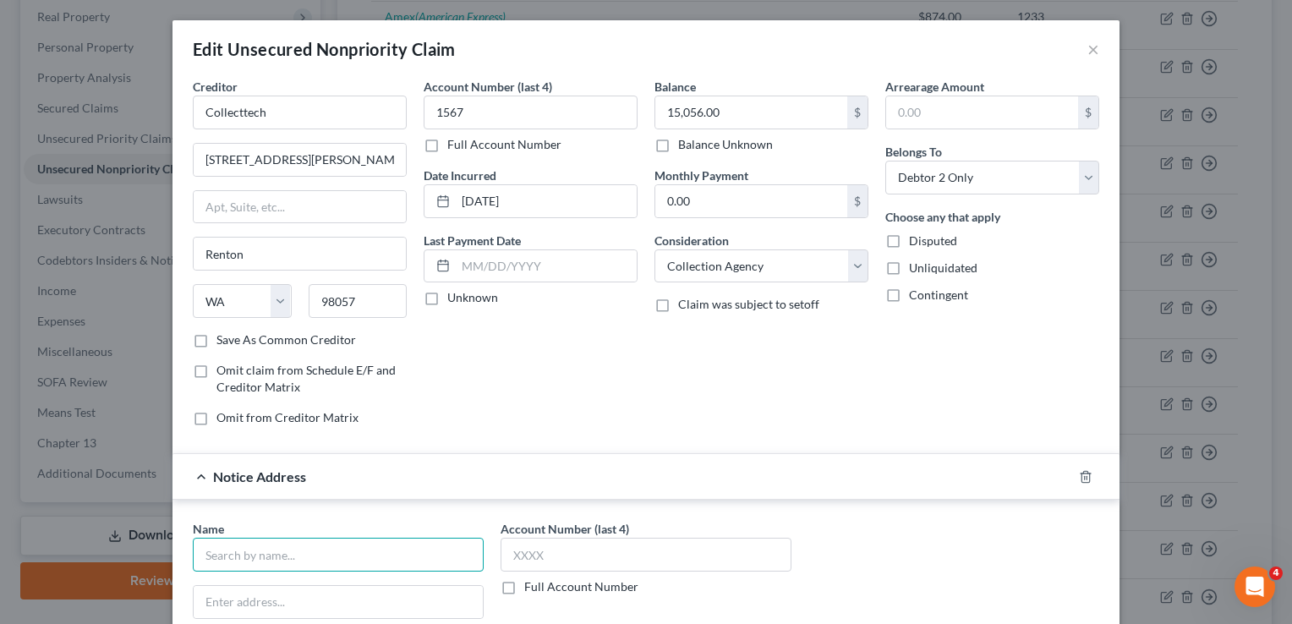
click at [347, 546] on input "text" at bounding box center [338, 555] width 291 height 34
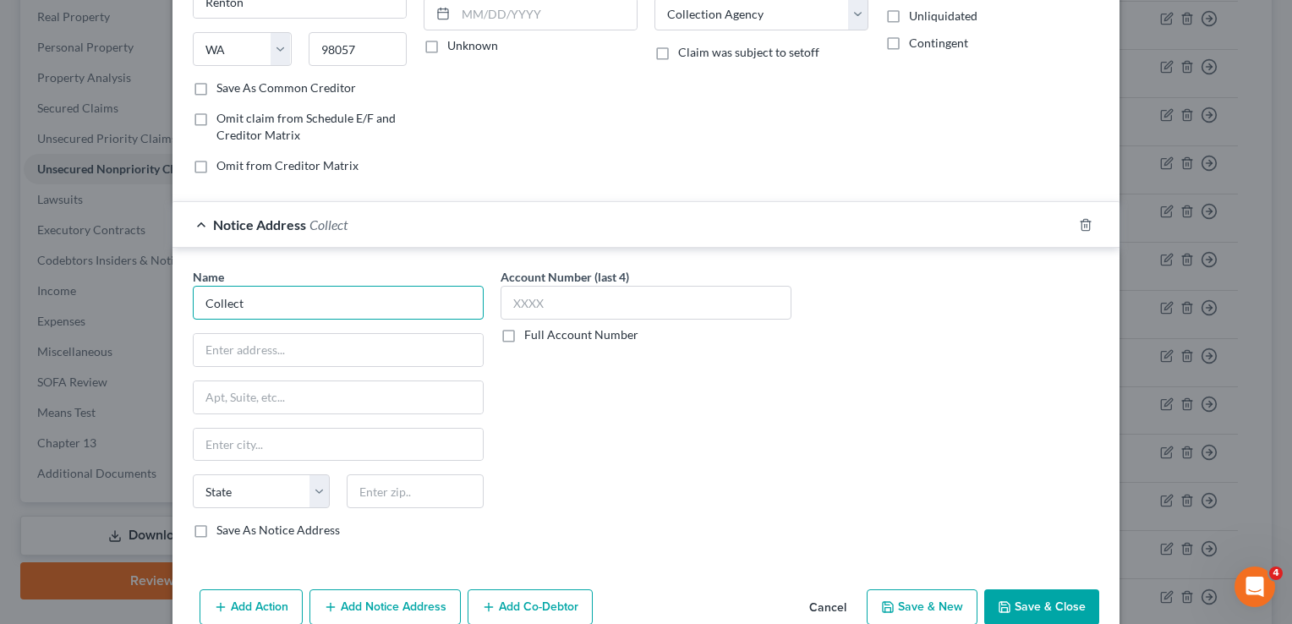
drag, startPoint x: 359, startPoint y: 291, endPoint x: 52, endPoint y: 281, distance: 307.2
click at [52, 281] on div "Edit Unsecured Nonpriority Claim × Creditor * Collecttech [STREET_ADDRESS][GEOG…" at bounding box center [646, 312] width 1292 height 624
drag, startPoint x: 327, startPoint y: 304, endPoint x: 4, endPoint y: 309, distance: 323.1
click at [4, 309] on div "Edit Unsecured Nonpriority Claim × Creditor * Collecttech [STREET_ADDRESS][GEOG…" at bounding box center [646, 312] width 1292 height 624
paste input "US Collectech Inc, [STREET_ADDRESS]"
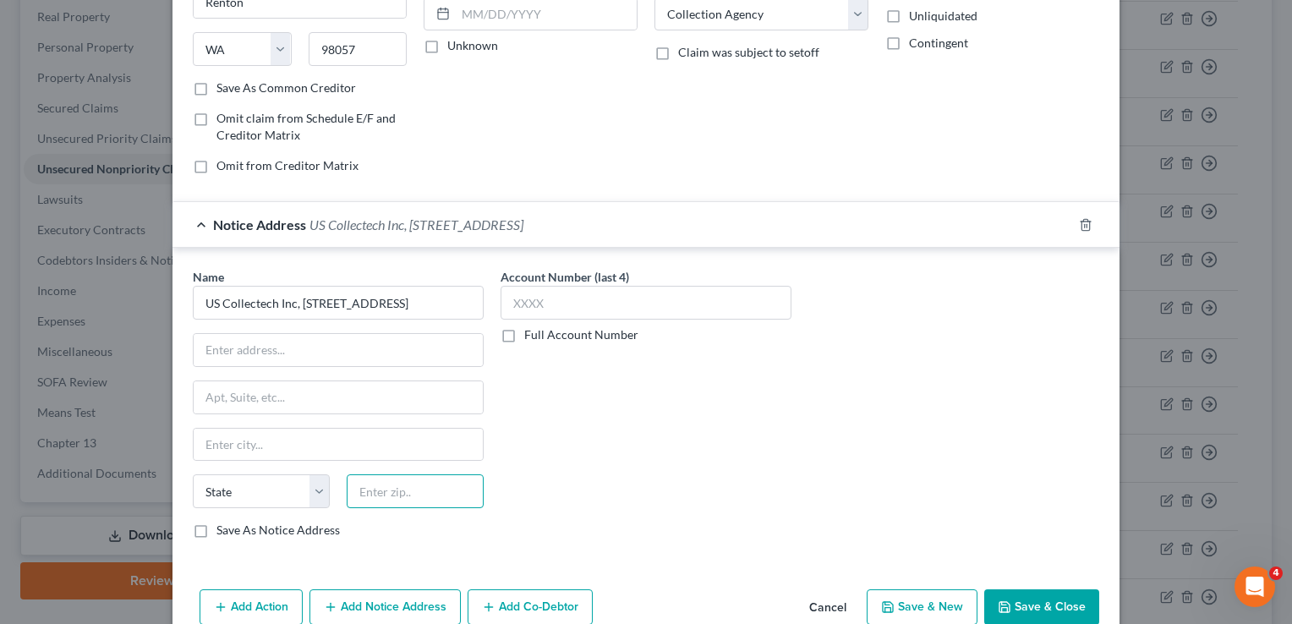
scroll to position [0, 0]
click at [412, 483] on input "text" at bounding box center [415, 491] width 137 height 34
type input "US Collectech Inc, [STREET_ADDRESS]"
paste input "11766"
type input "11766"
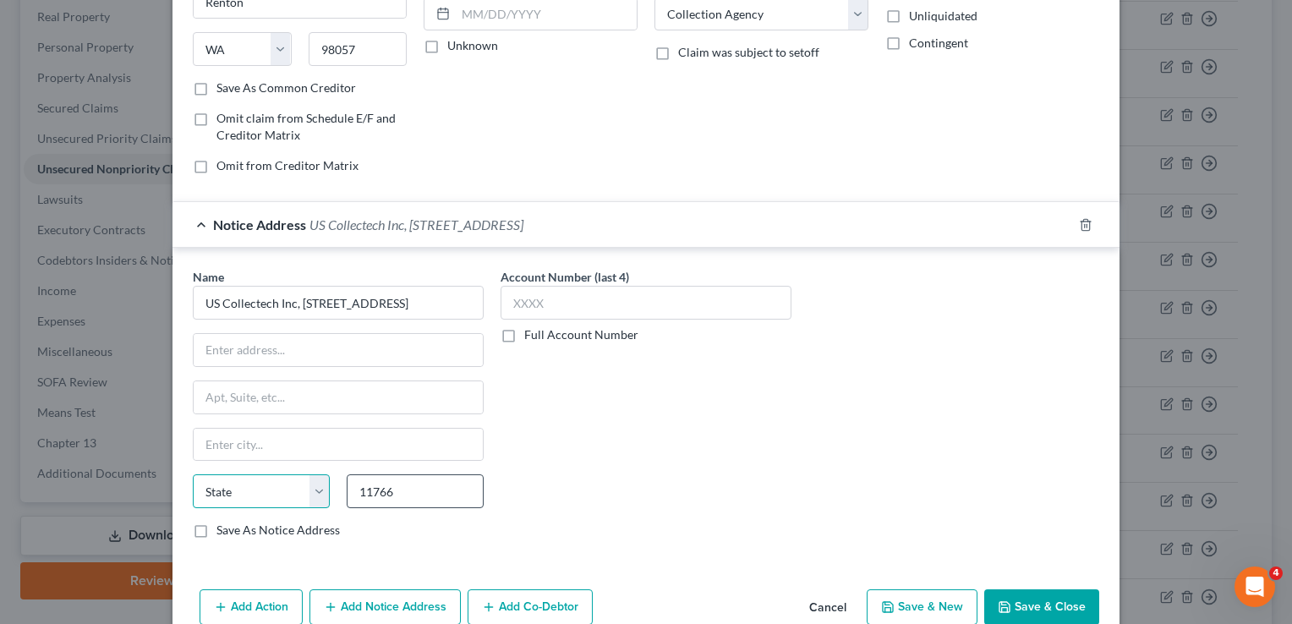
type input "[GEOGRAPHIC_DATA]"
select select "35"
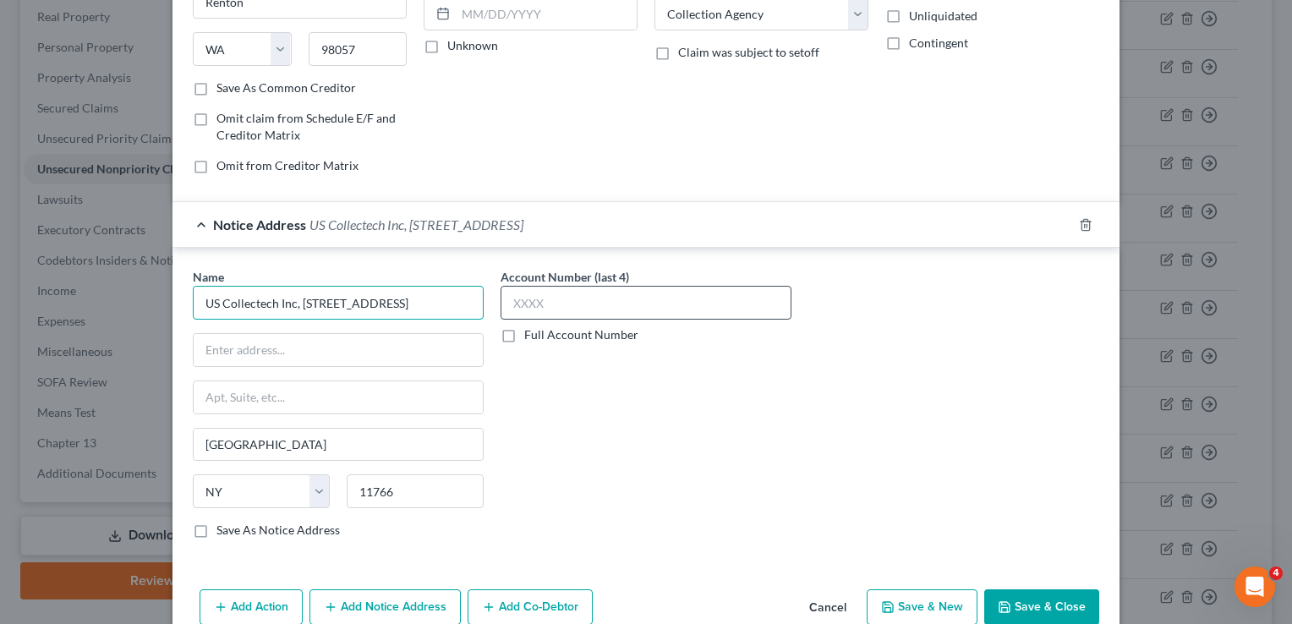
scroll to position [0, 72]
drag, startPoint x: 454, startPoint y: 301, endPoint x: 677, endPoint y: 293, distance: 222.6
click at [677, 293] on div "Name * US Collectech Inc, [STREET_ADDRESS] [GEOGRAPHIC_DATA] [US_STATE][GEOGRAP…" at bounding box center [646, 410] width 924 height 284
drag, startPoint x: 294, startPoint y: 296, endPoint x: 497, endPoint y: 295, distance: 203.0
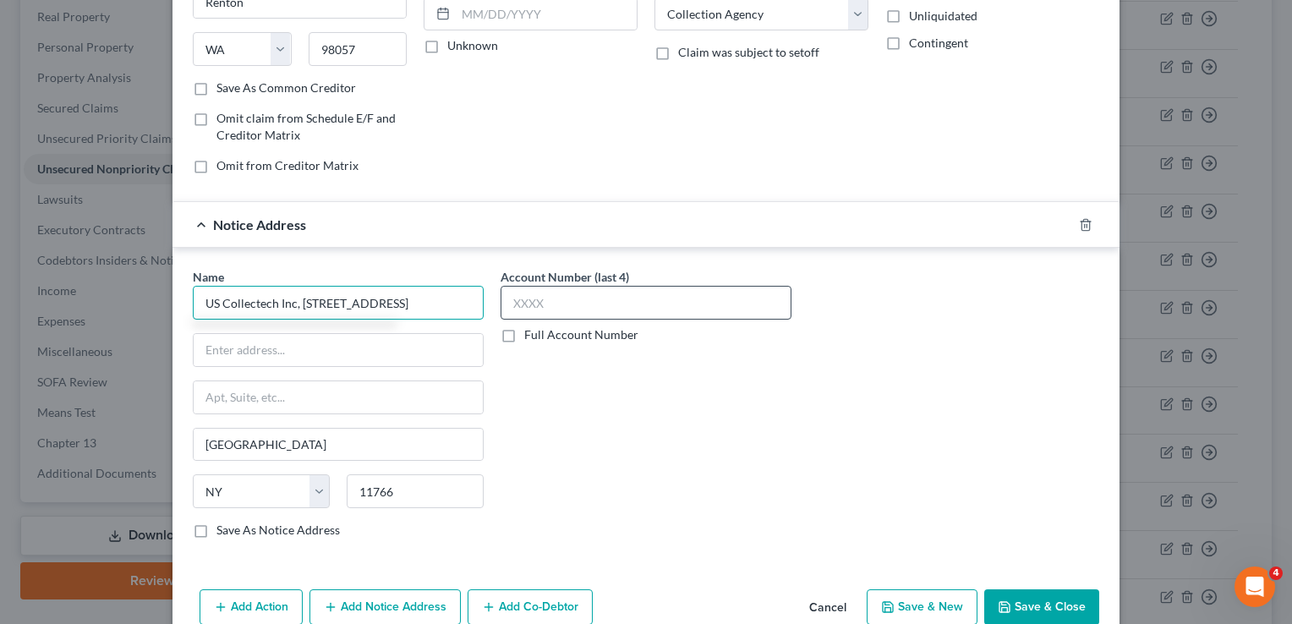
click at [497, 295] on div "Name * US Collectech Inc, [STREET_ADDRESS][GEOGRAPHIC_DATA] [US_STATE][GEOGRAPH…" at bounding box center [646, 410] width 924 height 284
type input "US Collectech Inc"
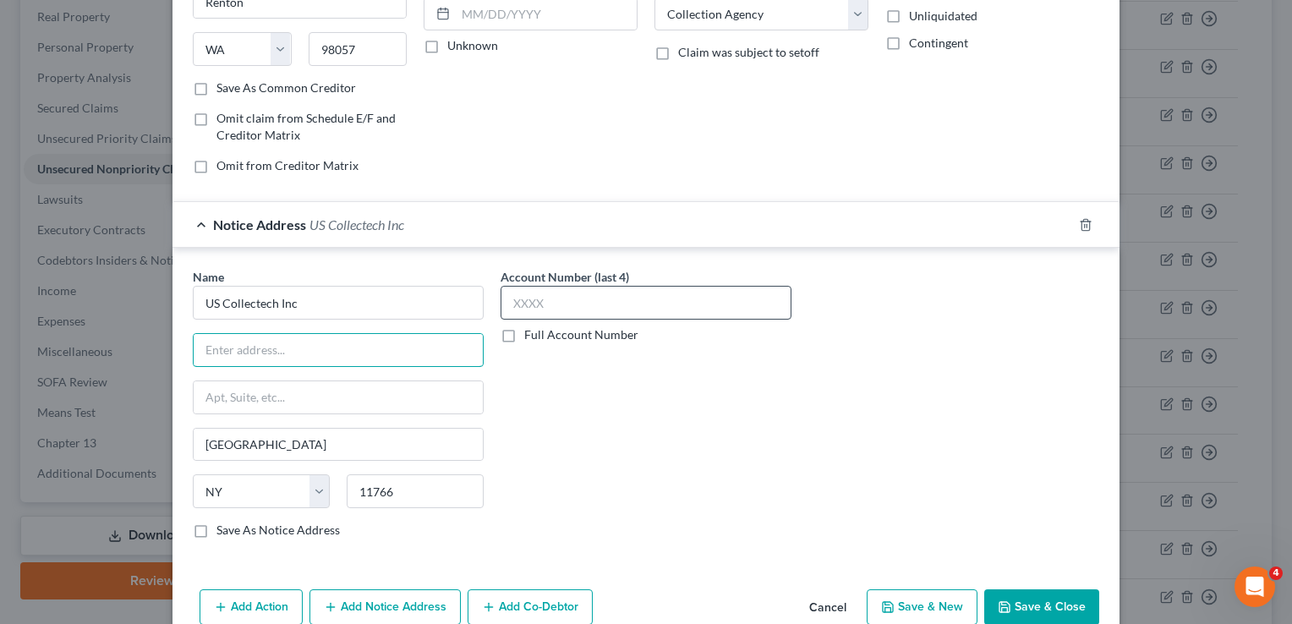
paste input "[STREET_ADDRESS]"
type input "[STREET_ADDRESS]"
click at [1059, 591] on button "Save & Close" at bounding box center [1041, 607] width 115 height 36
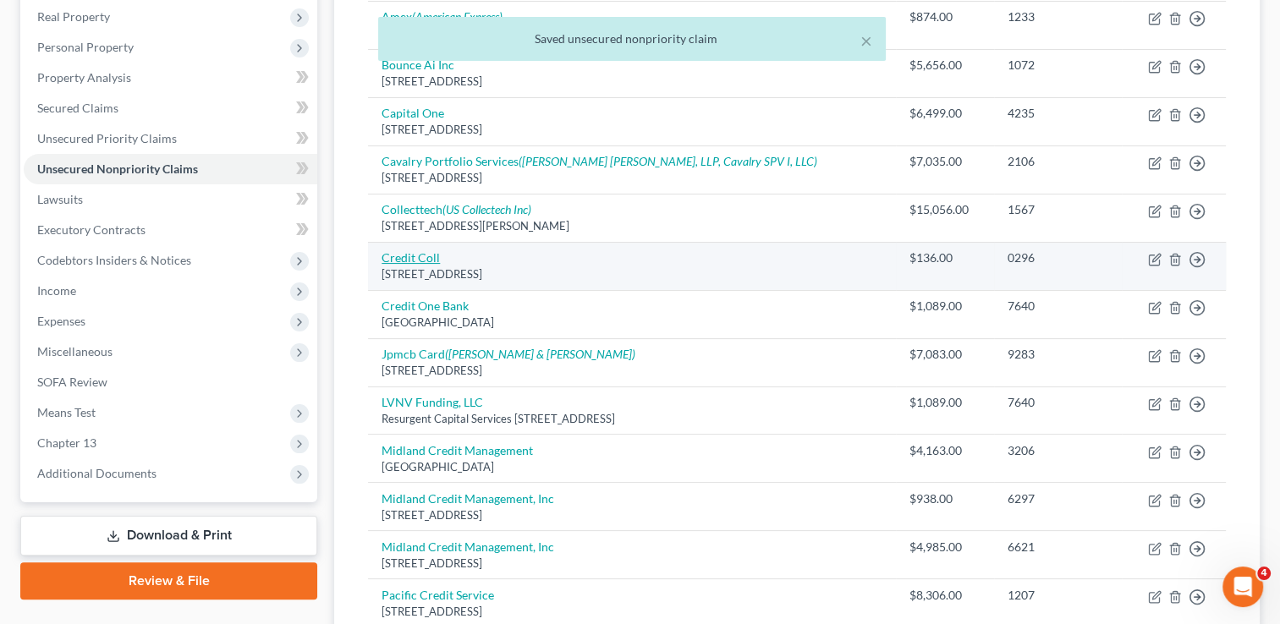
click at [428, 261] on link "Credit Coll" at bounding box center [410, 257] width 58 height 14
select select "22"
select select "0"
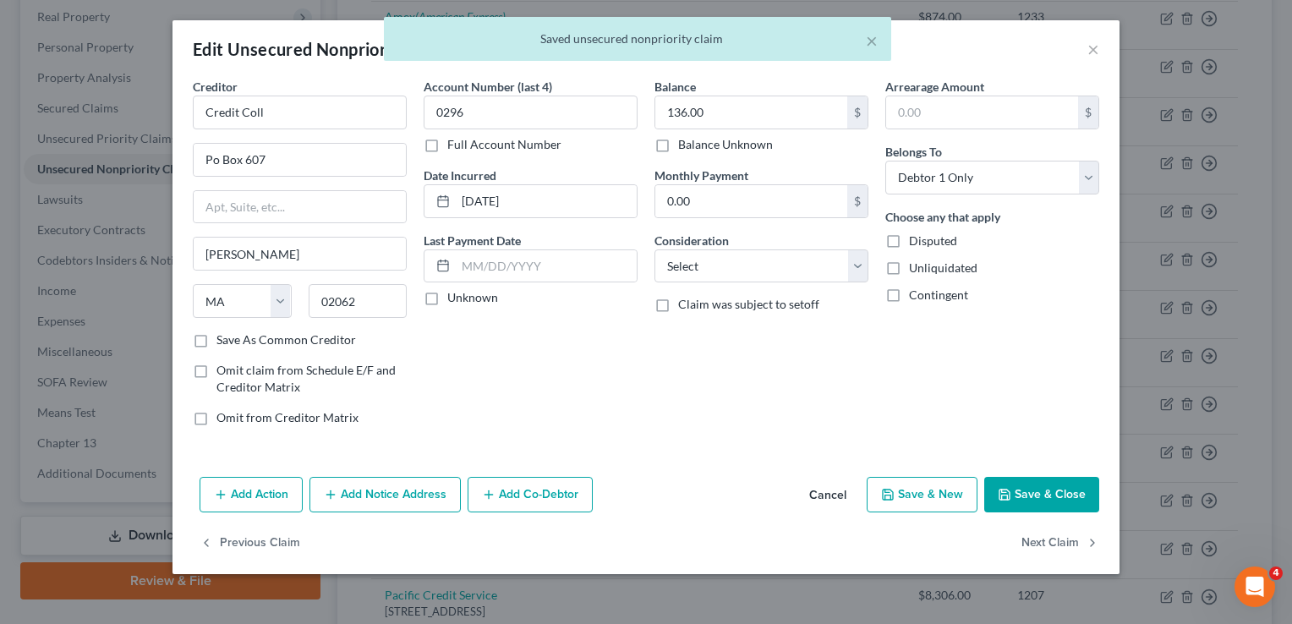
click at [399, 492] on button "Add Notice Address" at bounding box center [385, 495] width 151 height 36
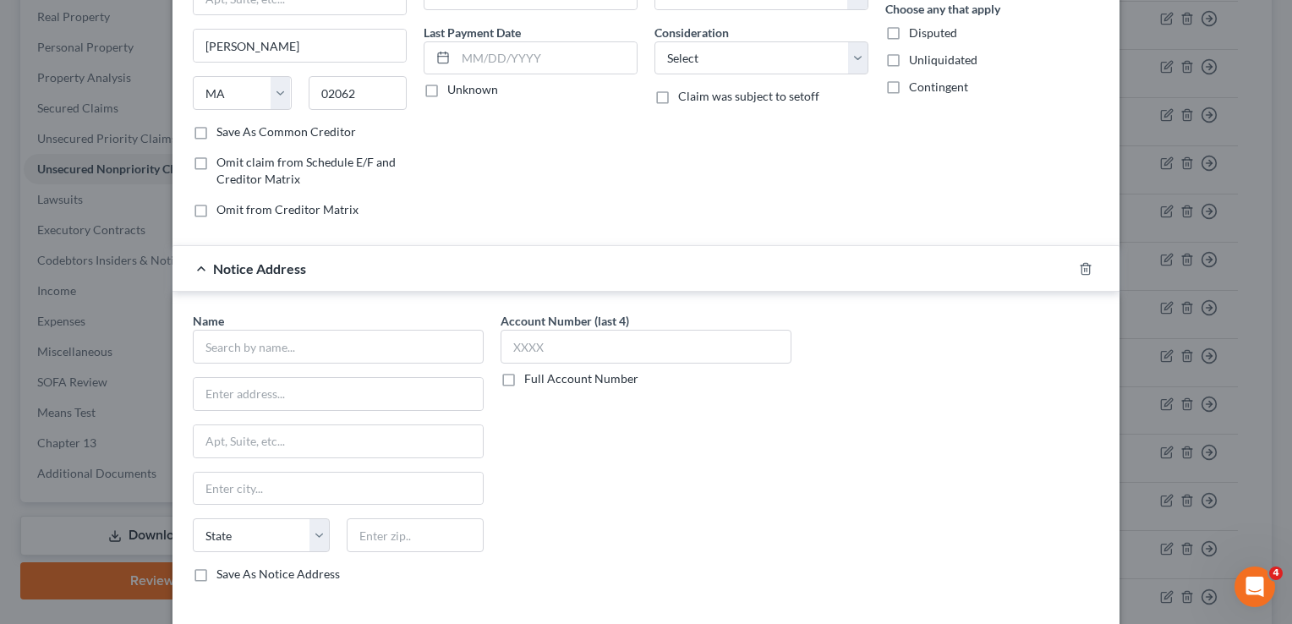
scroll to position [237, 0]
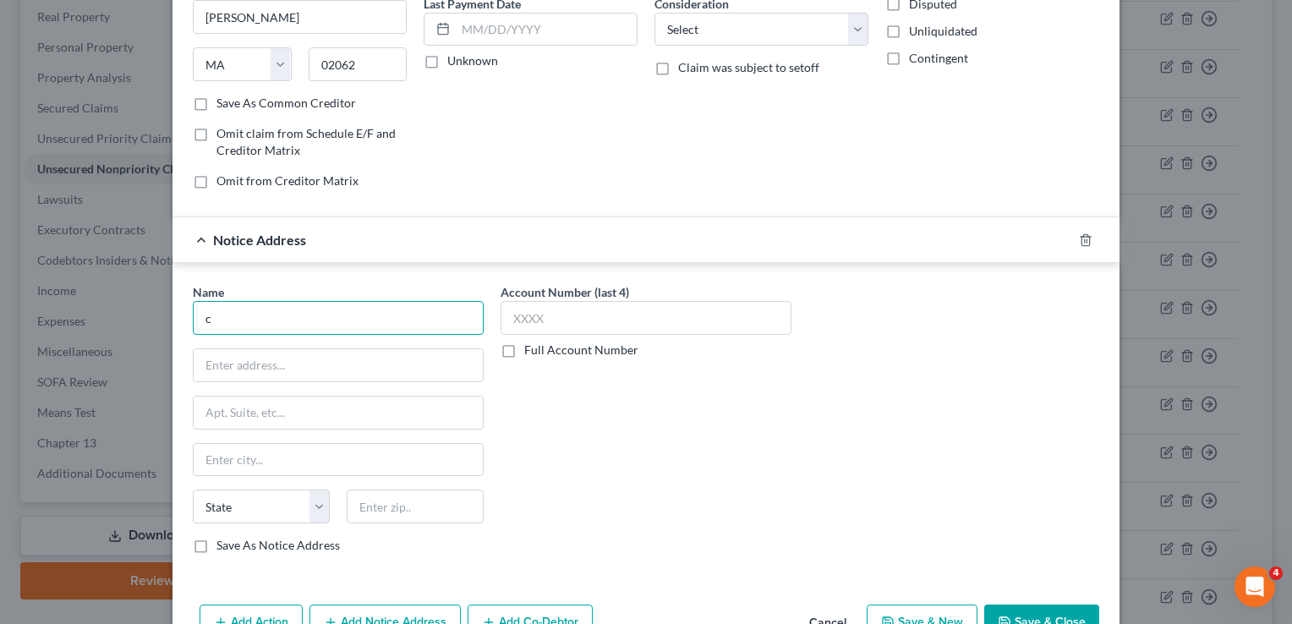
click at [326, 323] on input "c" at bounding box center [338, 318] width 291 height 34
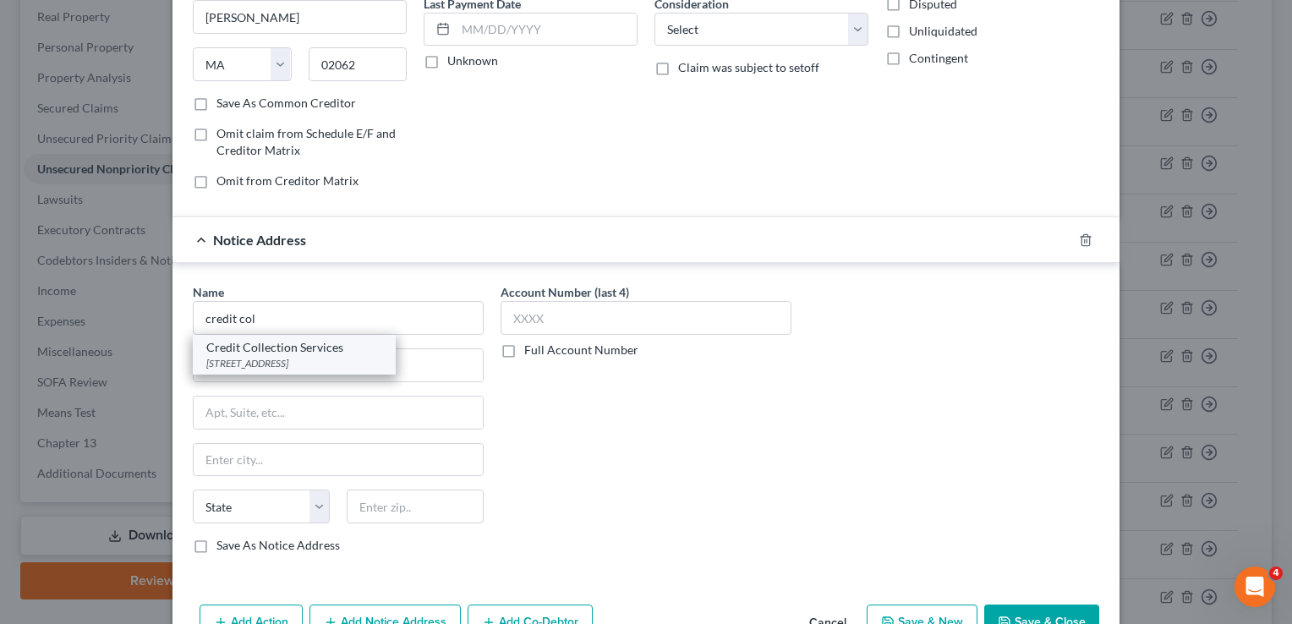
click at [304, 349] on div "Credit Collection Services" at bounding box center [294, 347] width 176 height 17
type input "Credit Collection Services"
type input "[STREET_ADDRESS]"
type input "[PERSON_NAME]"
select select "22"
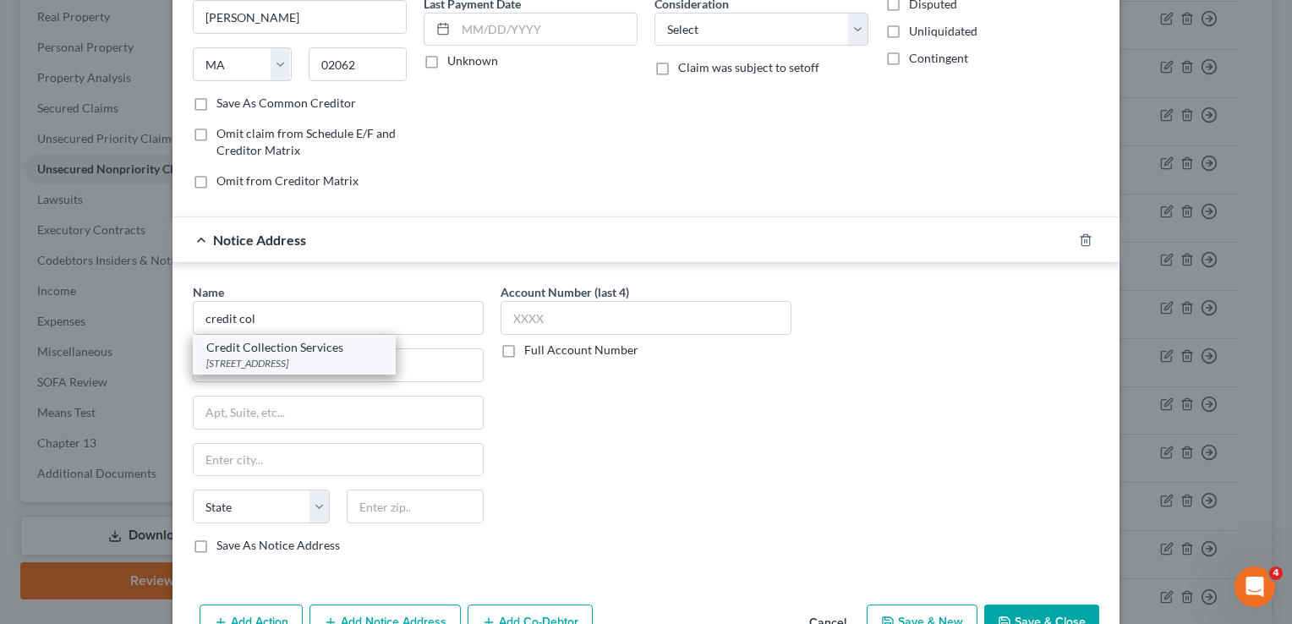
type input "02062"
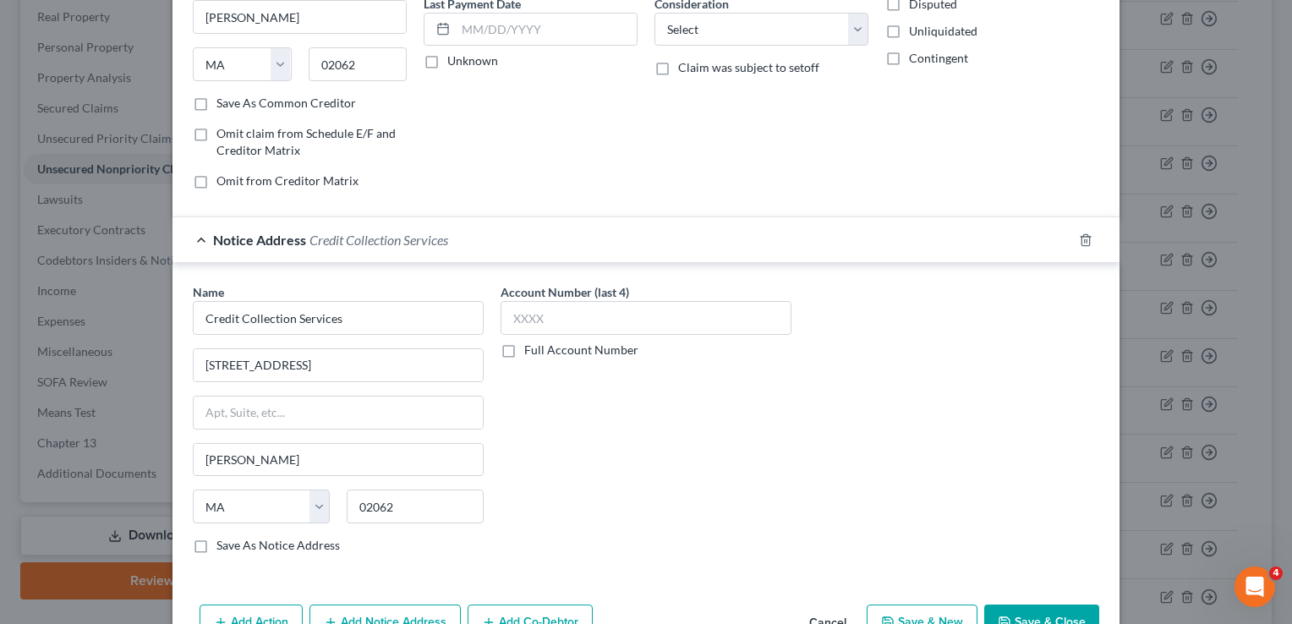
click at [1037, 607] on button "Save & Close" at bounding box center [1041, 623] width 115 height 36
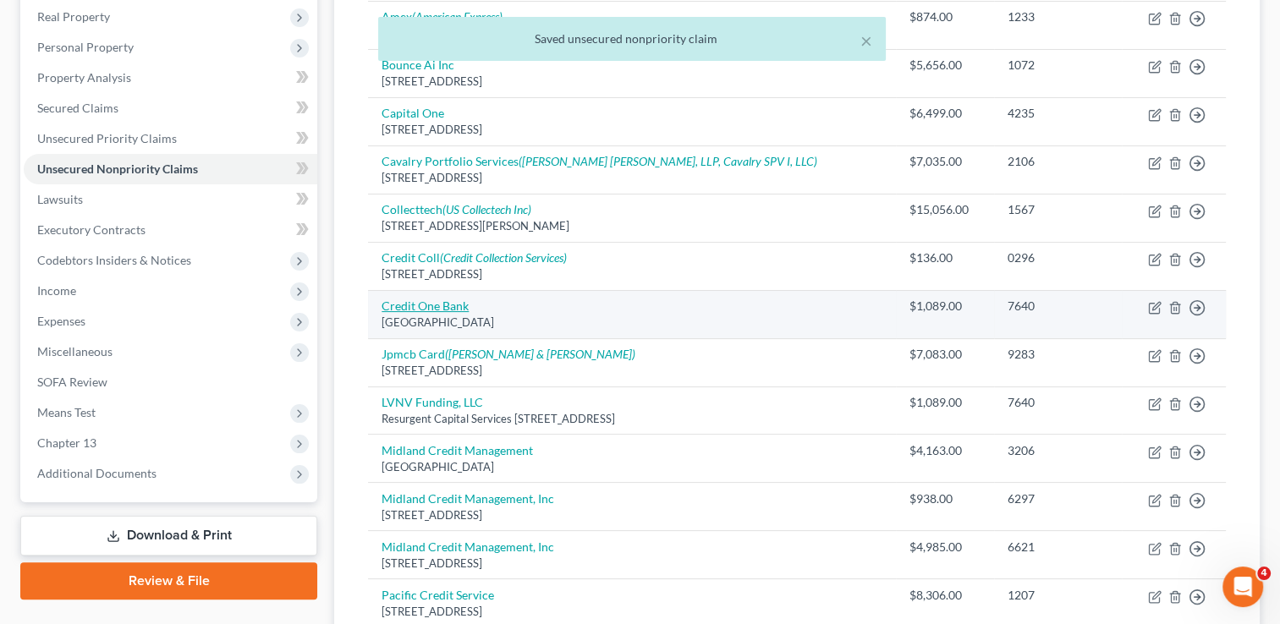
click at [419, 299] on link "Credit One Bank" at bounding box center [424, 306] width 87 height 14
select select "31"
select select "1"
select select "0"
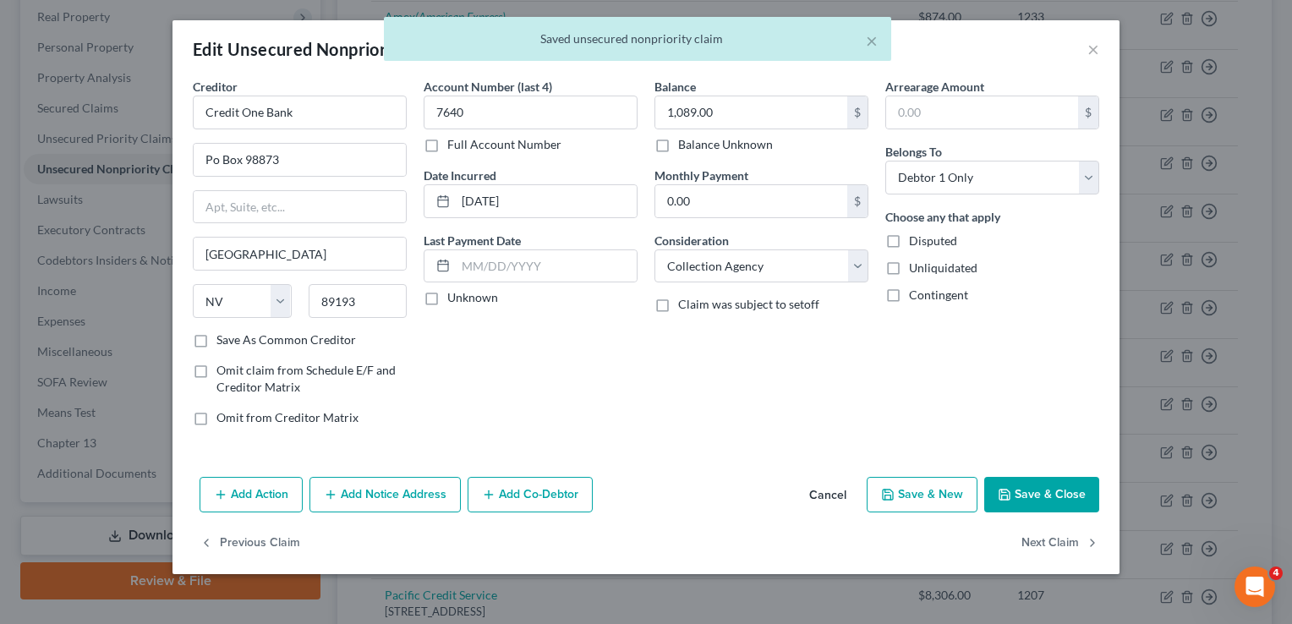
click at [391, 488] on button "Add Notice Address" at bounding box center [385, 495] width 151 height 36
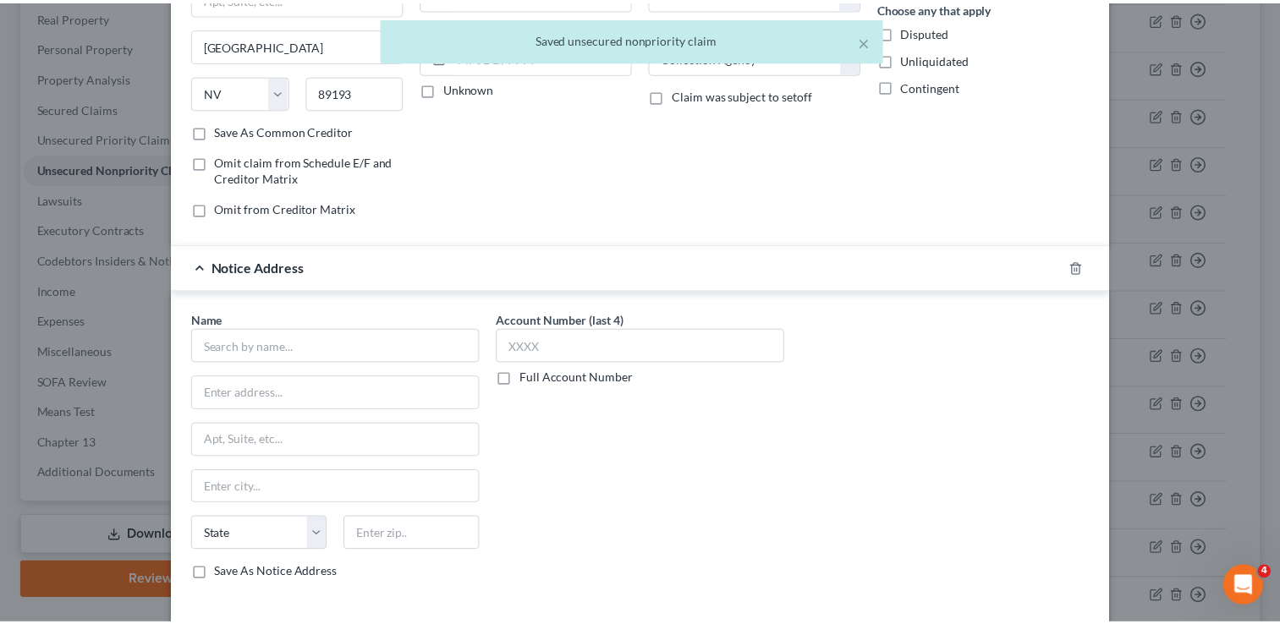
scroll to position [332, 0]
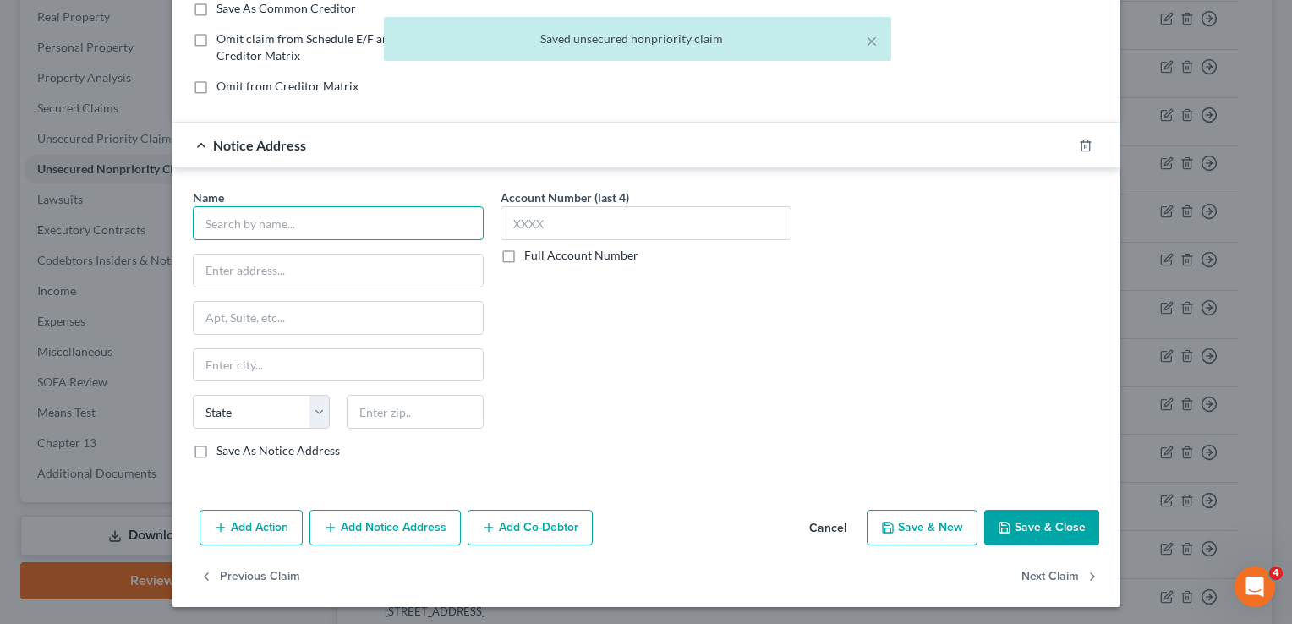
click at [278, 228] on input "text" at bounding box center [338, 223] width 291 height 34
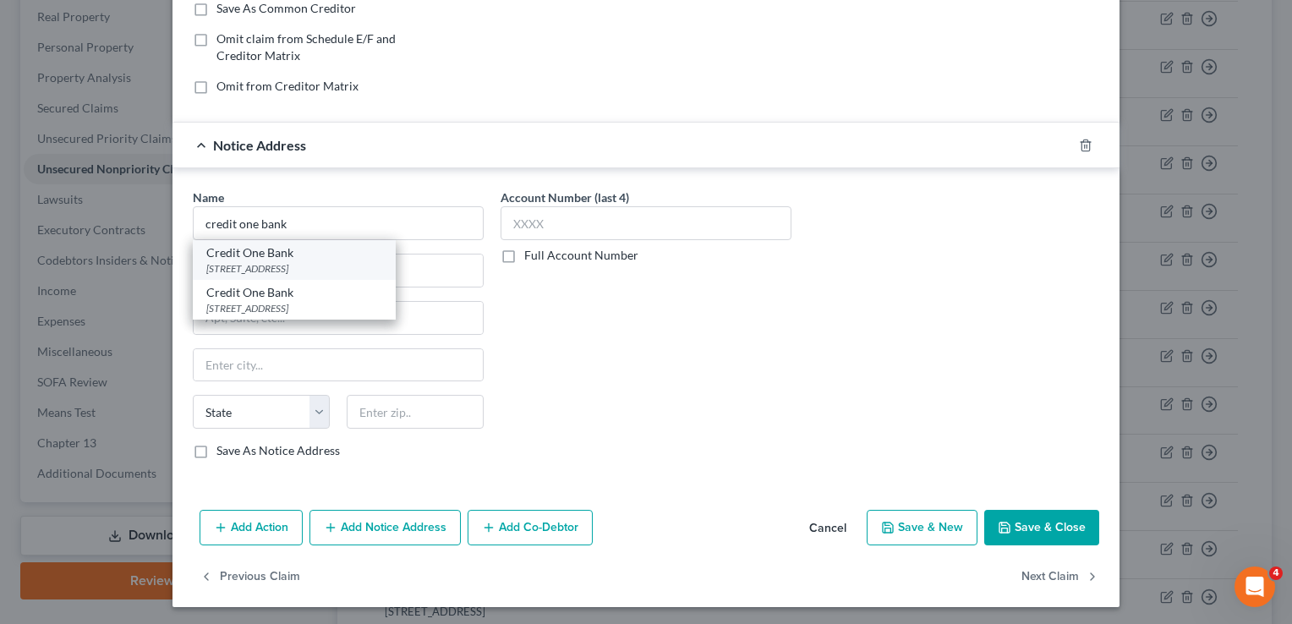
click at [279, 261] on div "[STREET_ADDRESS]" at bounding box center [294, 268] width 176 height 14
type input "Credit One Bank"
type input "[STREET_ADDRESS]"
type input "[GEOGRAPHIC_DATA]"
select select "31"
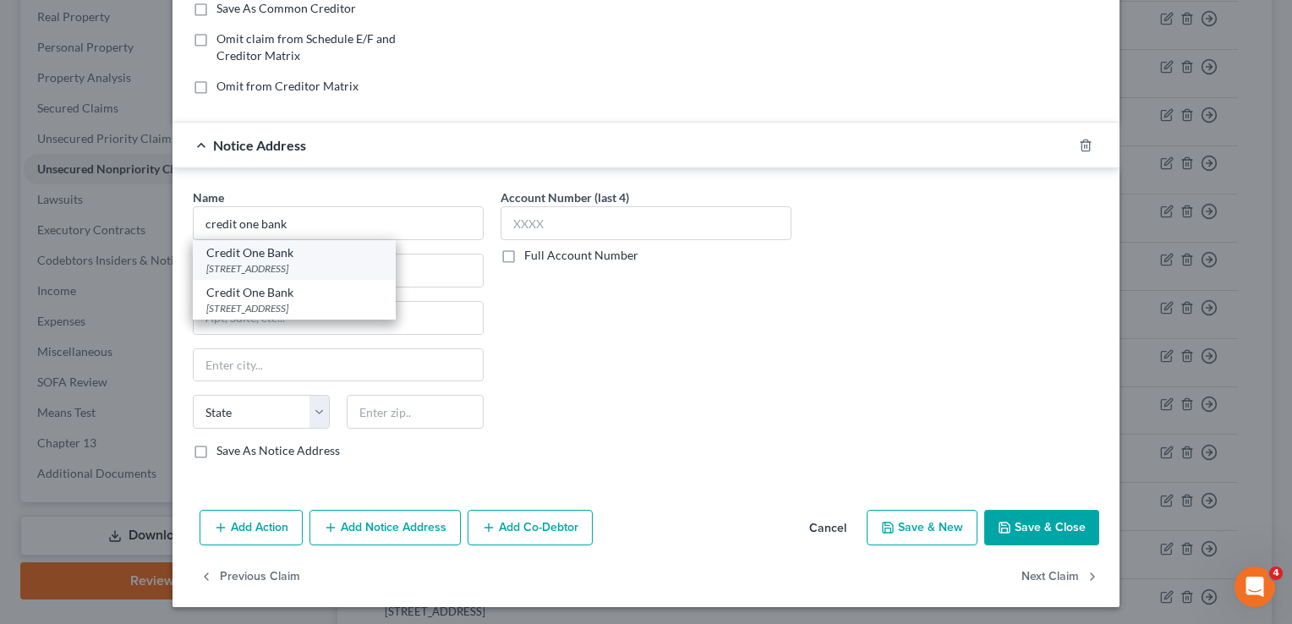
type input "89113"
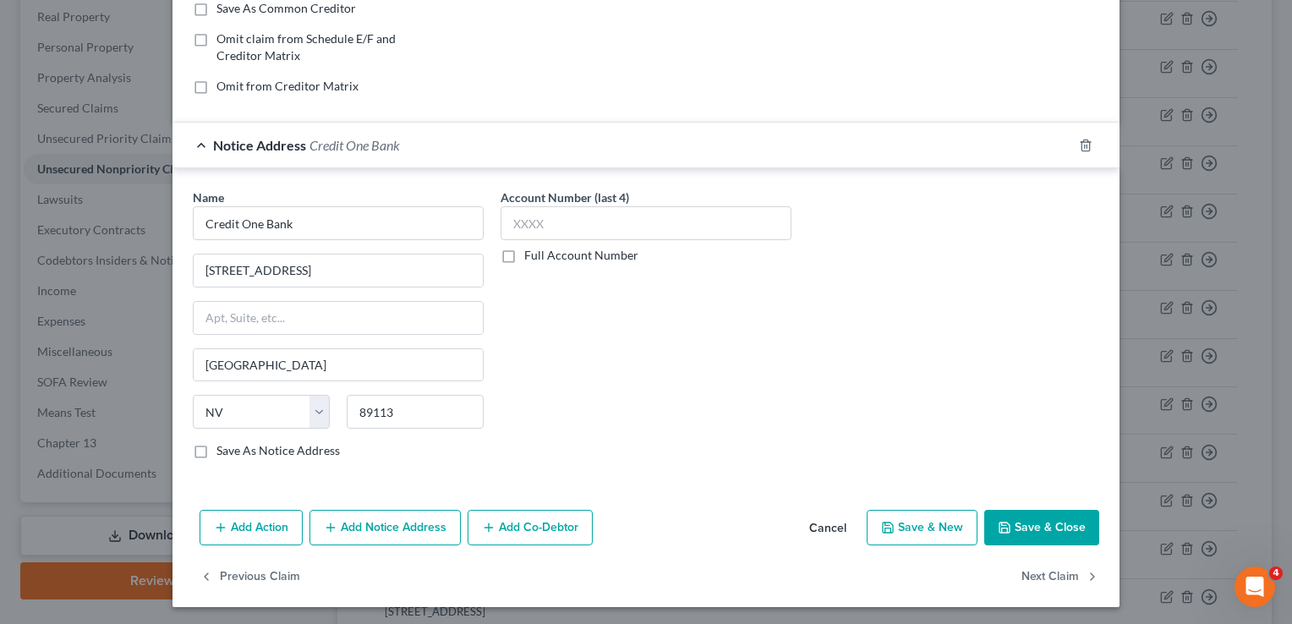
click at [1031, 526] on button "Save & Close" at bounding box center [1041, 528] width 115 height 36
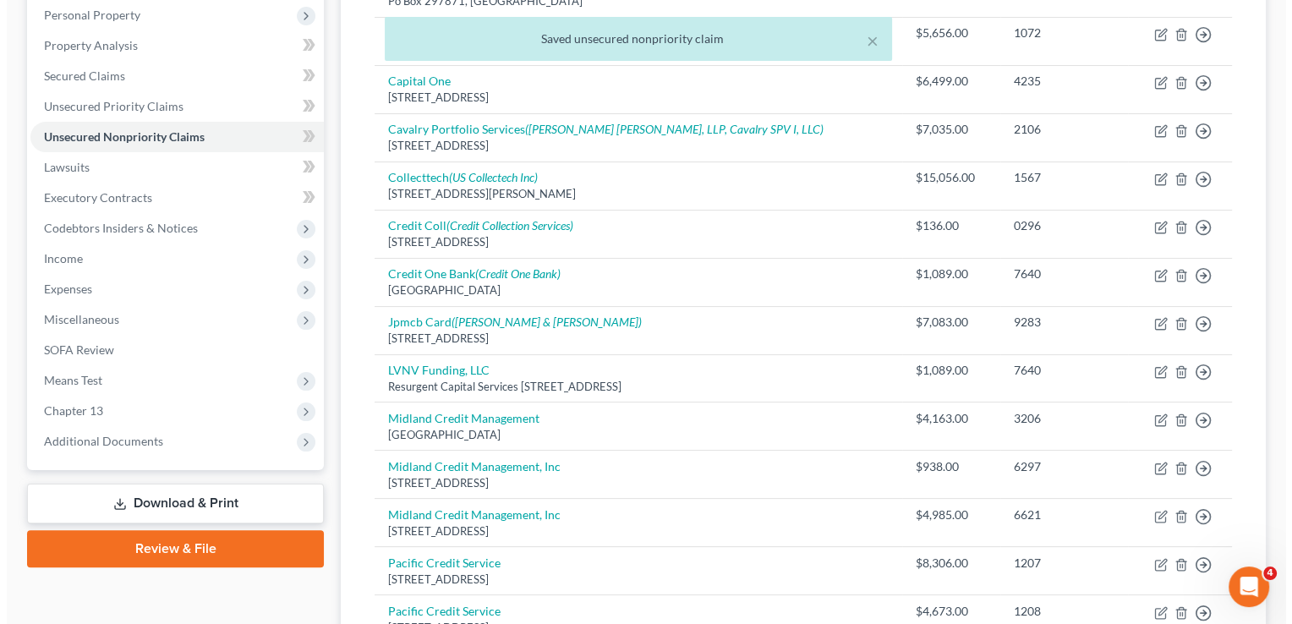
scroll to position [311, 0]
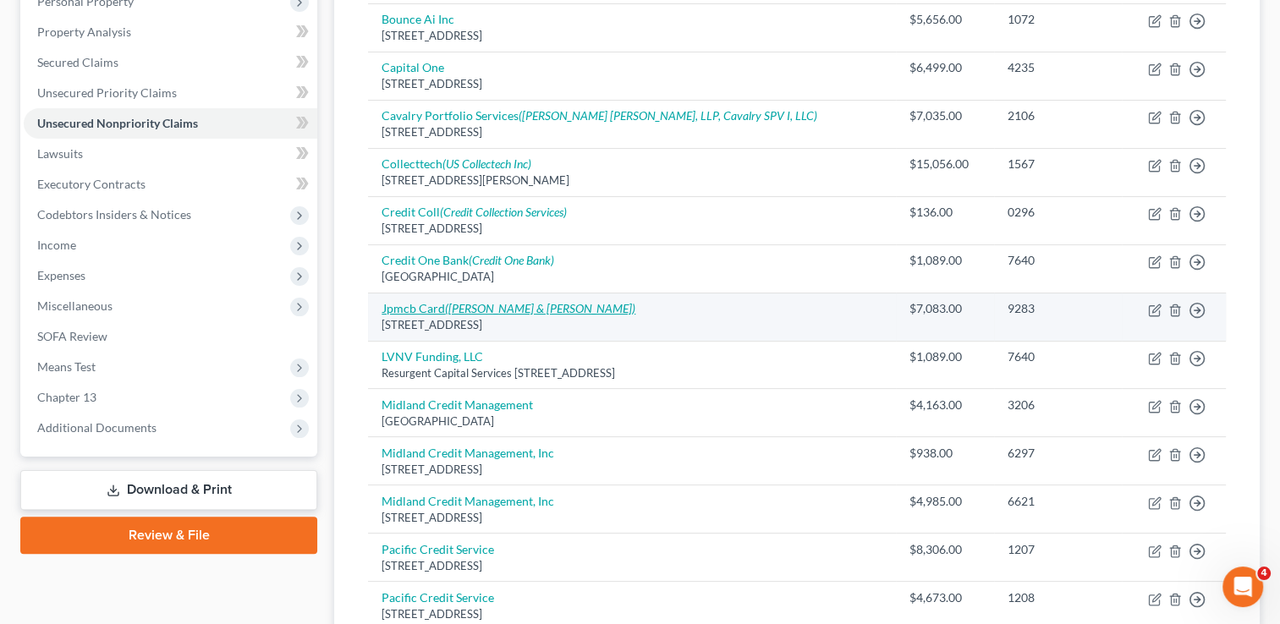
click at [452, 312] on icon "([PERSON_NAME] & [PERSON_NAME])" at bounding box center [540, 308] width 190 height 14
select select "7"
select select "1"
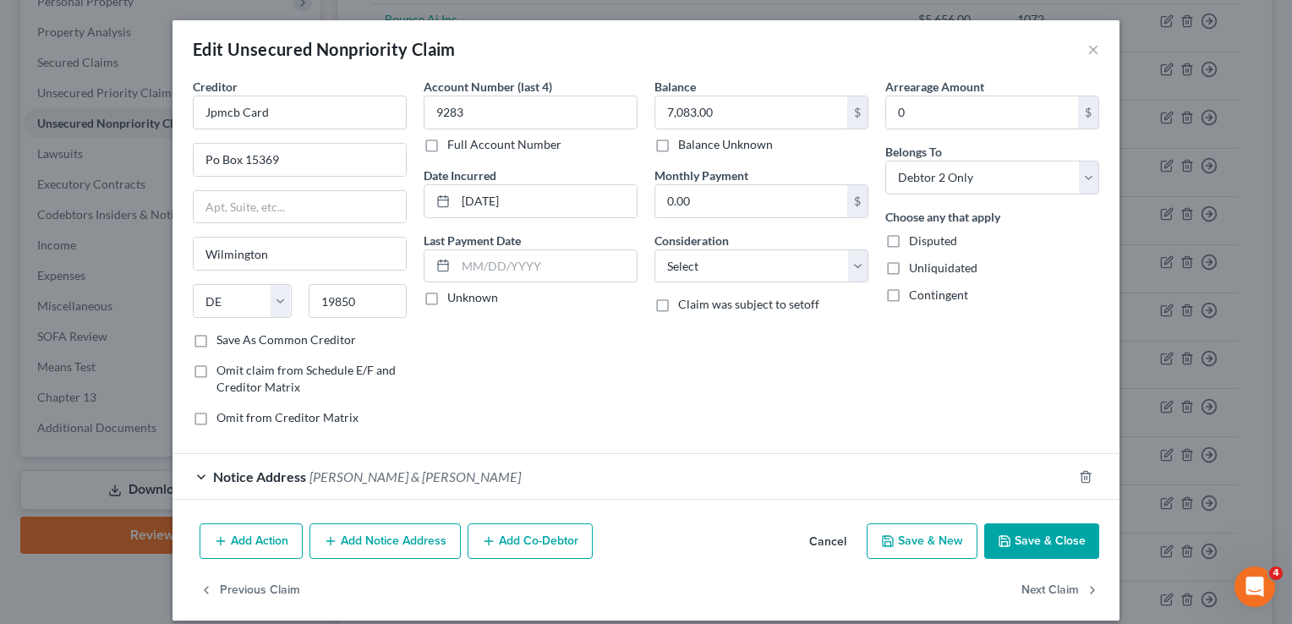
click at [430, 542] on button "Add Notice Address" at bounding box center [385, 542] width 151 height 36
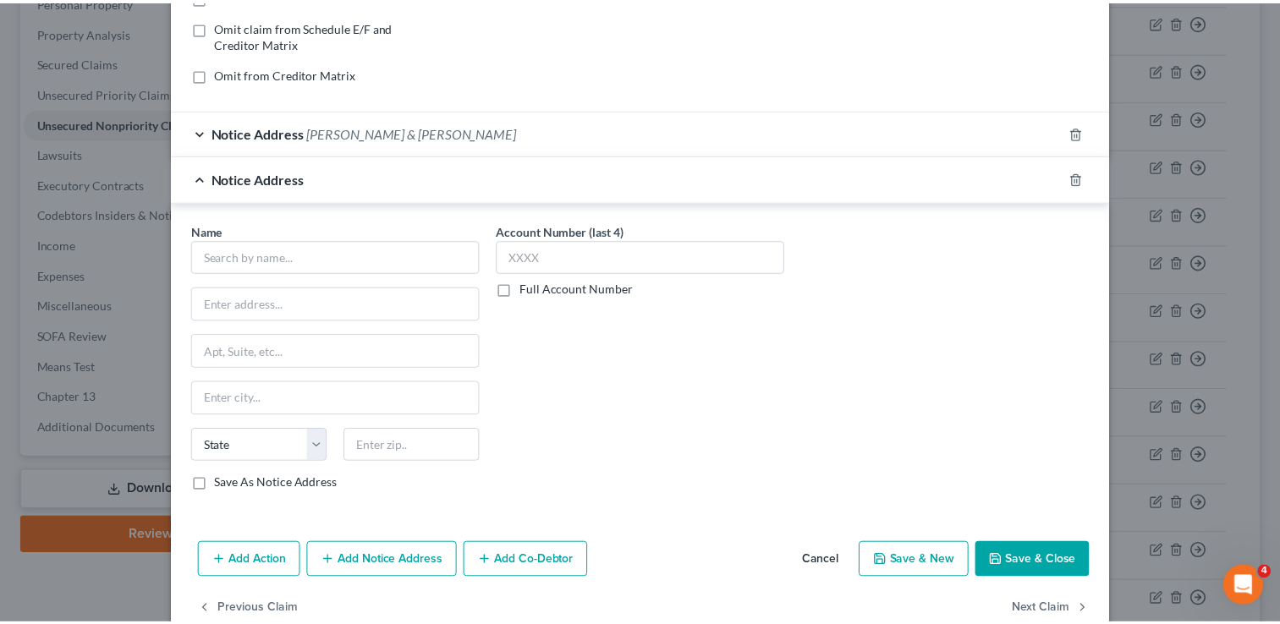
scroll to position [376, 0]
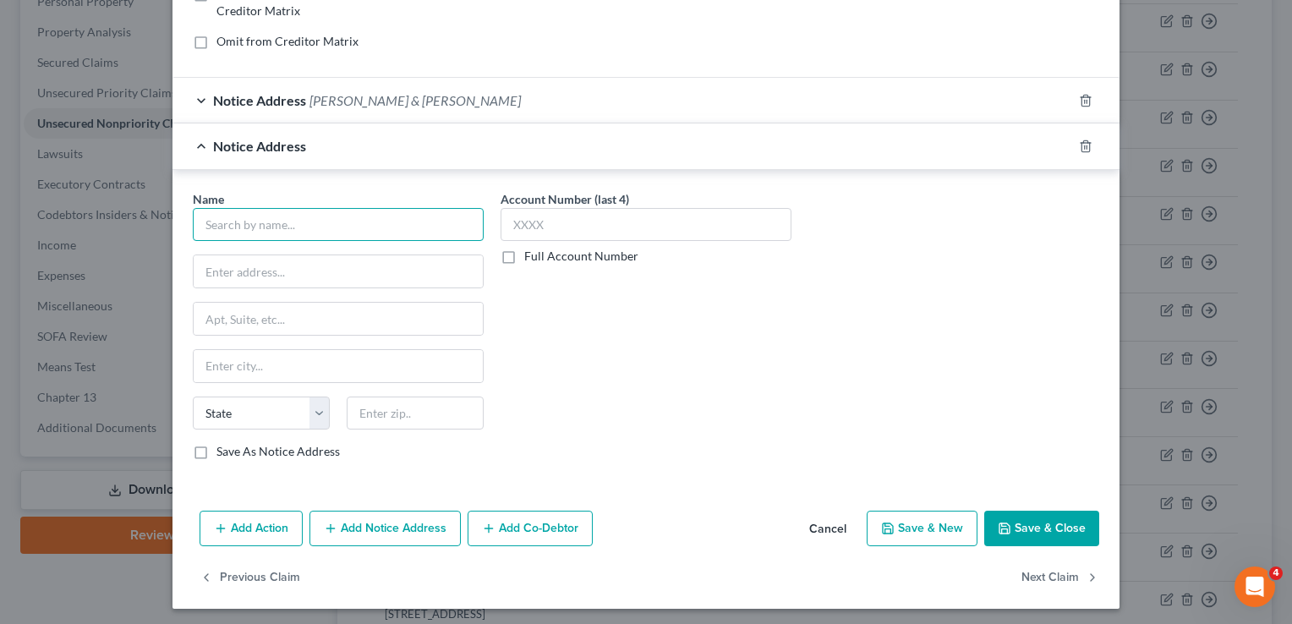
click at [277, 218] on input "text" at bounding box center [338, 225] width 291 height 34
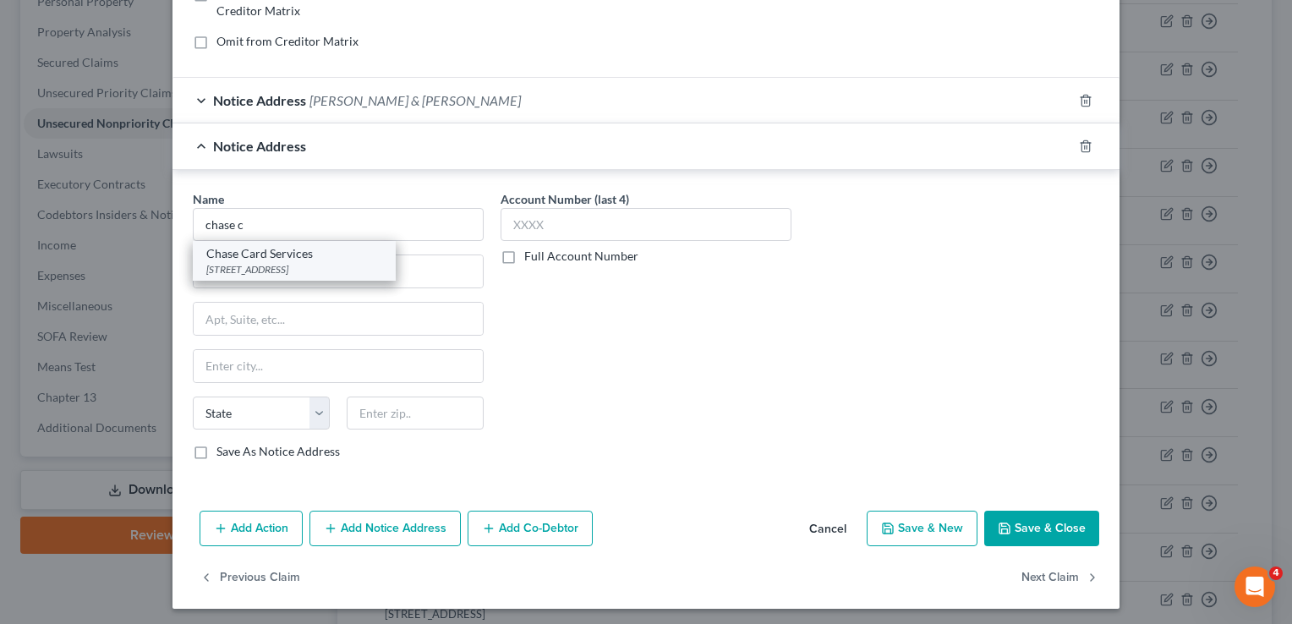
click at [271, 252] on div "Chase Card Services" at bounding box center [294, 253] width 176 height 17
type input "Chase Card Services"
type input "PO Box 6294"
type input "[PERSON_NAME] Stream"
select select "14"
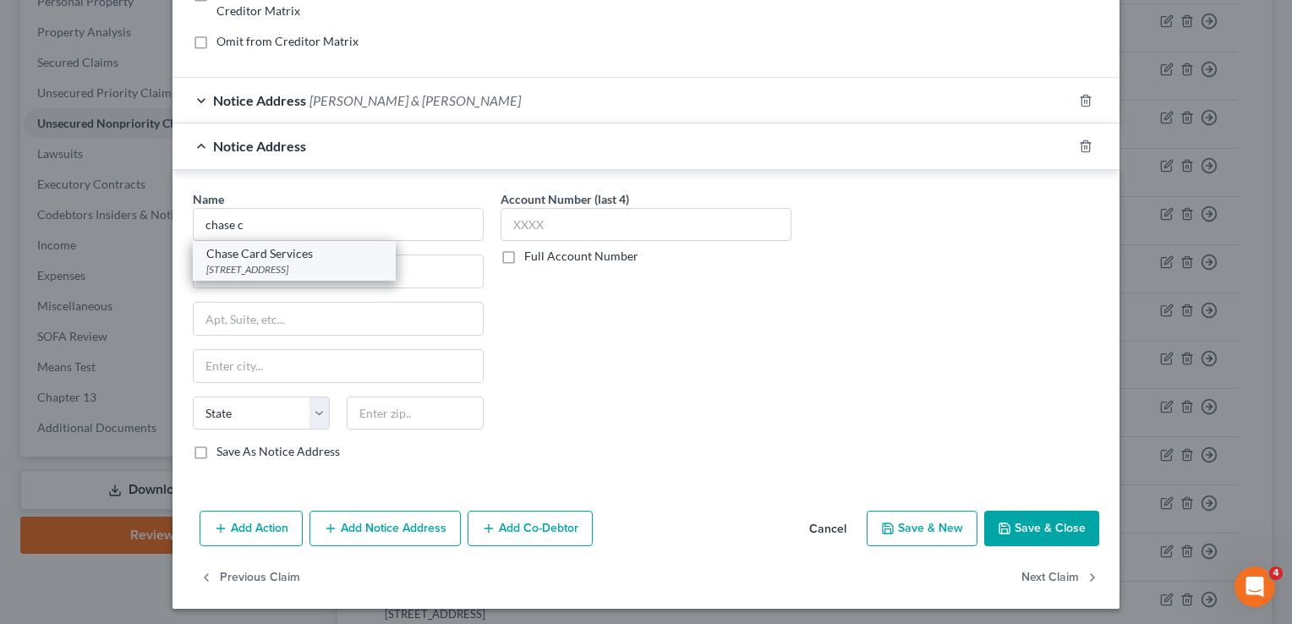
type input "60197"
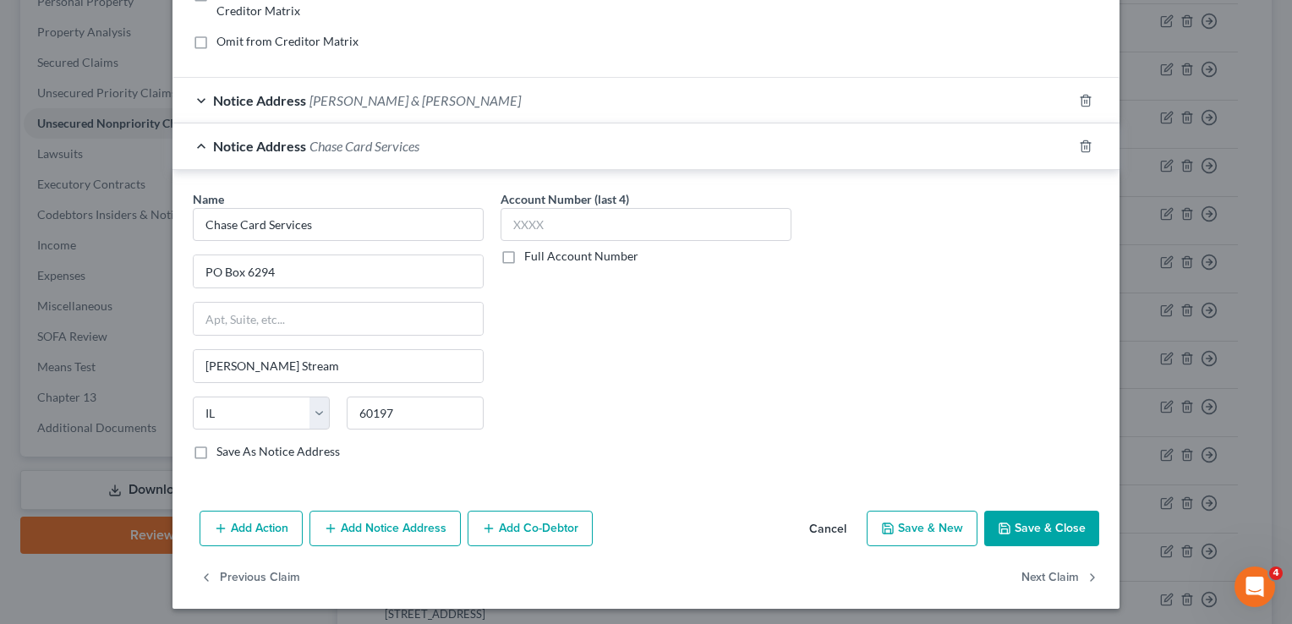
click at [1035, 519] on button "Save & Close" at bounding box center [1041, 529] width 115 height 36
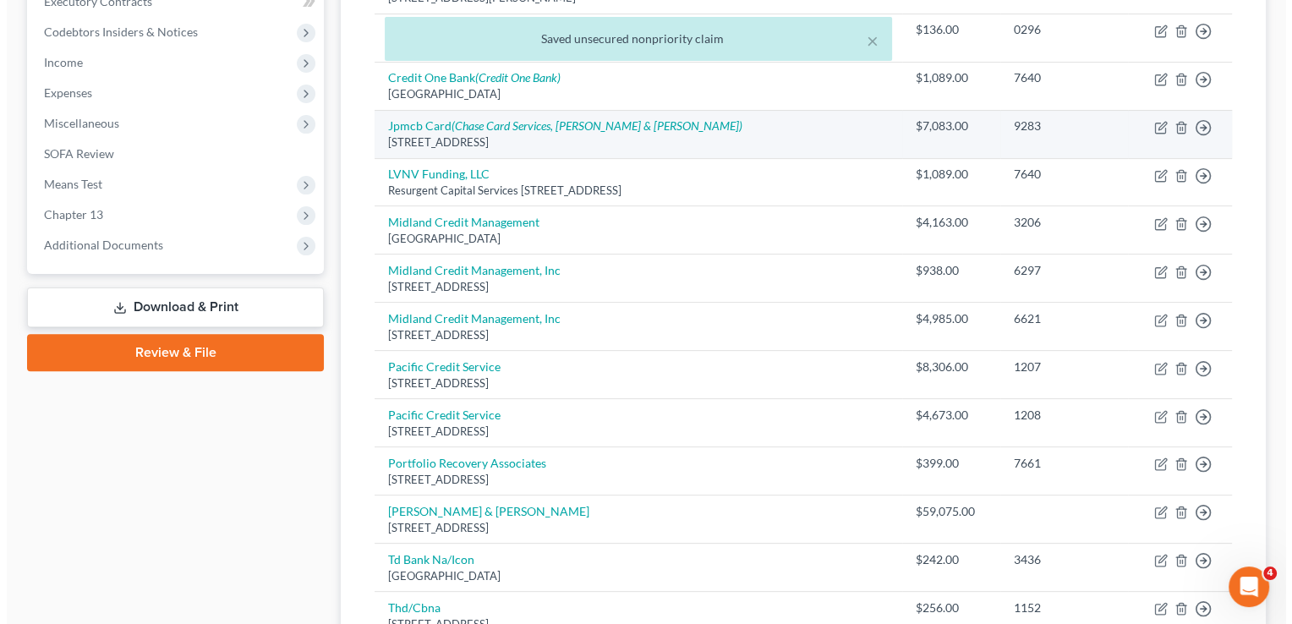
scroll to position [514, 0]
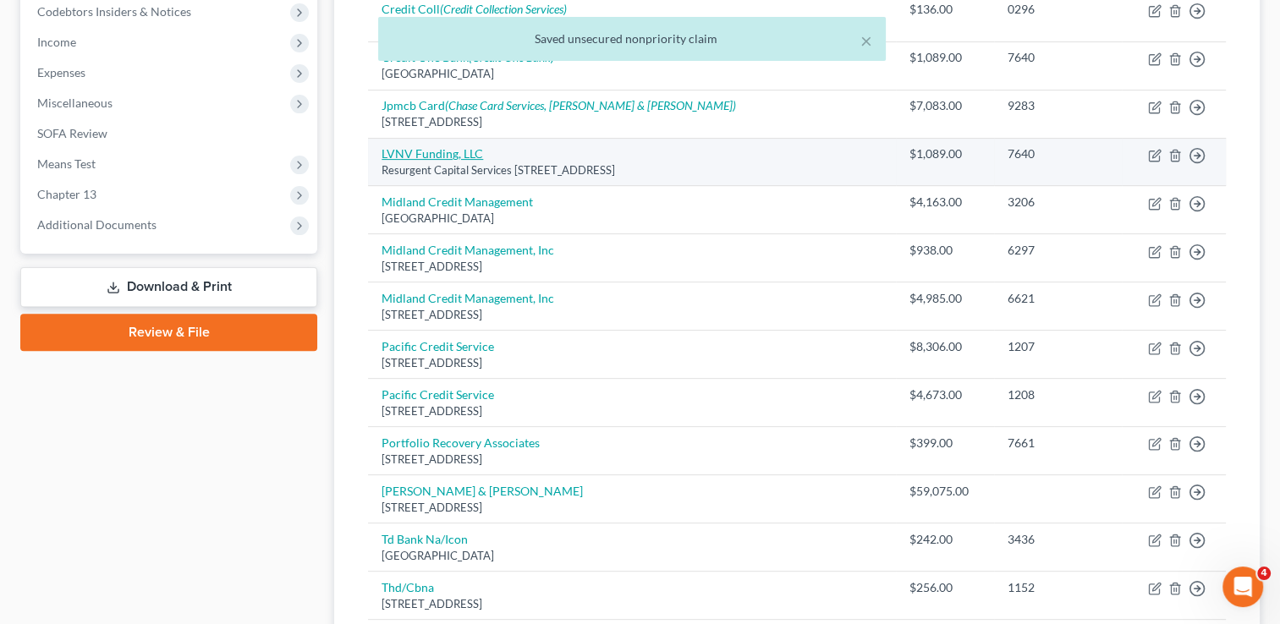
click at [430, 146] on link "LVNV Funding, LLC" at bounding box center [431, 153] width 101 height 14
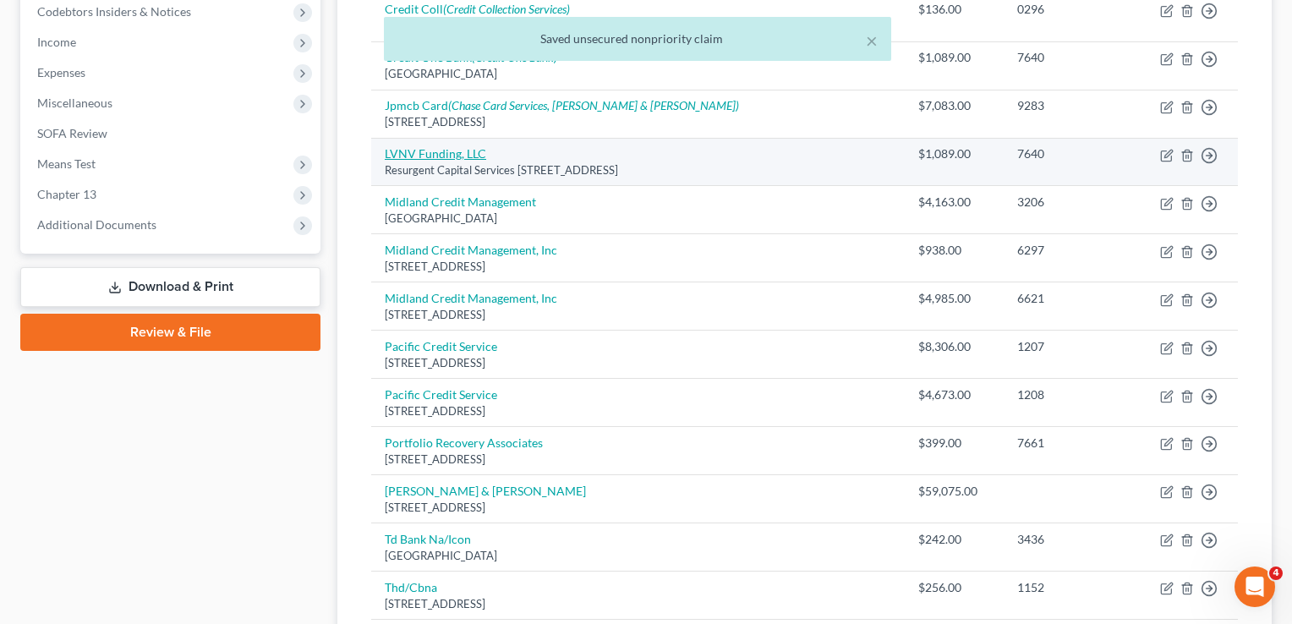
select select "42"
select select "1"
select select "0"
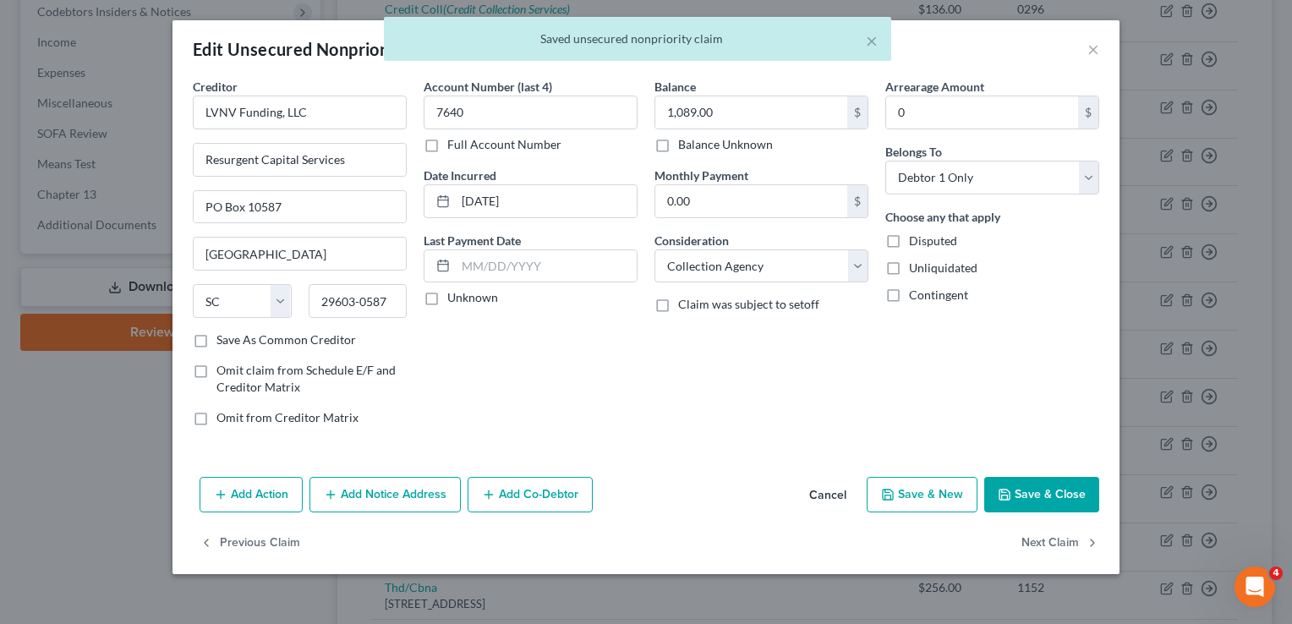
click at [425, 486] on button "Add Notice Address" at bounding box center [385, 495] width 151 height 36
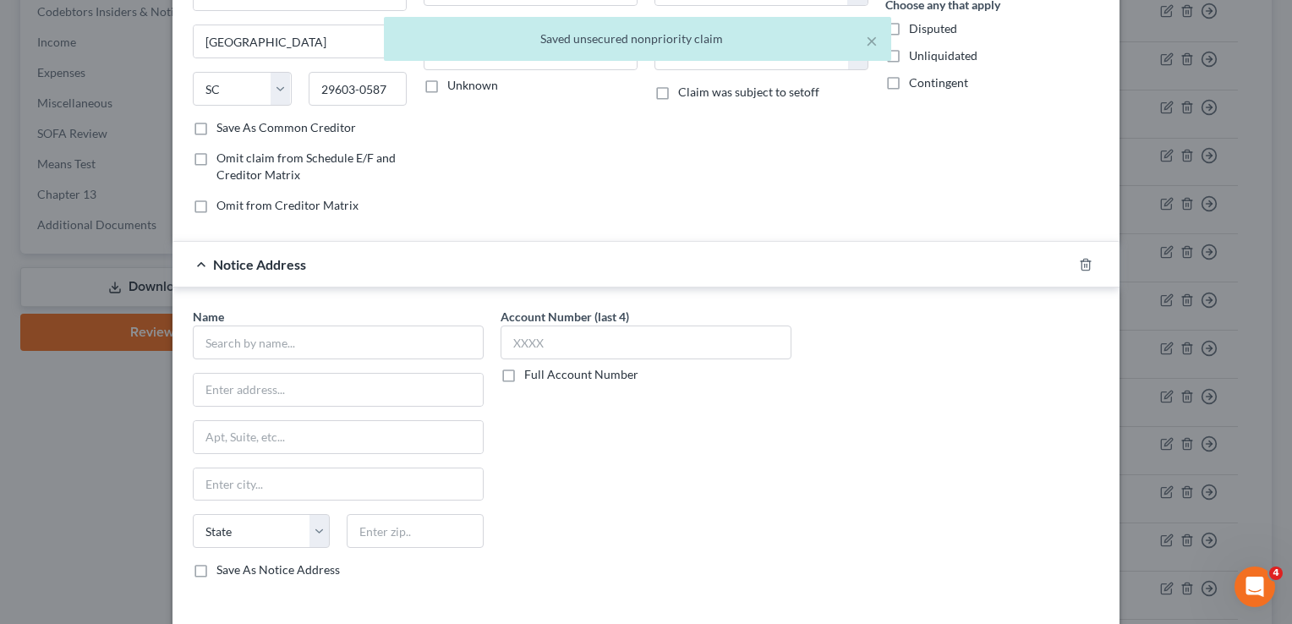
scroll to position [332, 0]
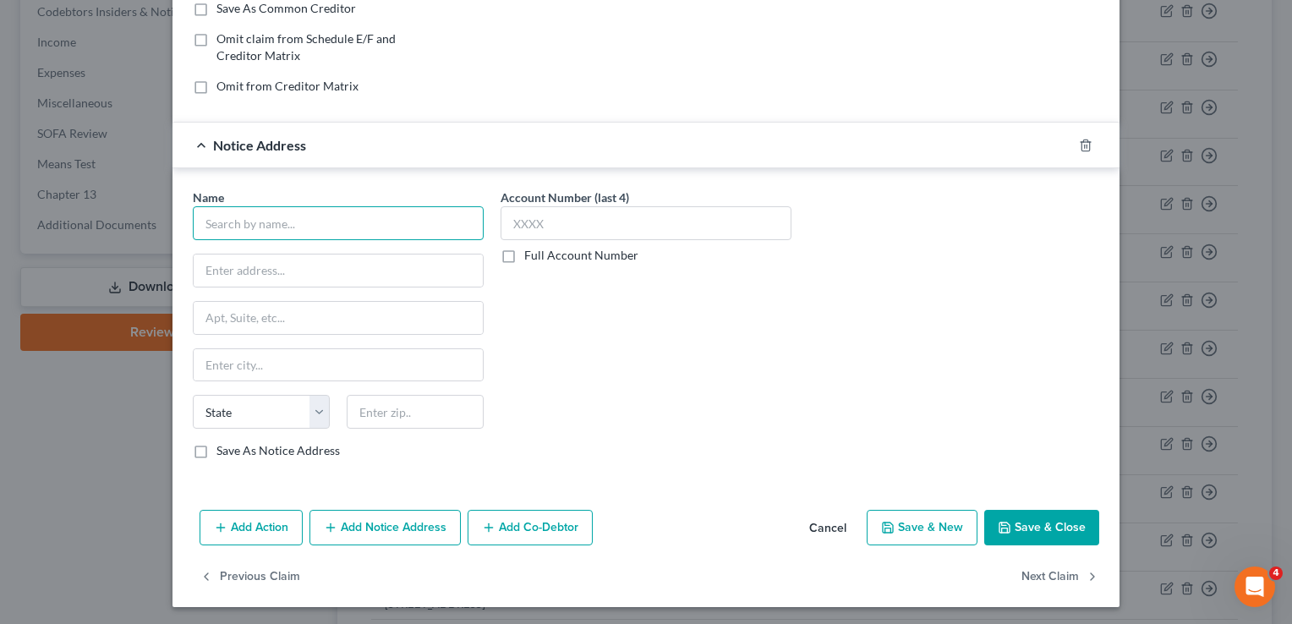
click at [315, 232] on input "text" at bounding box center [338, 223] width 291 height 34
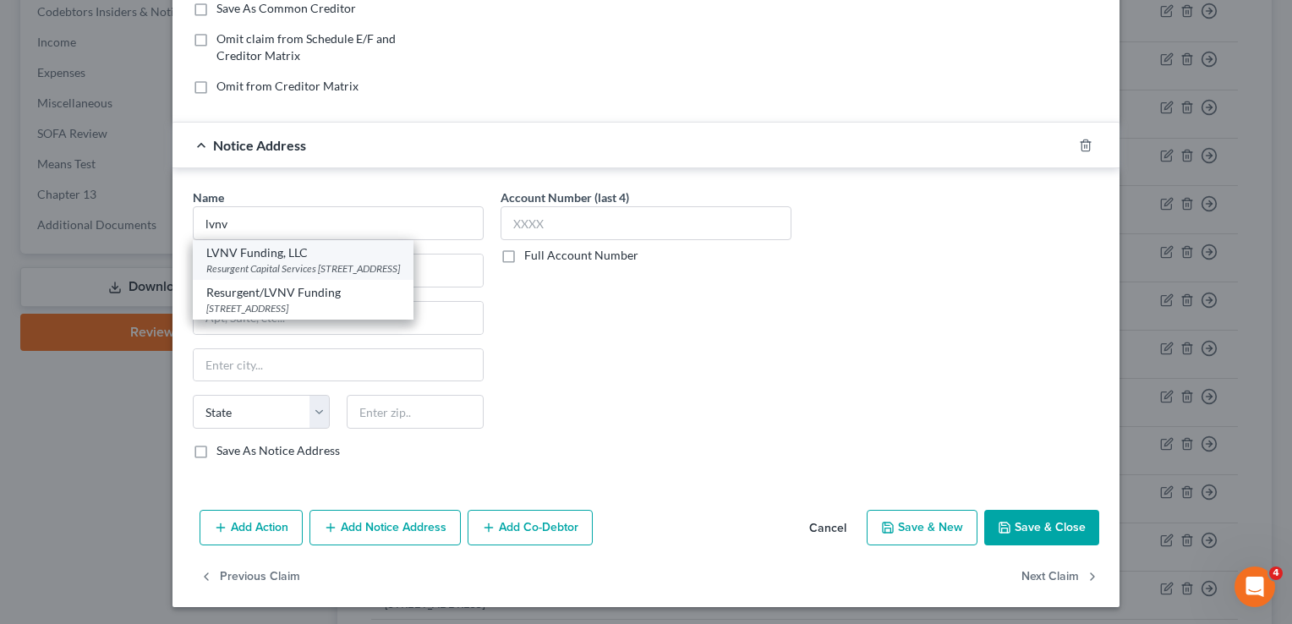
click at [313, 258] on div "LVNV Funding, LLC" at bounding box center [303, 252] width 194 height 17
type input "LVNV Funding, LLC"
type input "Resurgent Capital Services"
type input "PO Box 10587"
type input "[GEOGRAPHIC_DATA]"
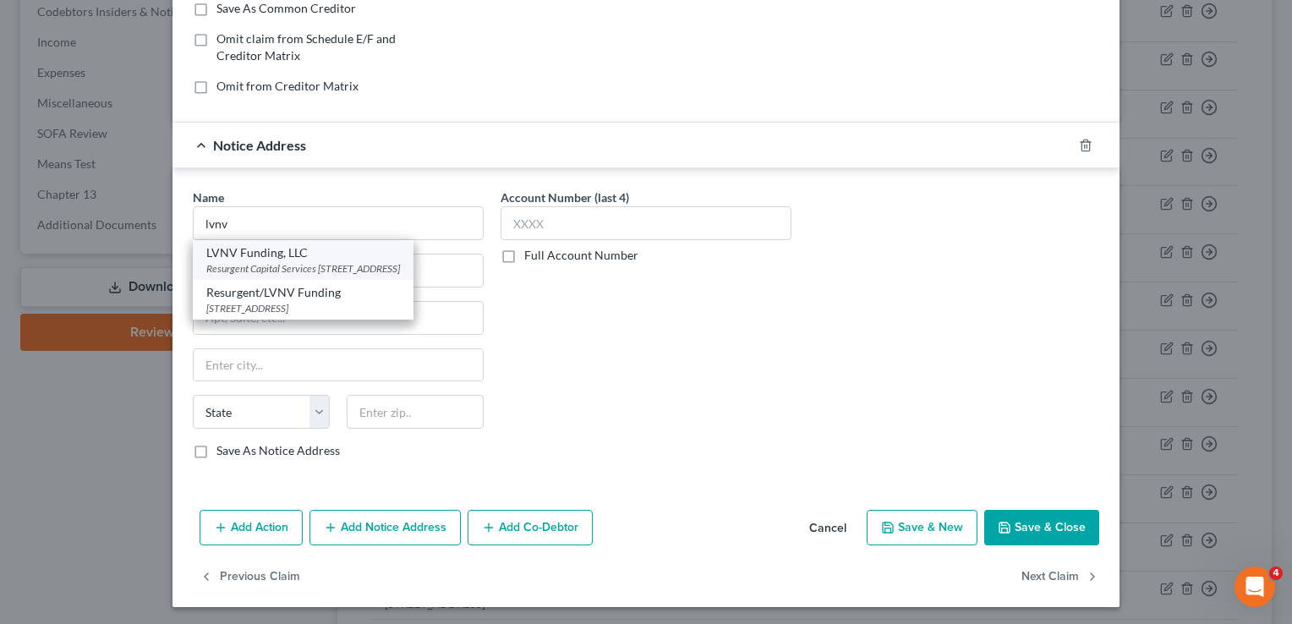
select select "42"
type input "29603-0587"
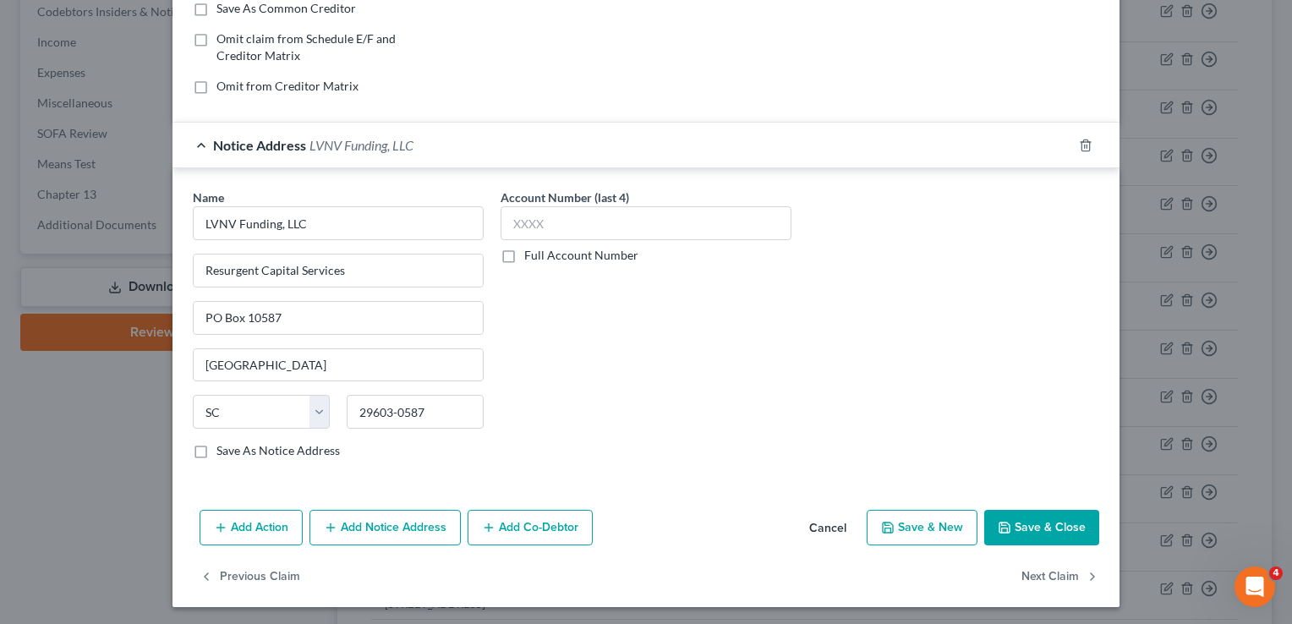
click at [1060, 524] on button "Save & Close" at bounding box center [1041, 528] width 115 height 36
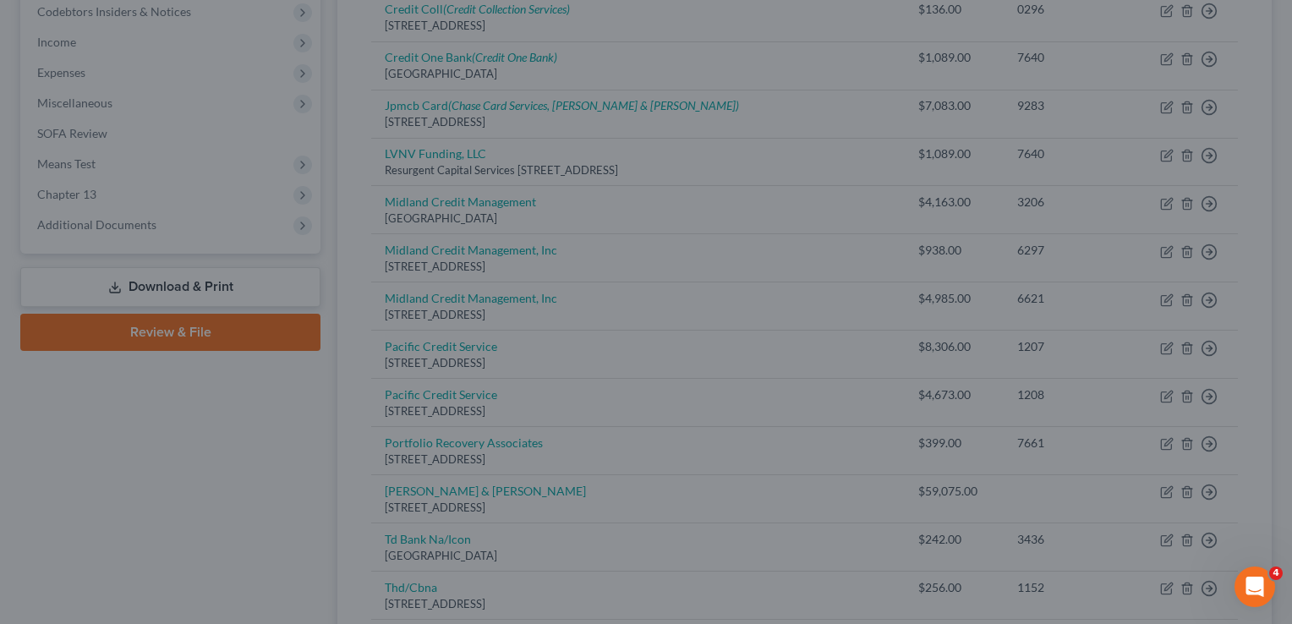
scroll to position [0, 0]
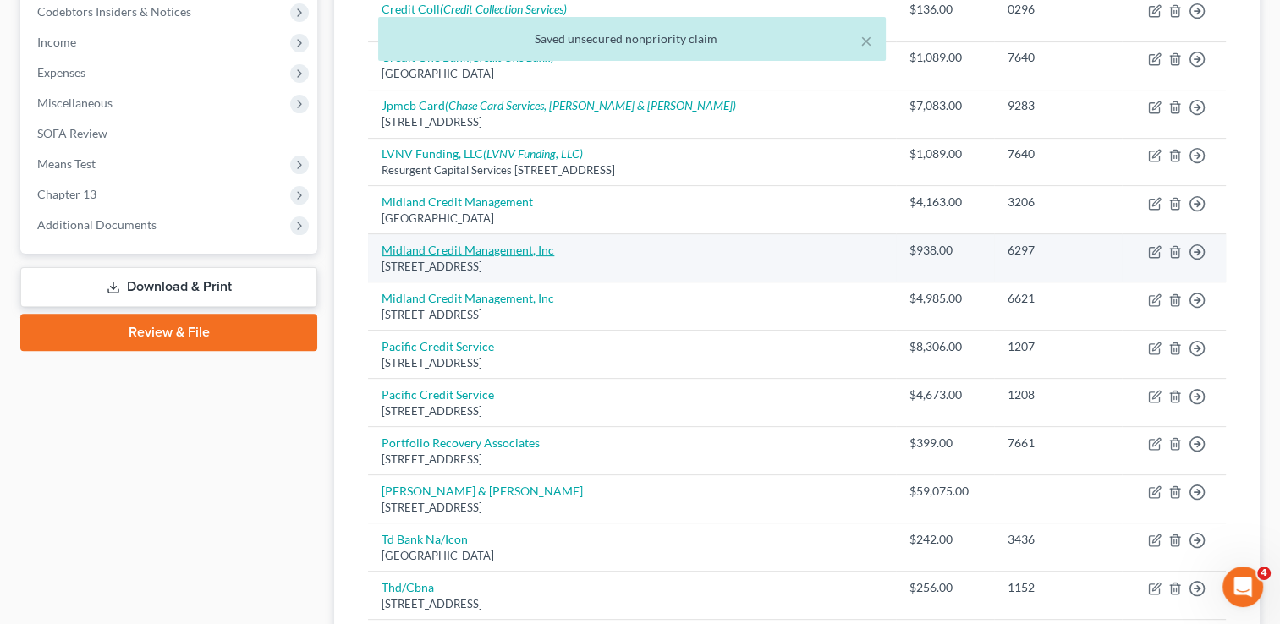
click at [496, 246] on link "Midland Credit Management, Inc" at bounding box center [467, 250] width 173 height 14
select select "4"
select select "1"
select select "0"
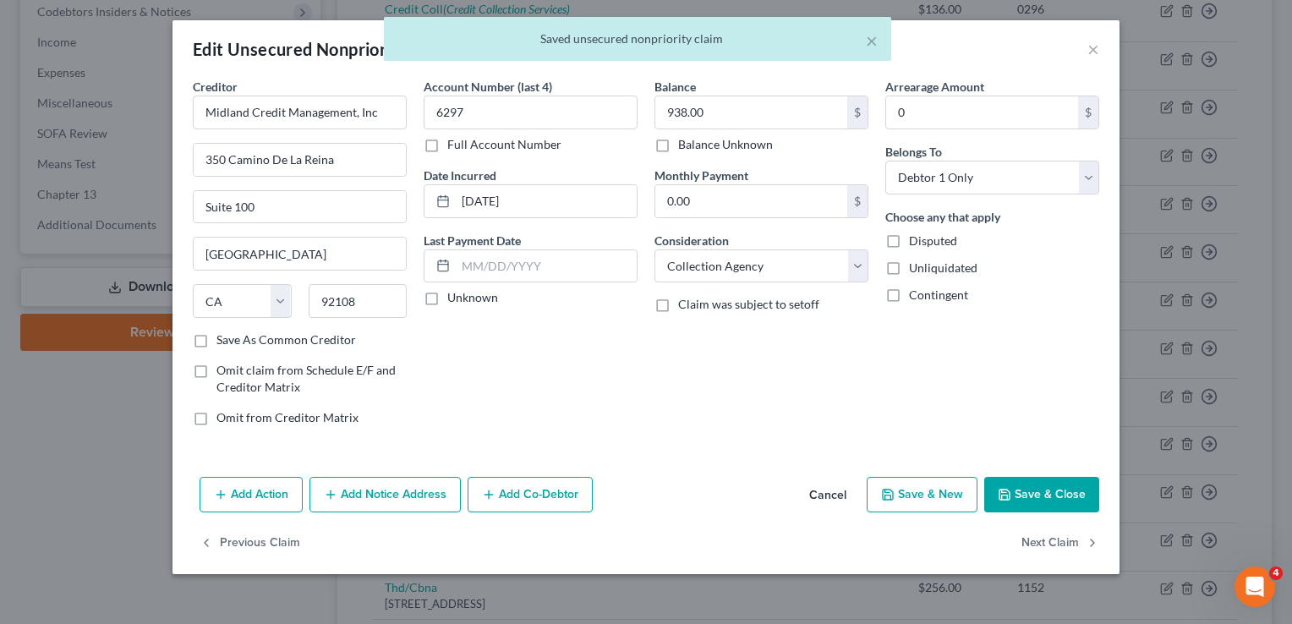
click at [382, 474] on div "Add Action Add Notice Address Add Co-Debtor Cancel Save & New Save & Close" at bounding box center [646, 498] width 947 height 56
click at [393, 485] on button "Add Notice Address" at bounding box center [385, 495] width 151 height 36
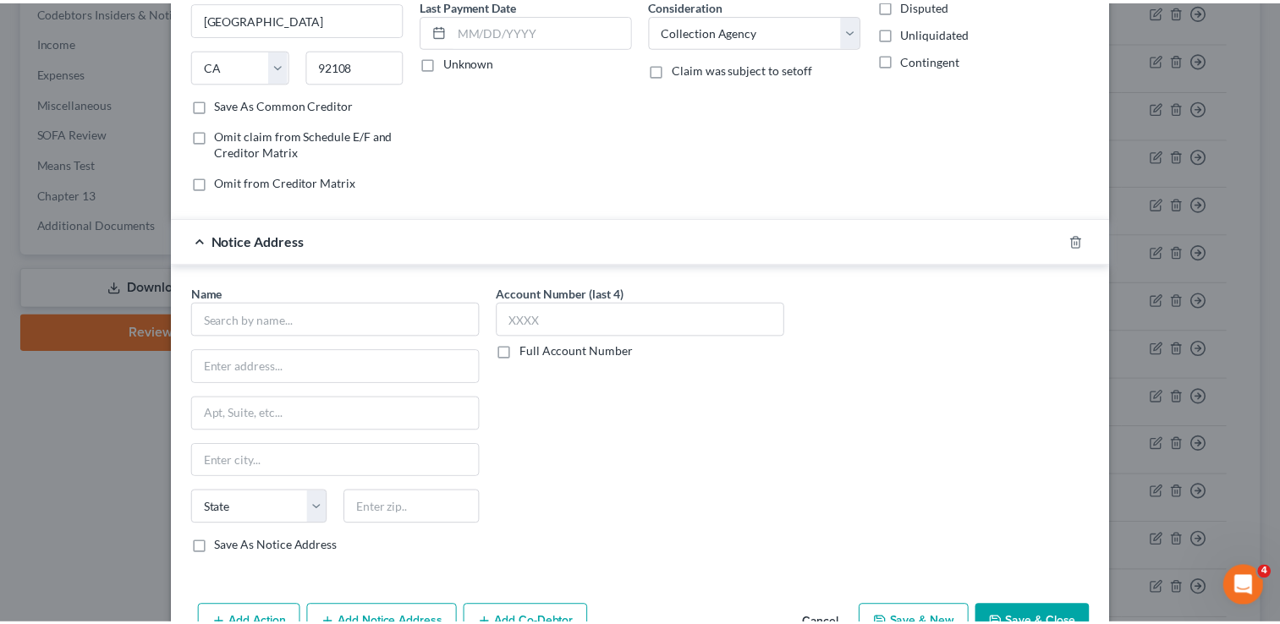
scroll to position [332, 0]
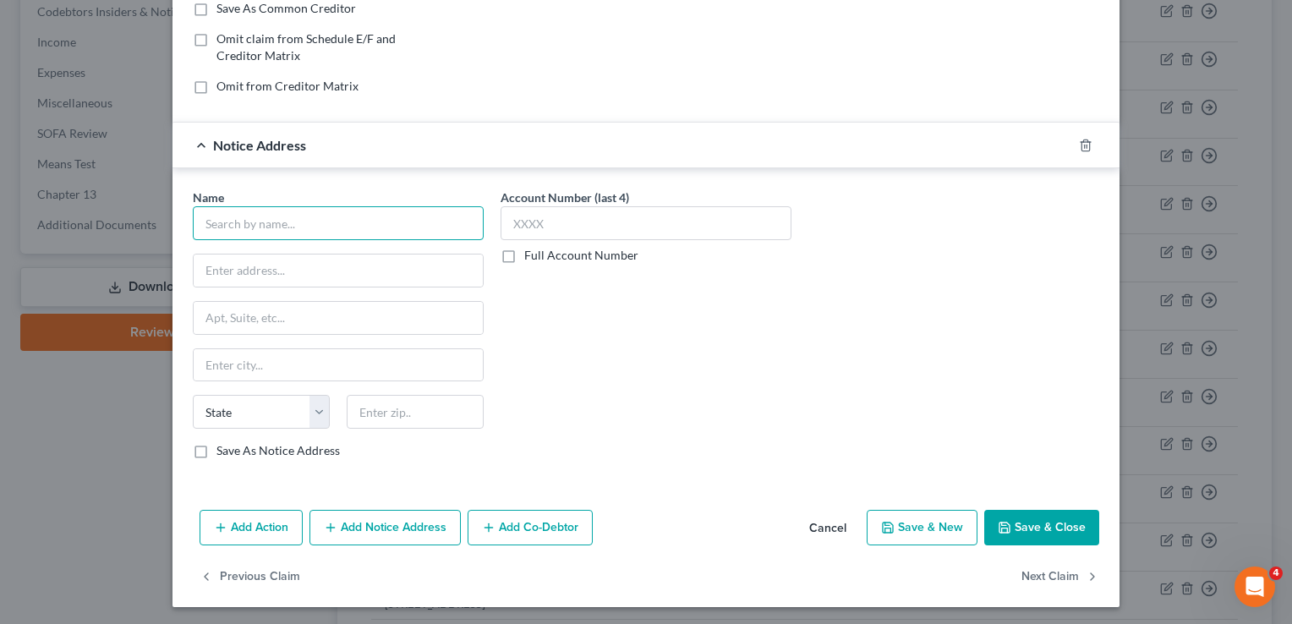
click at [314, 220] on input "text" at bounding box center [338, 223] width 291 height 34
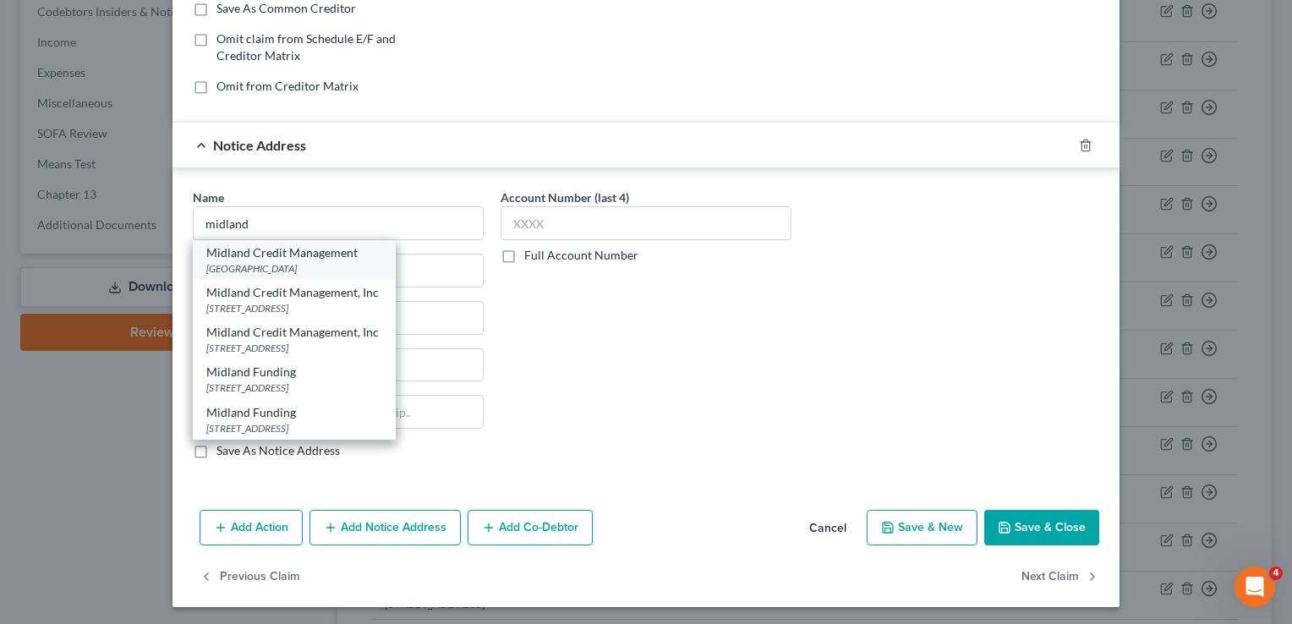
click at [288, 249] on div "Midland Credit Management" at bounding box center [294, 252] width 176 height 17
type input "Midland Credit Management"
type input "PO Box 301030"
type input "[GEOGRAPHIC_DATA]"
select select "4"
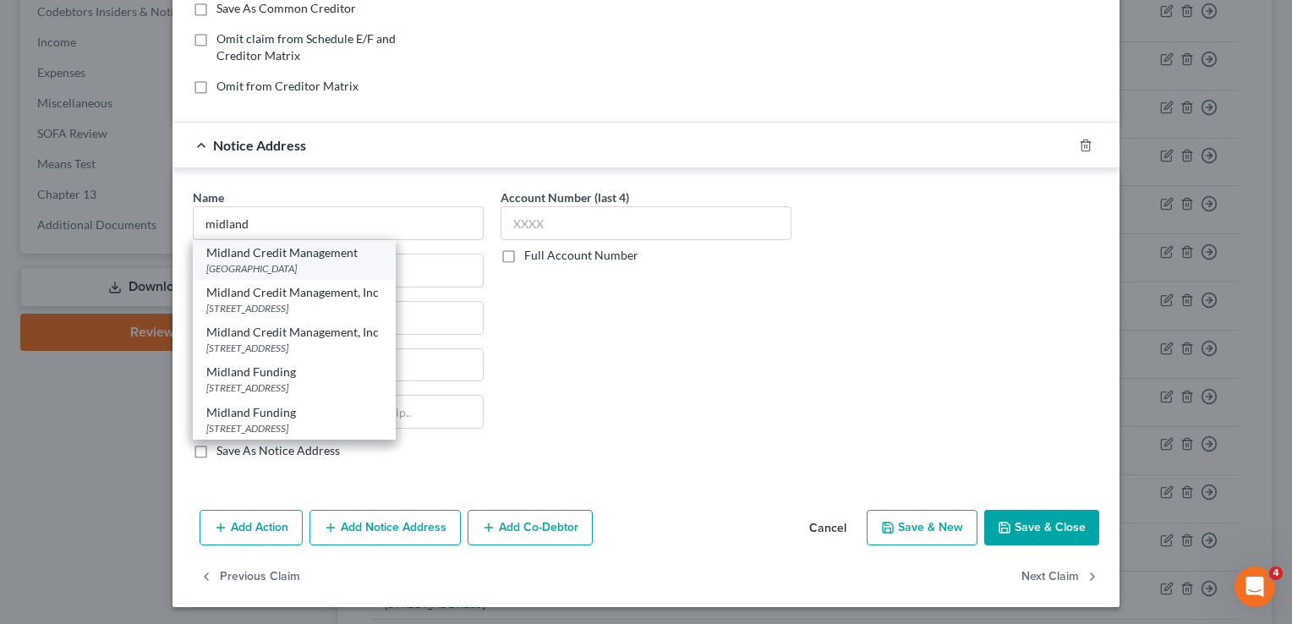
type input "90030"
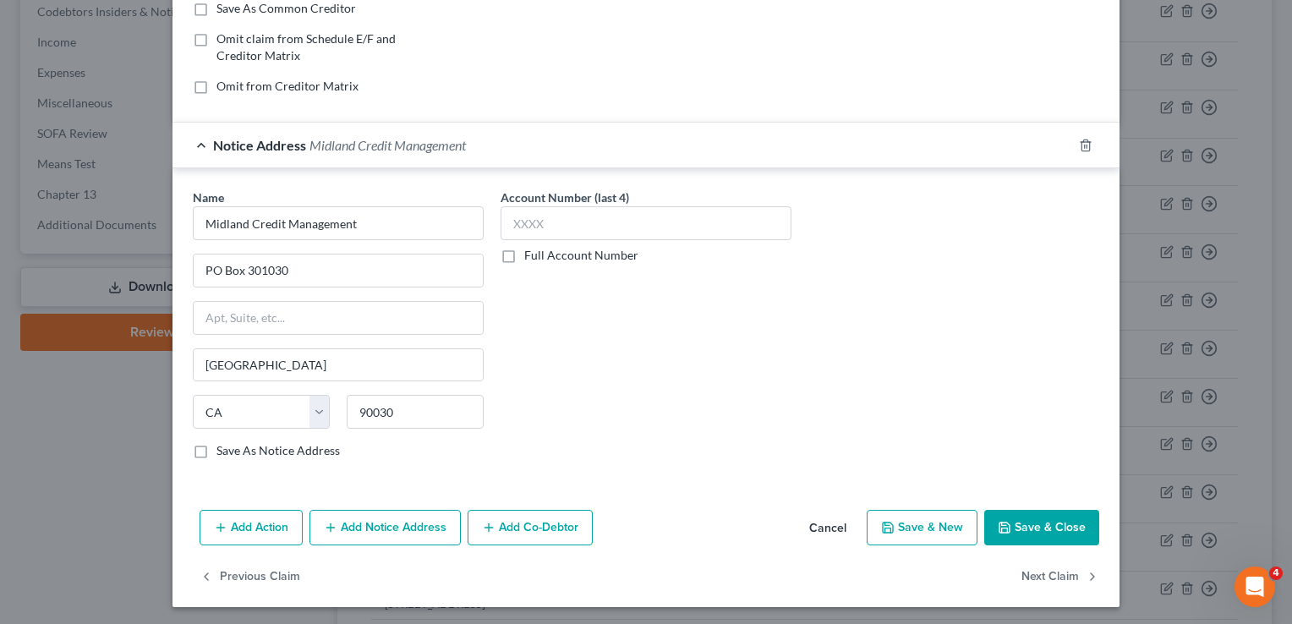
click at [1025, 520] on button "Save & Close" at bounding box center [1041, 528] width 115 height 36
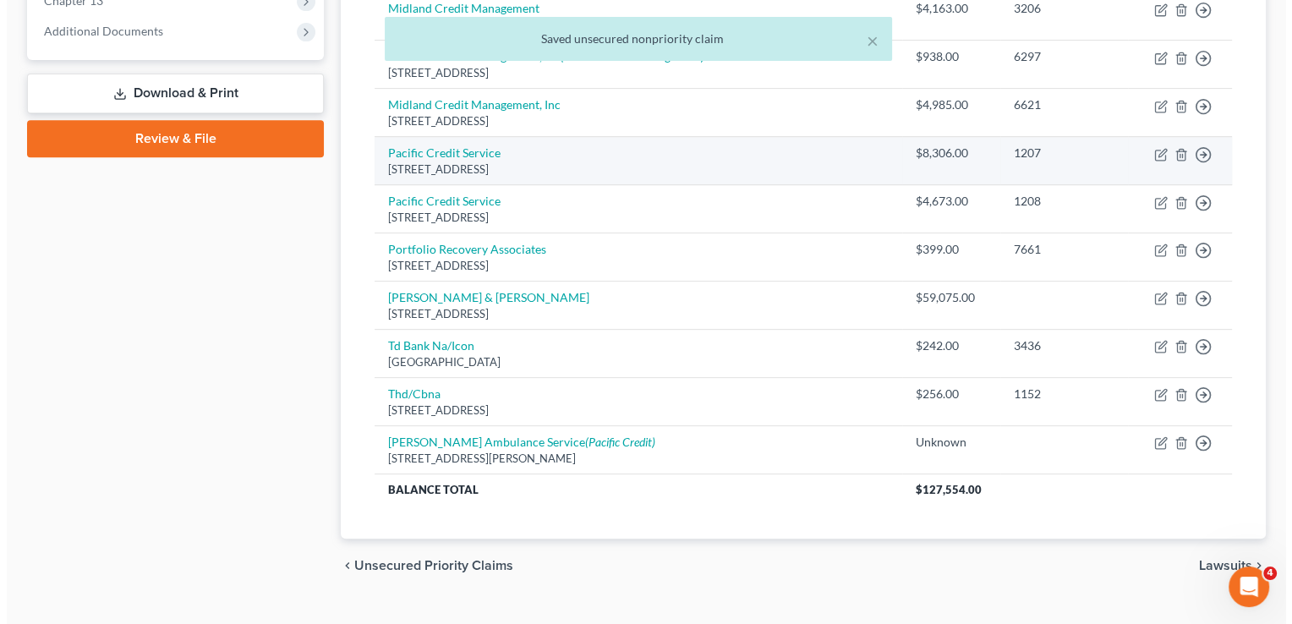
scroll to position [717, 0]
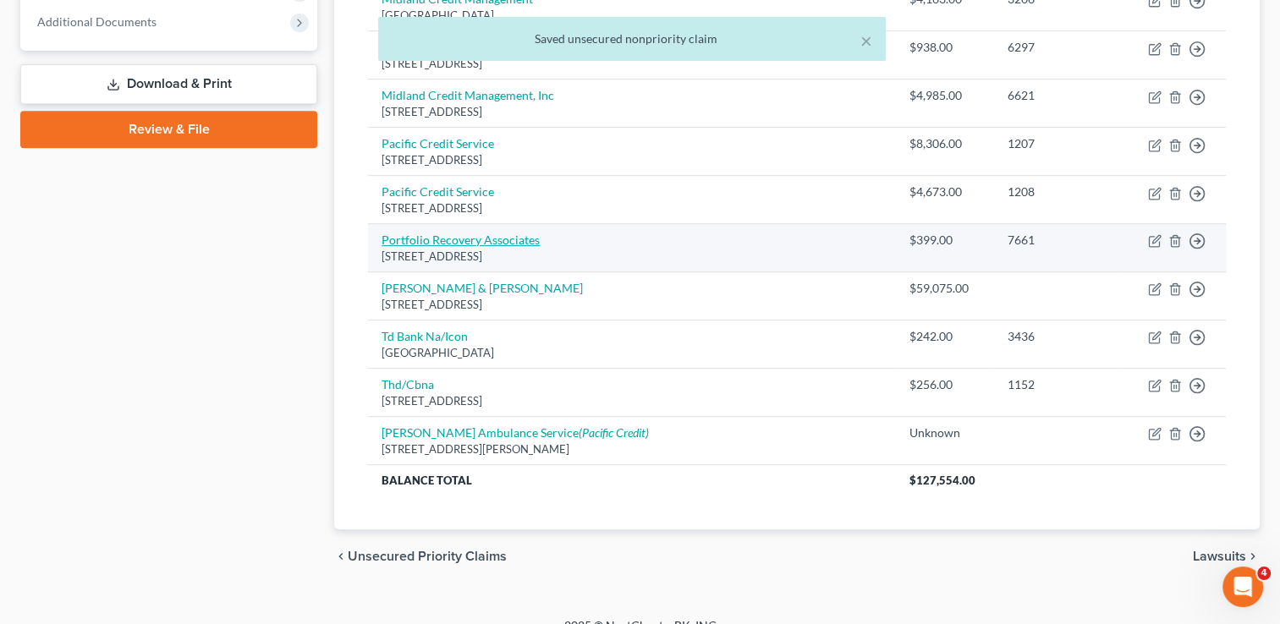
click at [467, 236] on link "Portfolio Recovery Associates" at bounding box center [460, 240] width 158 height 14
select select "48"
select select "0"
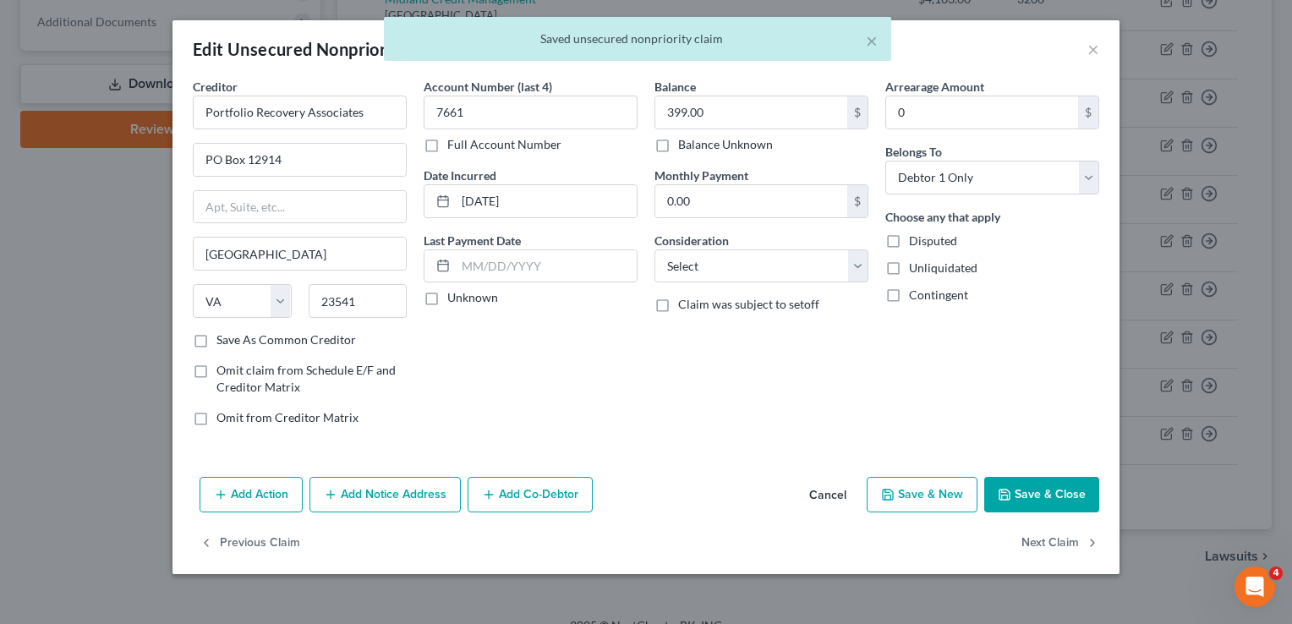
click at [433, 477] on button "Add Notice Address" at bounding box center [385, 495] width 151 height 36
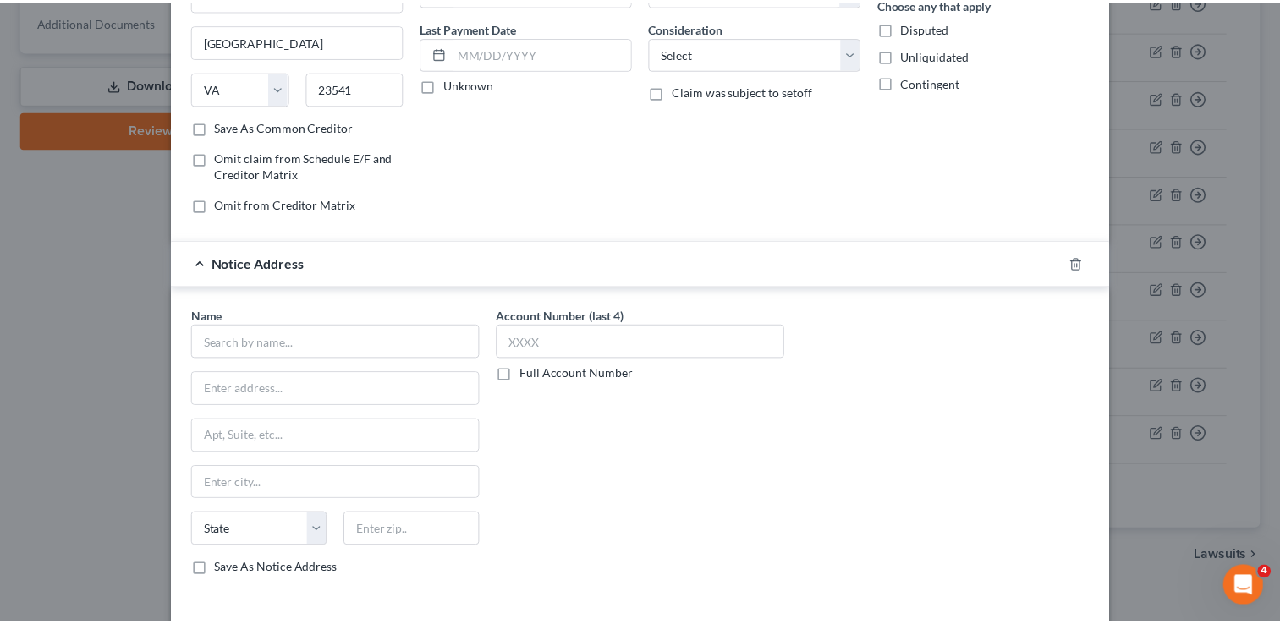
scroll to position [332, 0]
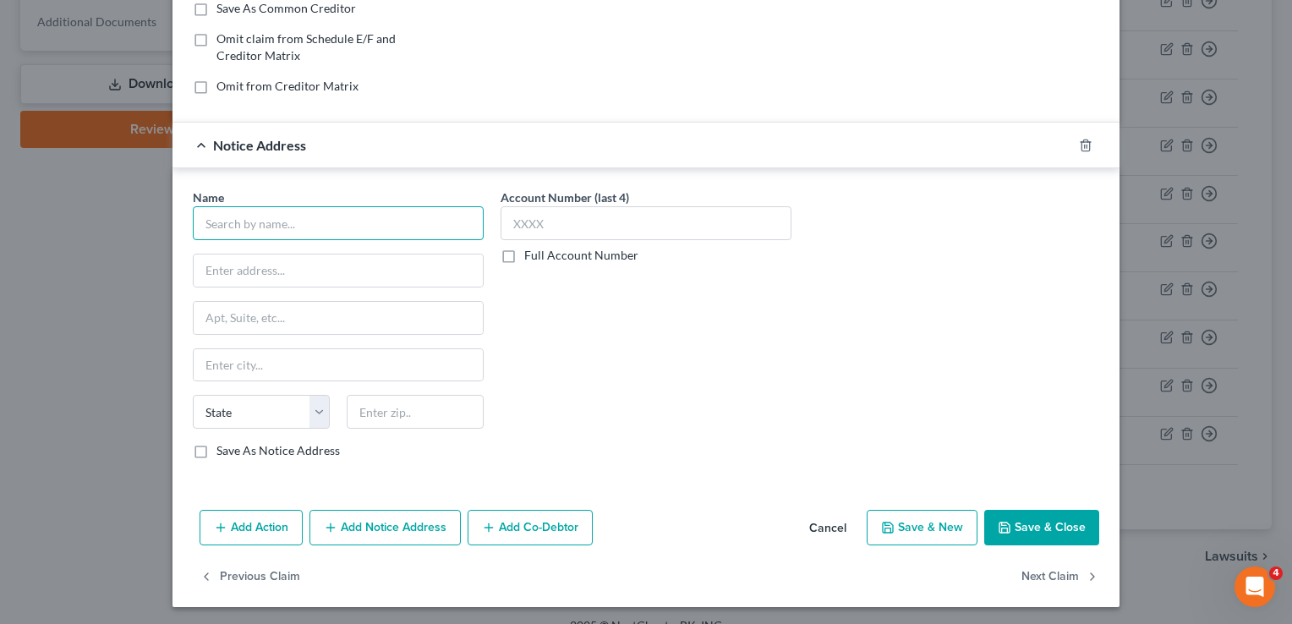
click at [310, 225] on input "text" at bounding box center [338, 223] width 291 height 34
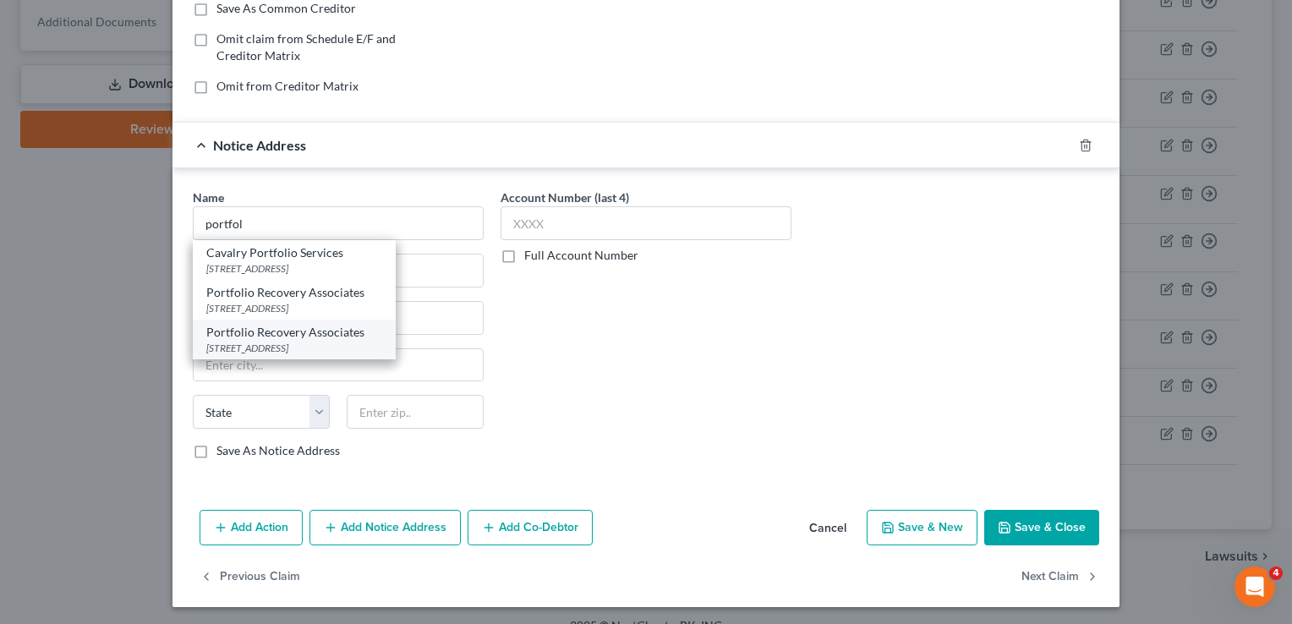
click at [309, 354] on div "Portfolio Recovery Associates [STREET_ADDRESS]" at bounding box center [294, 340] width 203 height 40
type input "Portfolio Recovery Associates"
type input "[STREET_ADDRESS]"
type input "Suite 100"
type input "[GEOGRAPHIC_DATA]"
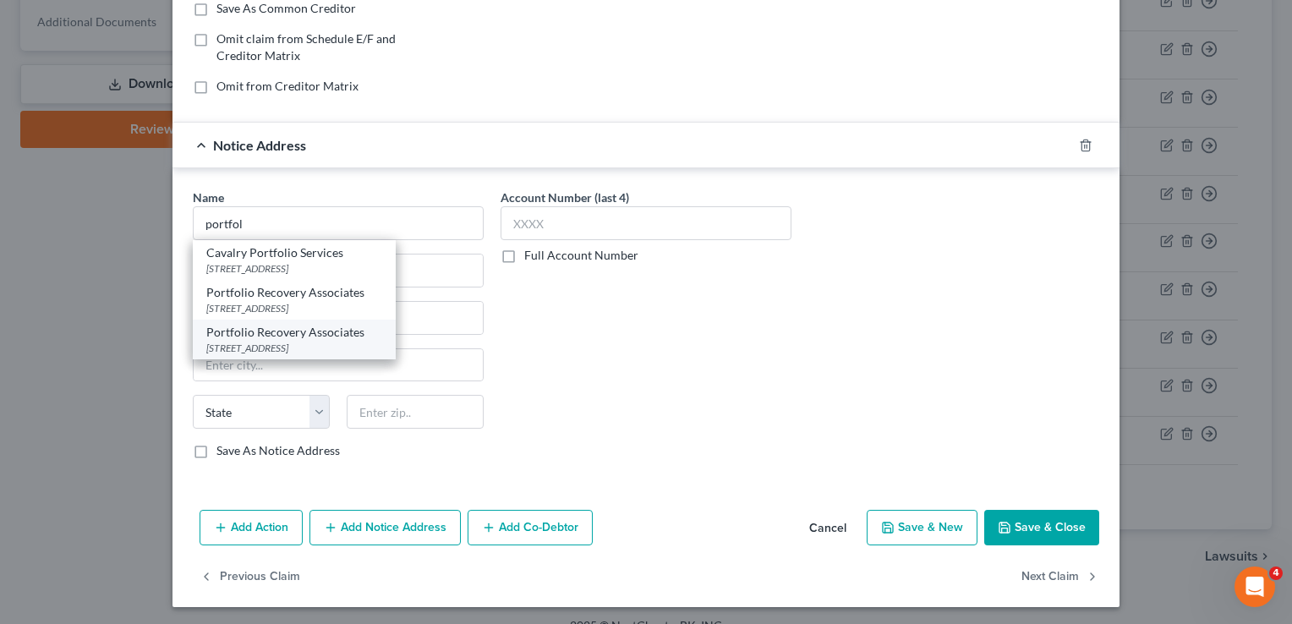
select select "48"
type input "23502"
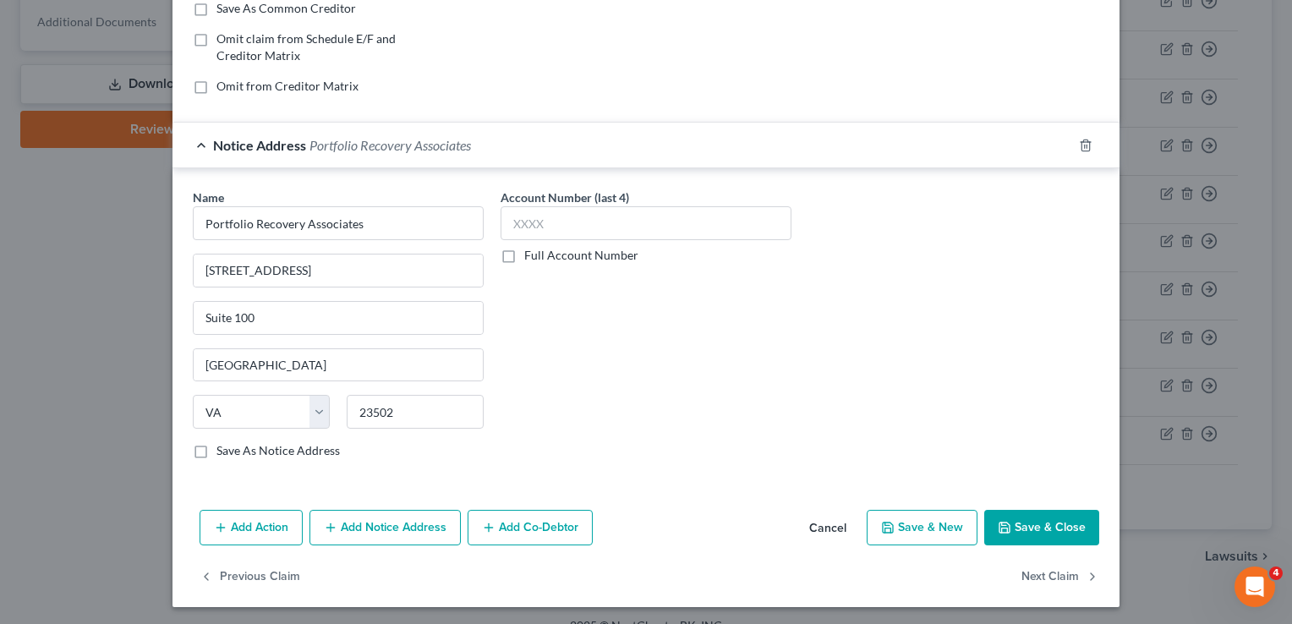
click at [1035, 517] on button "Save & Close" at bounding box center [1041, 528] width 115 height 36
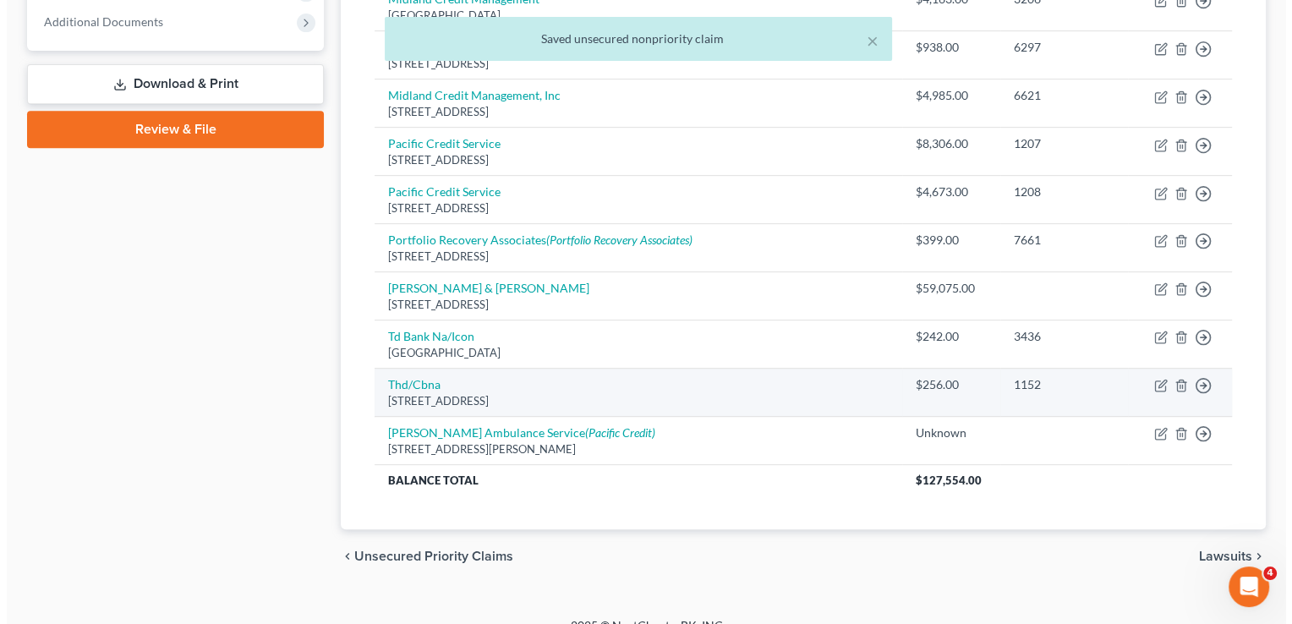
scroll to position [737, 0]
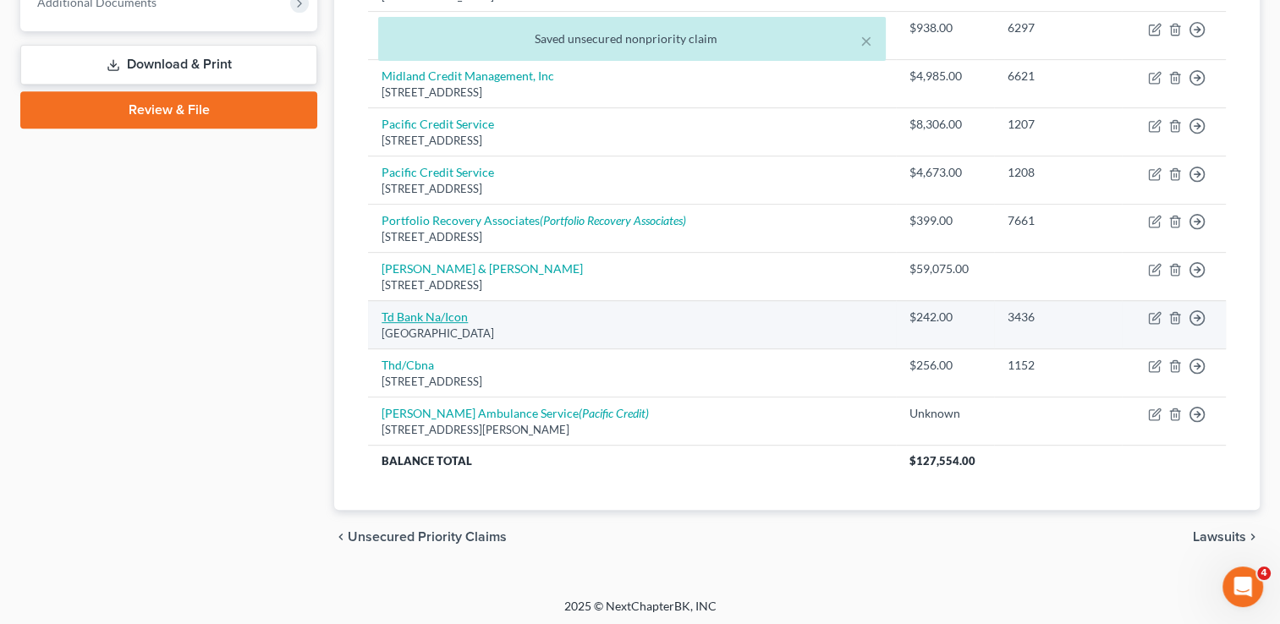
click at [440, 312] on link "Td Bank Na/Icon" at bounding box center [424, 317] width 86 height 14
select select "39"
select select "1"
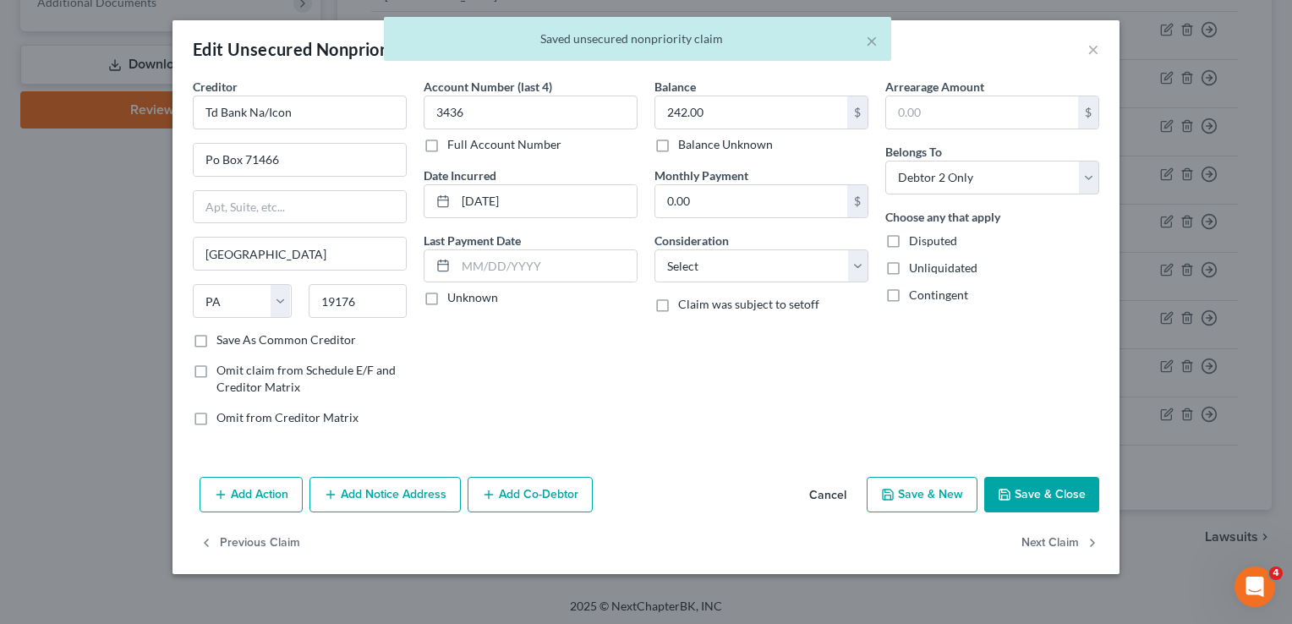
click at [395, 496] on button "Add Notice Address" at bounding box center [385, 495] width 151 height 36
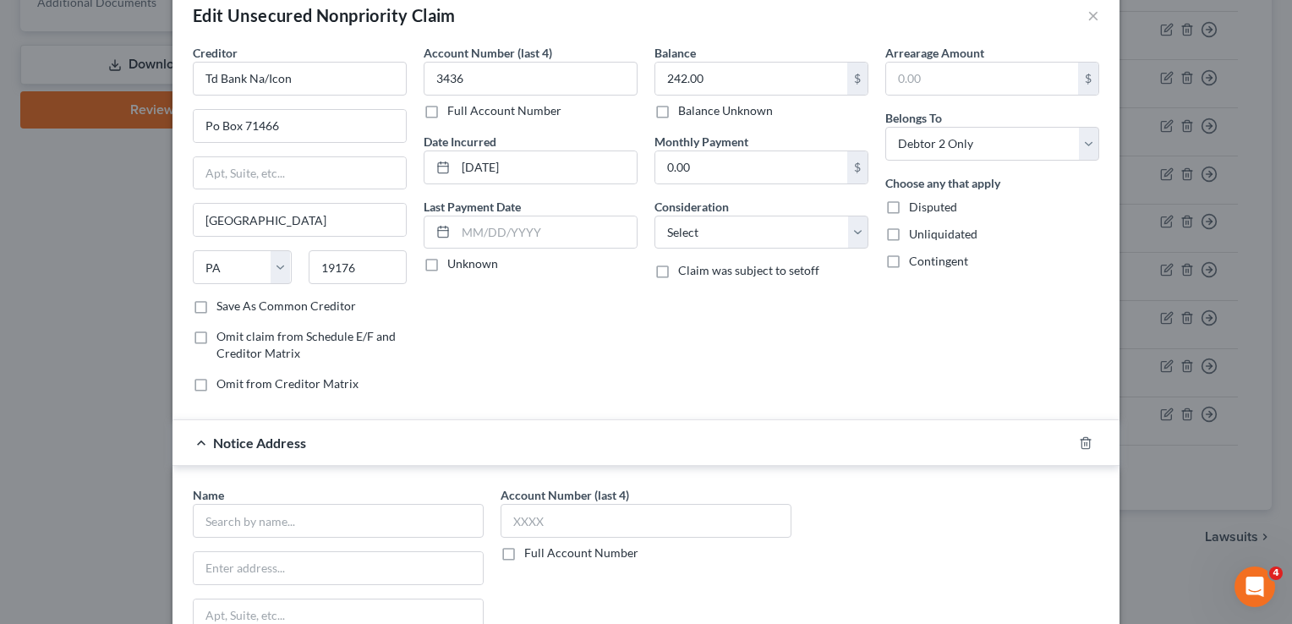
scroll to position [68, 0]
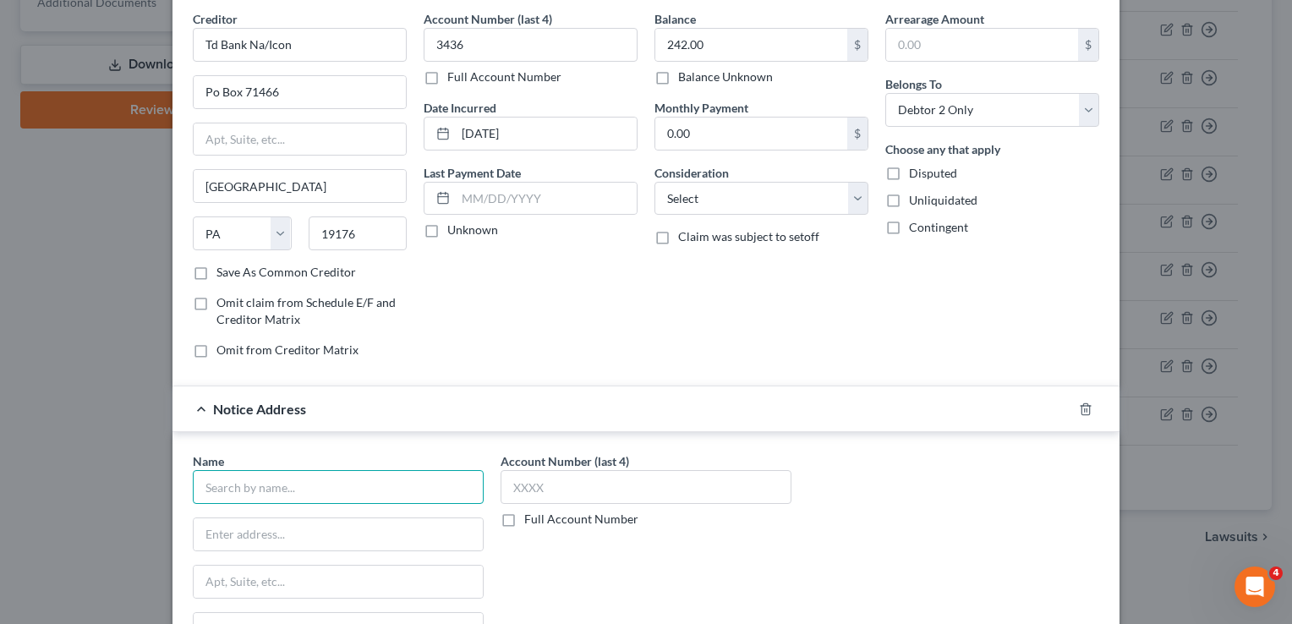
click at [327, 490] on input "text" at bounding box center [338, 487] width 291 height 34
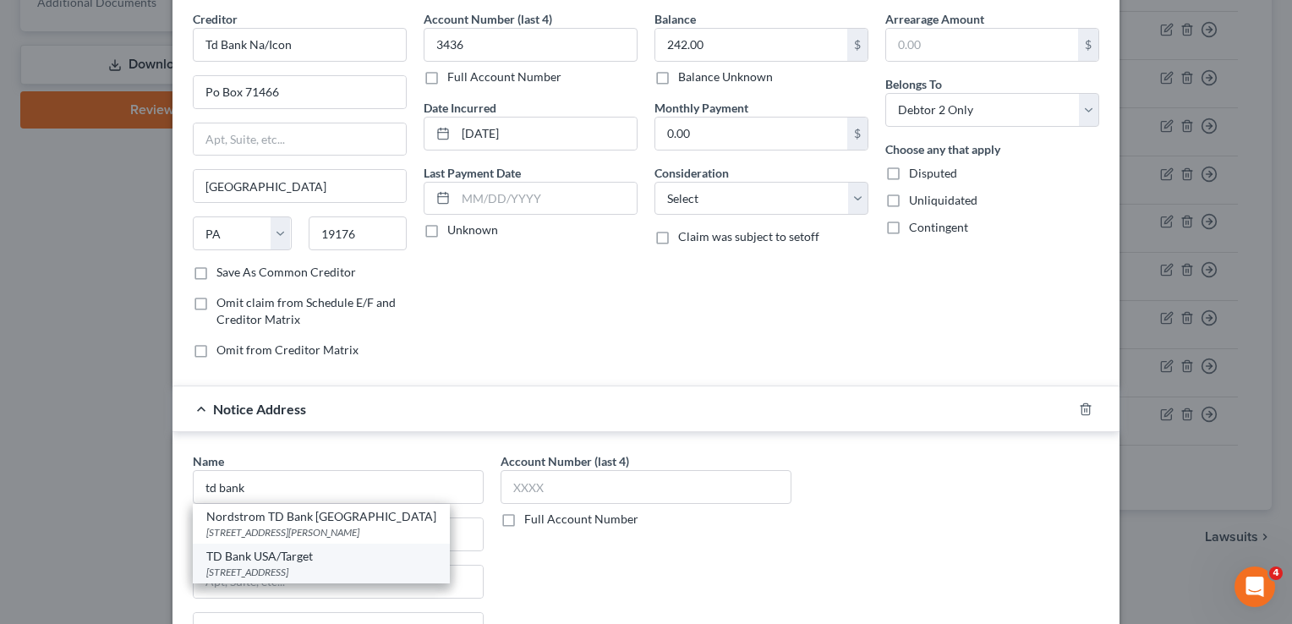
click at [298, 552] on div "TD Bank USA/Target" at bounding box center [321, 556] width 230 height 17
type input "TD Bank USA/Target"
type input "PO Box 1470"
type input "[GEOGRAPHIC_DATA]"
select select "24"
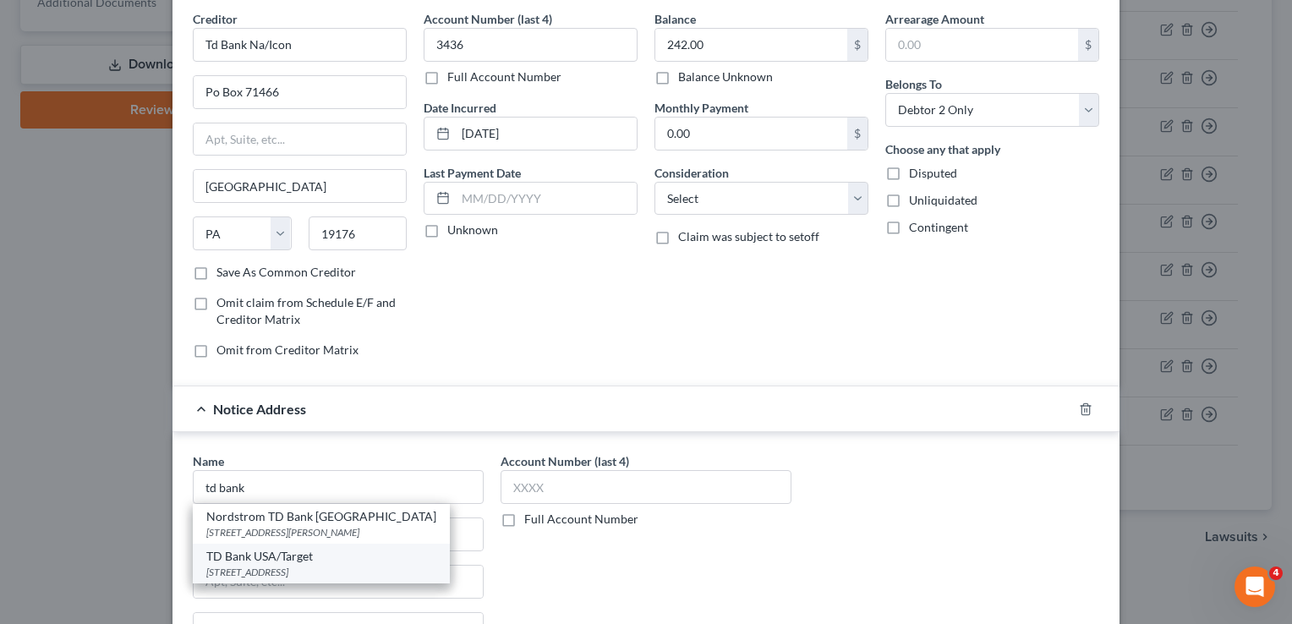
type input "55440"
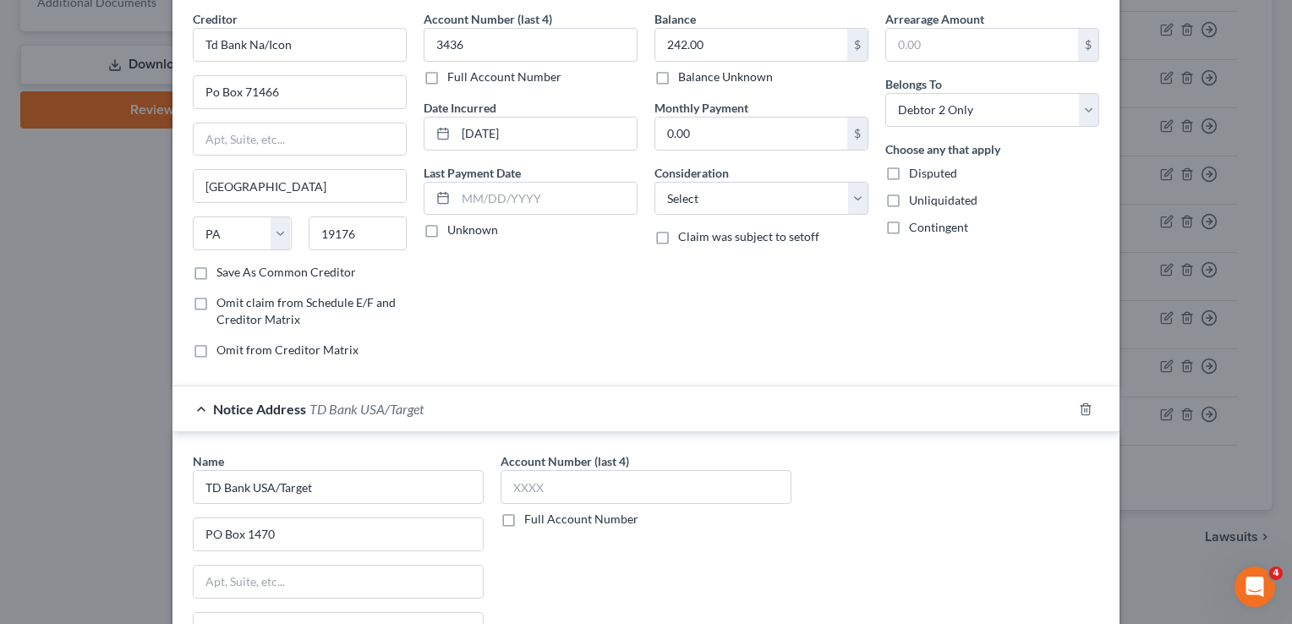
scroll to position [332, 0]
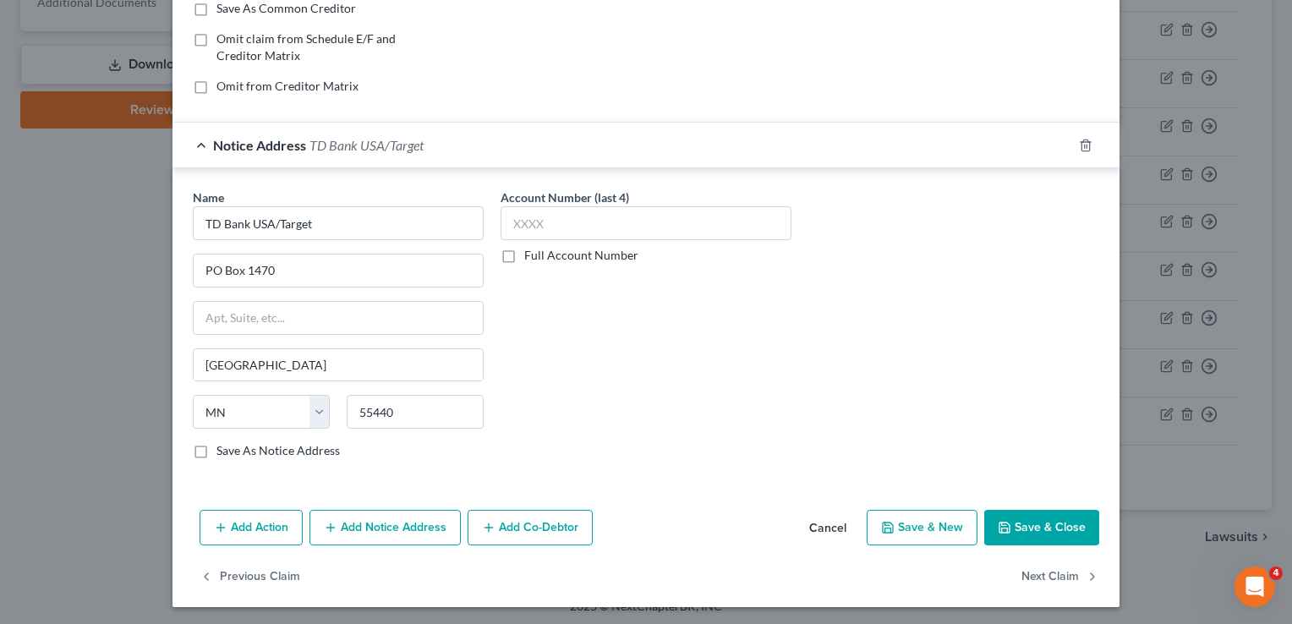
click at [1037, 524] on button "Save & Close" at bounding box center [1041, 528] width 115 height 36
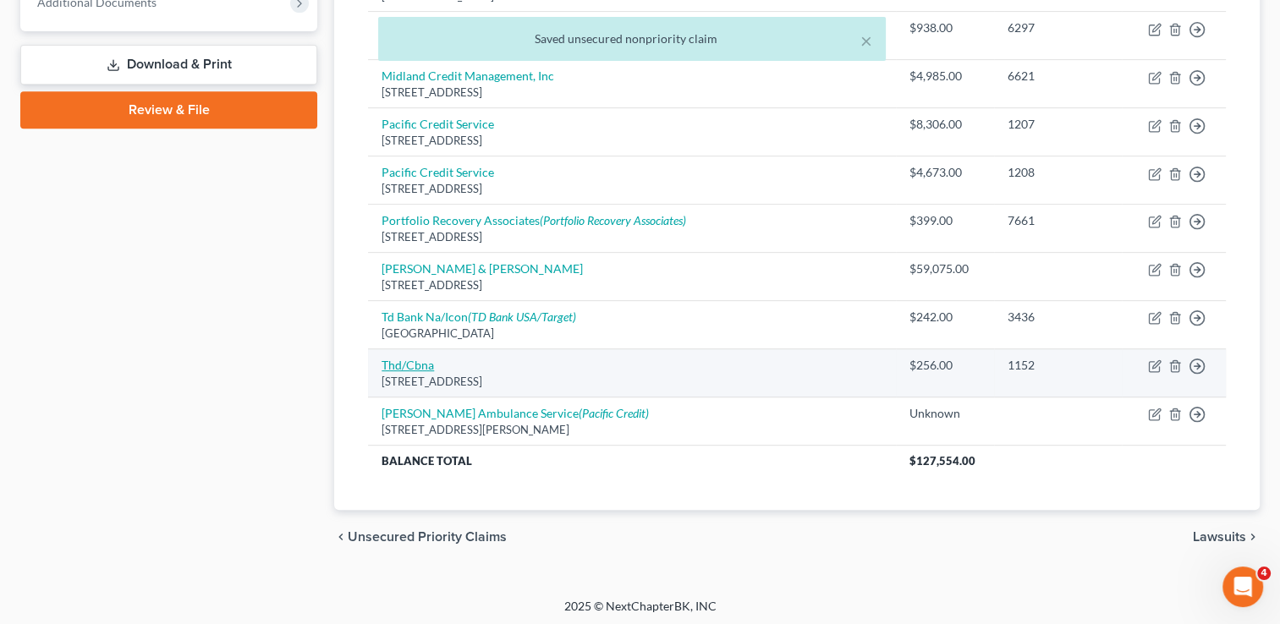
click at [392, 359] on link "Thd/Cbna" at bounding box center [407, 365] width 52 height 14
select select "43"
select select "2"
select select "0"
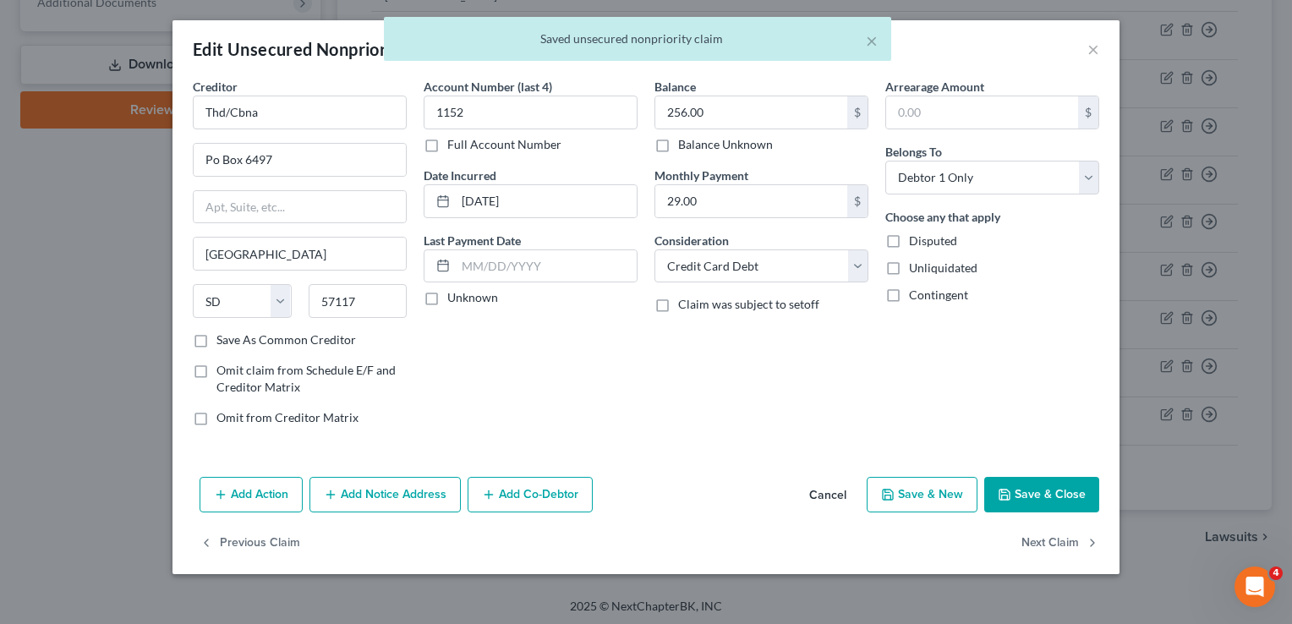
click at [390, 492] on button "Add Notice Address" at bounding box center [385, 495] width 151 height 36
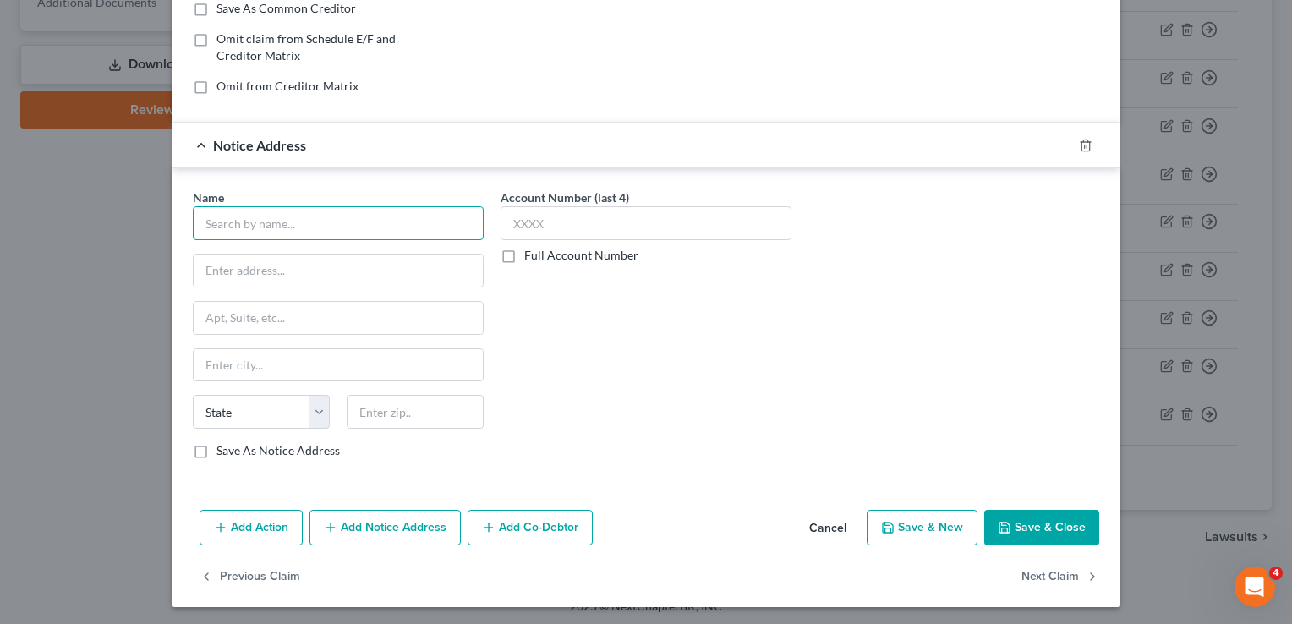
click at [358, 225] on input "text" at bounding box center [338, 223] width 291 height 34
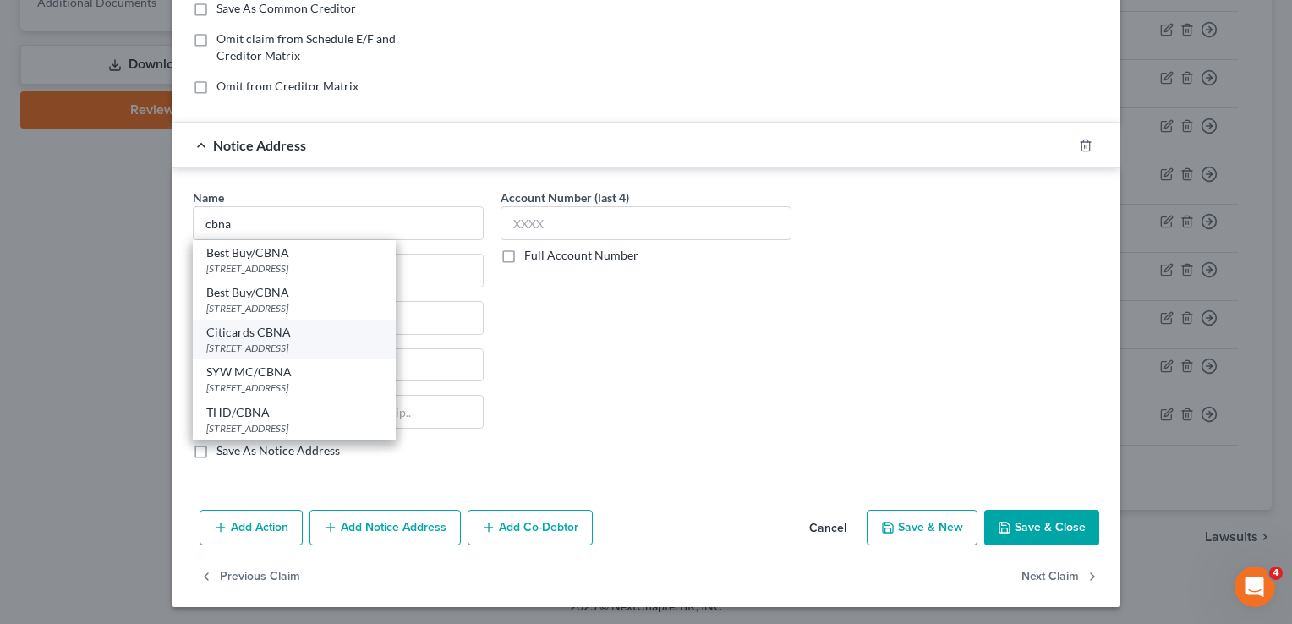
click at [277, 343] on div "[STREET_ADDRESS]" at bounding box center [294, 348] width 176 height 14
type input "Citicards CBNA"
type input "[STREET_ADDRESS]"
type input "[GEOGRAPHIC_DATA]"
select select "43"
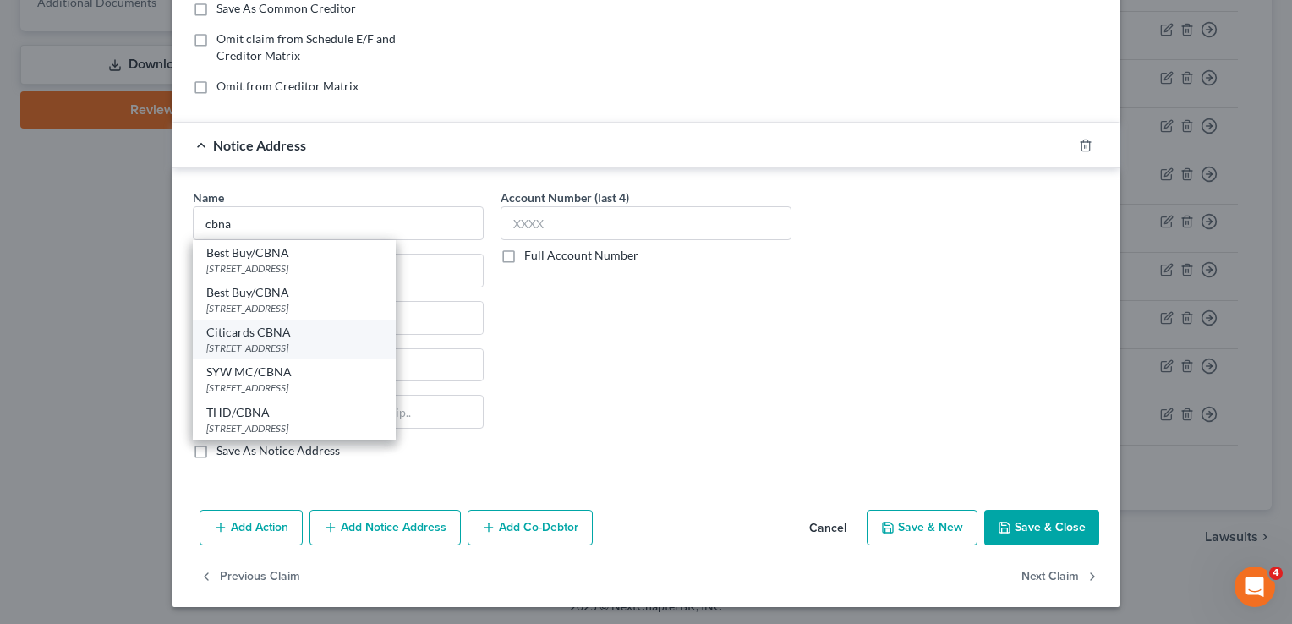
type input "57108"
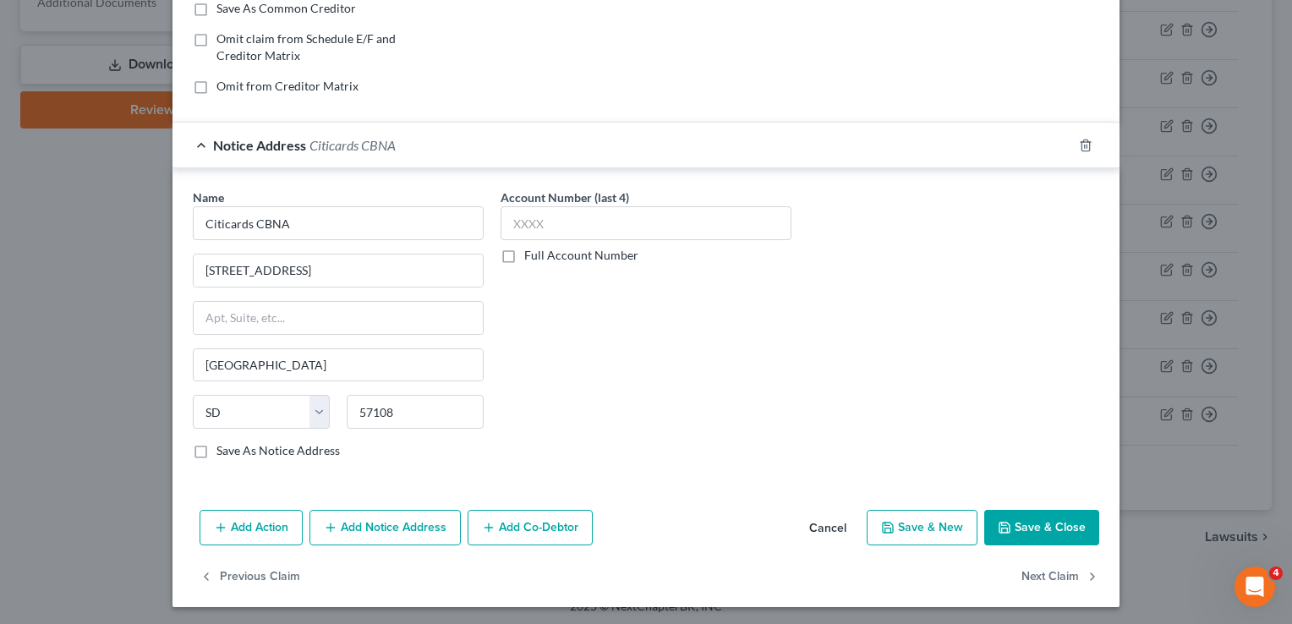
click at [1051, 537] on button "Save & Close" at bounding box center [1041, 528] width 115 height 36
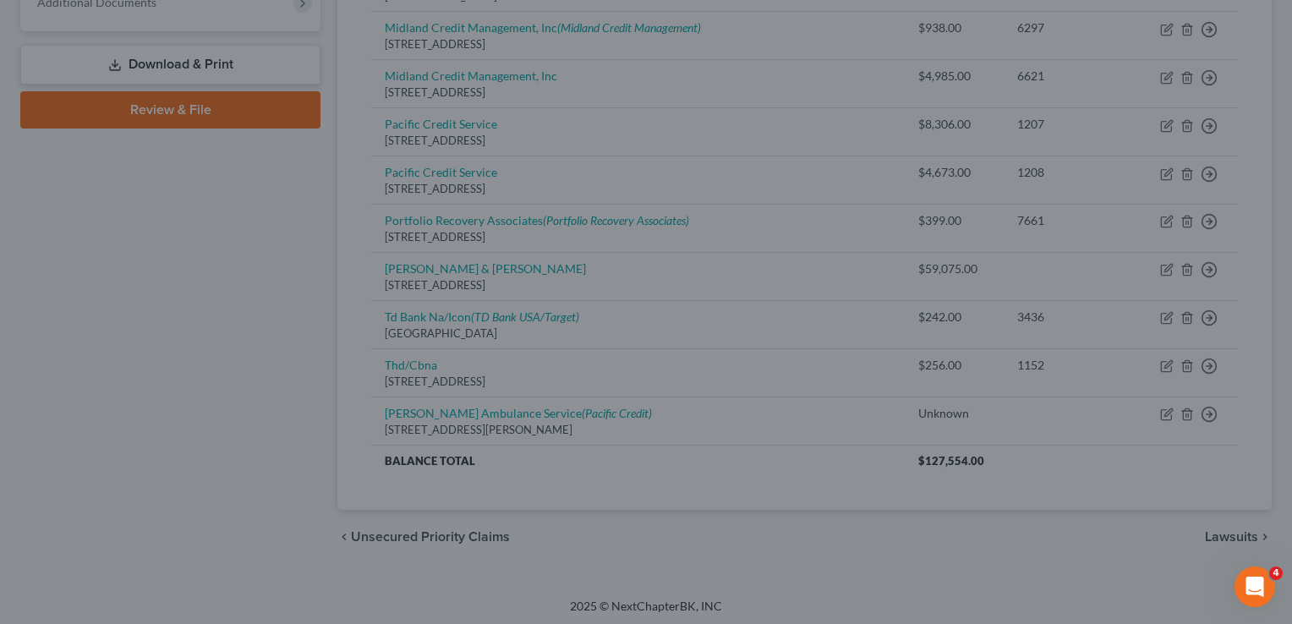
type input "0"
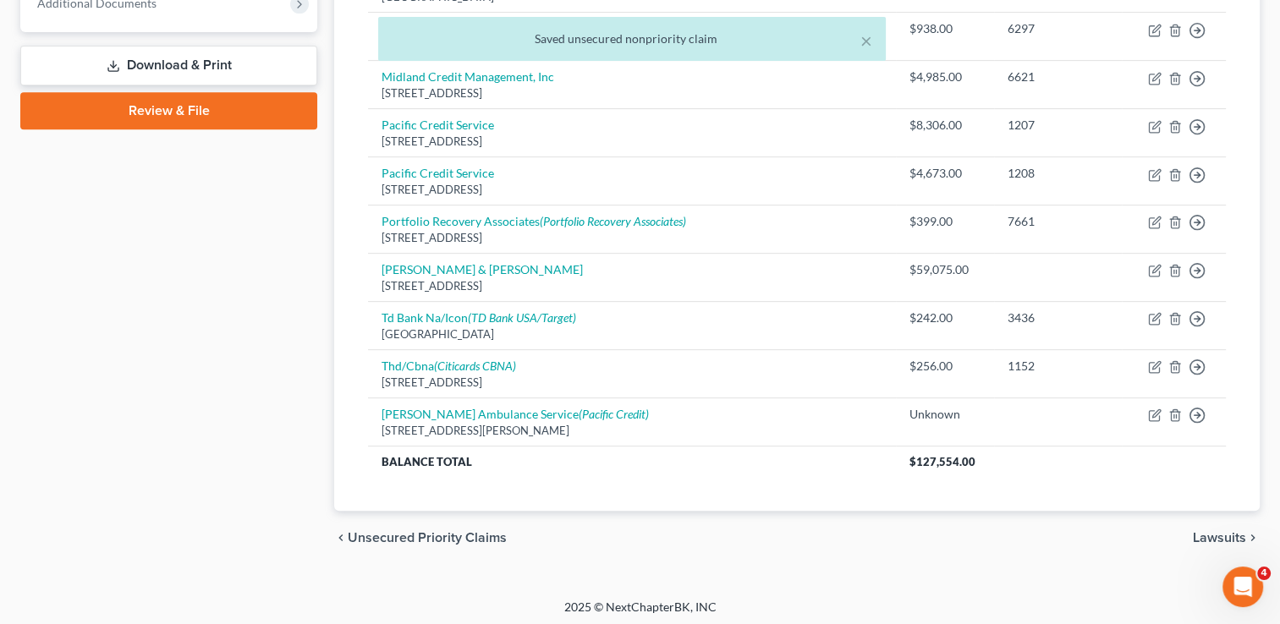
scroll to position [0, 0]
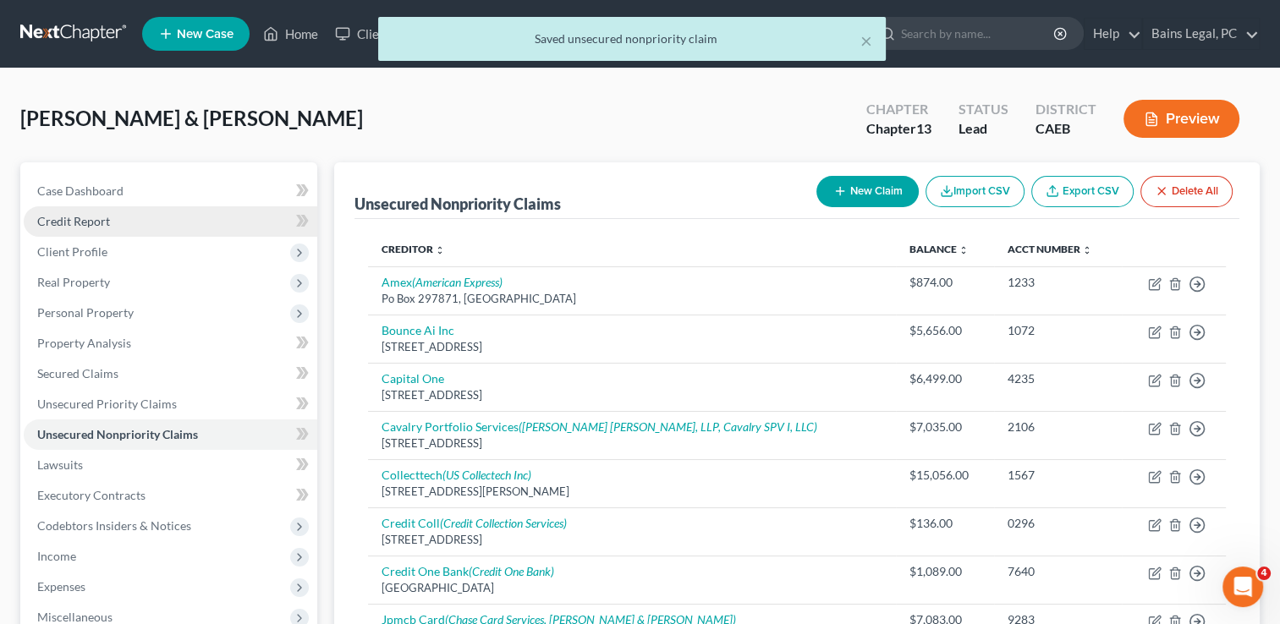
click at [156, 232] on link "Credit Report" at bounding box center [170, 221] width 293 height 30
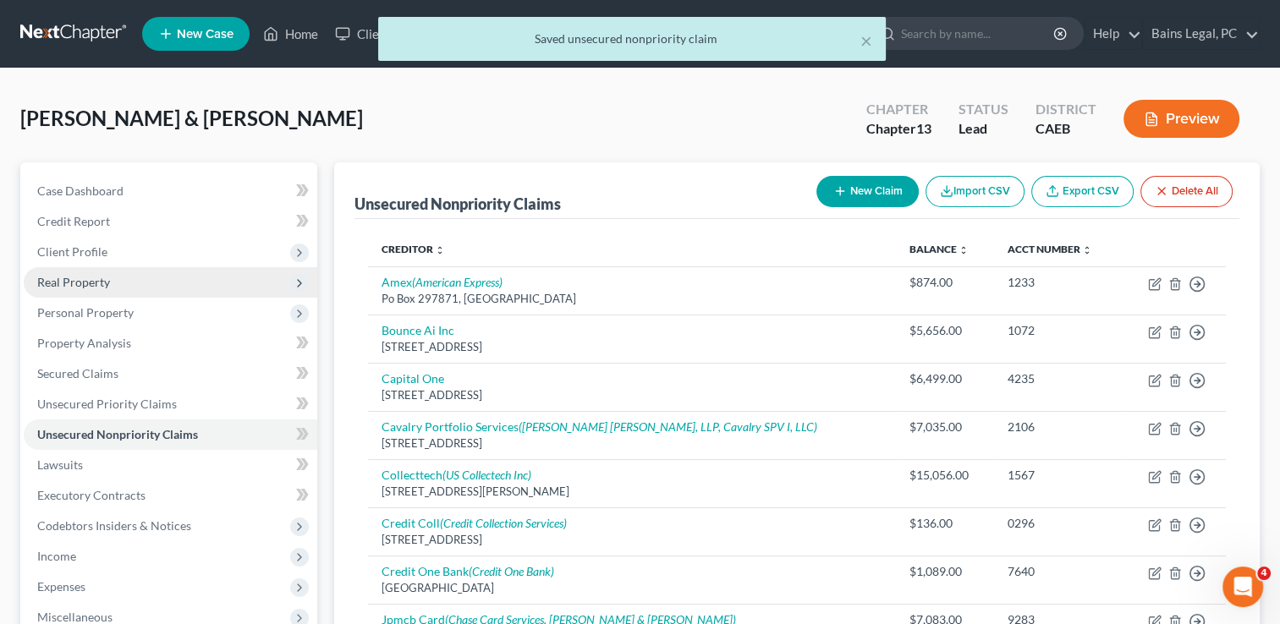
click at [147, 267] on span "Real Property" at bounding box center [170, 282] width 293 height 30
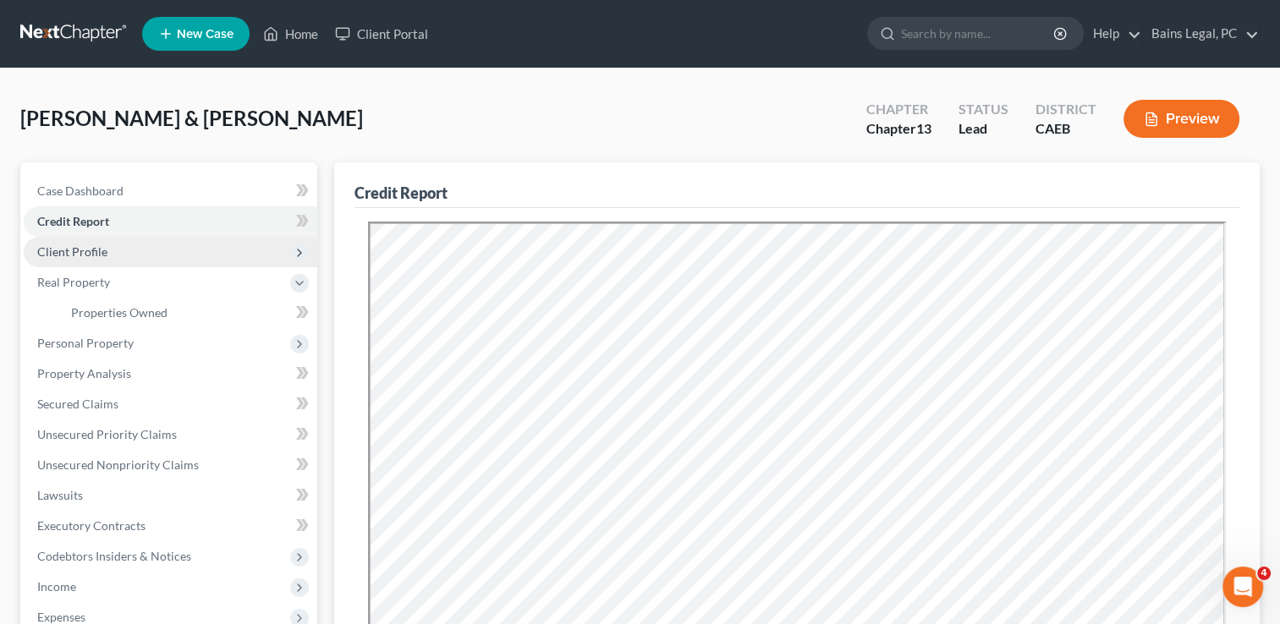
click at [157, 248] on span "Client Profile" at bounding box center [170, 252] width 293 height 30
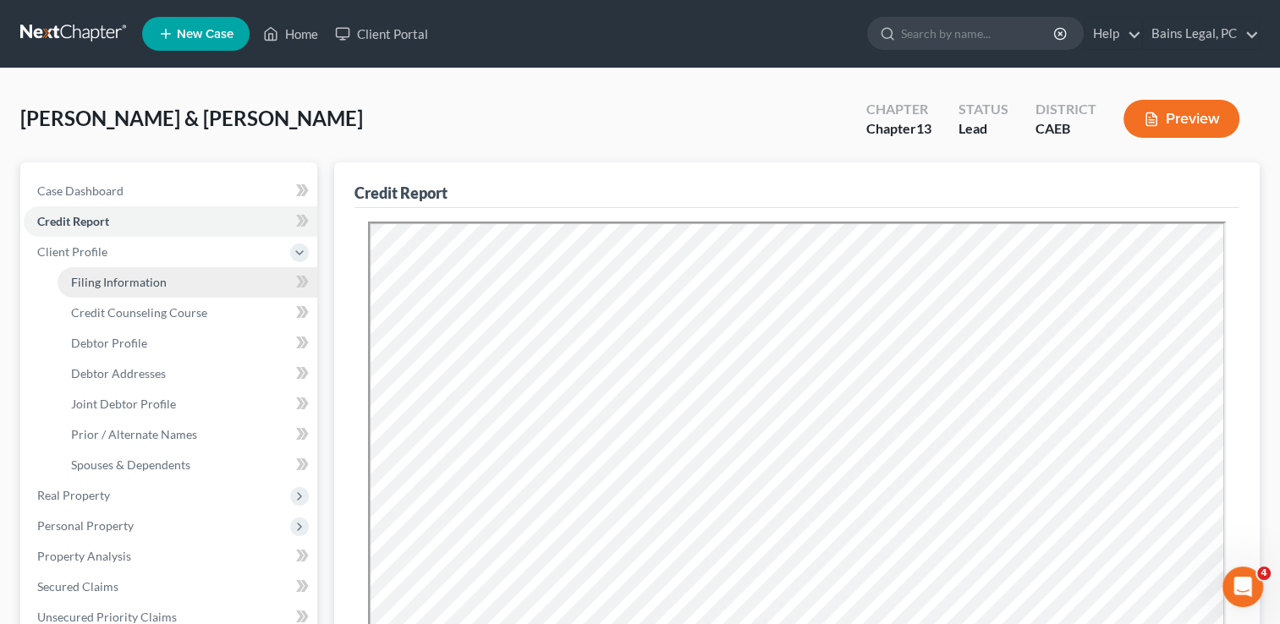
click at [157, 277] on span "Filing Information" at bounding box center [119, 282] width 96 height 14
select select "1"
select select "3"
select select "4"
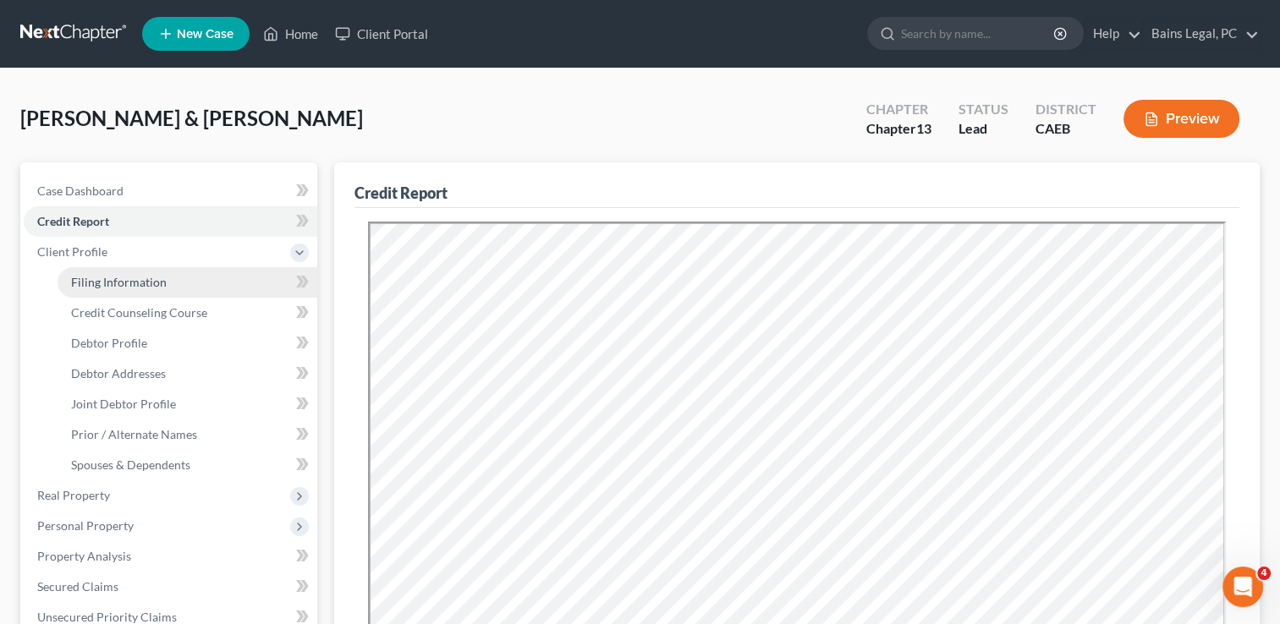
select select "0"
